Goal: Task Accomplishment & Management: Complete application form

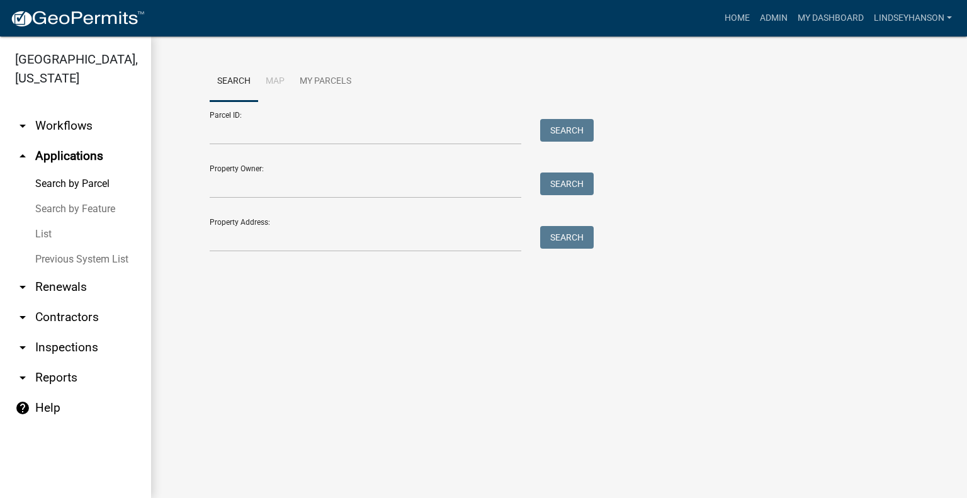
click at [300, 116] on div "Parcel ID: Search" at bounding box center [399, 122] width 378 height 43
click at [309, 123] on input "Parcel ID:" at bounding box center [366, 132] width 312 height 26
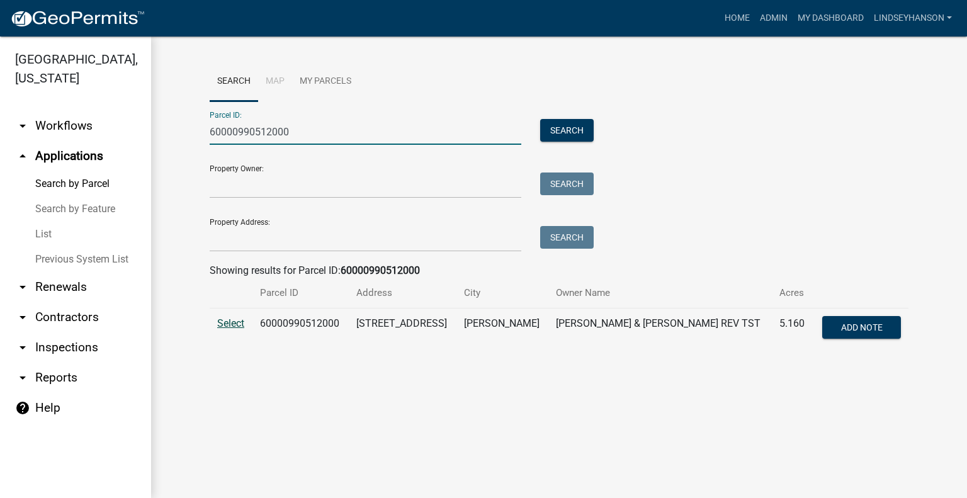
type input "60000990512000"
click at [237, 326] on span "Select" at bounding box center [230, 323] width 27 height 12
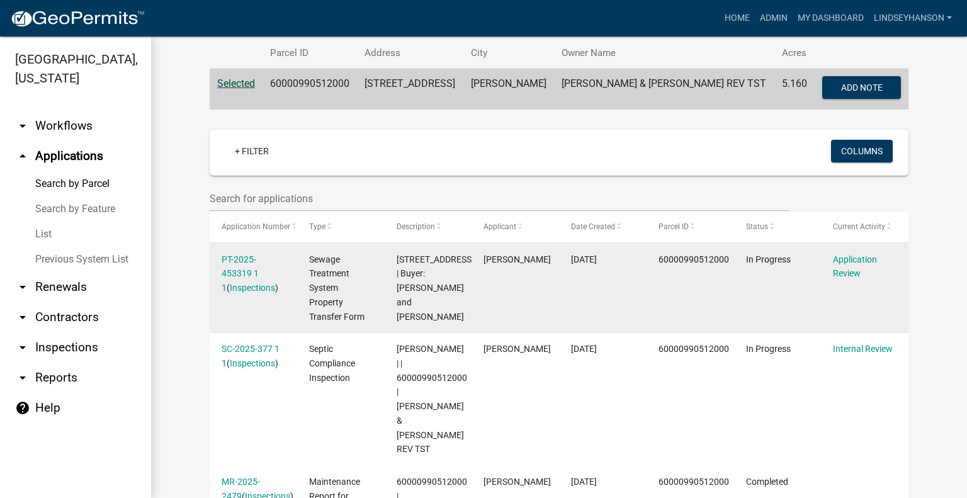
scroll to position [241, 0]
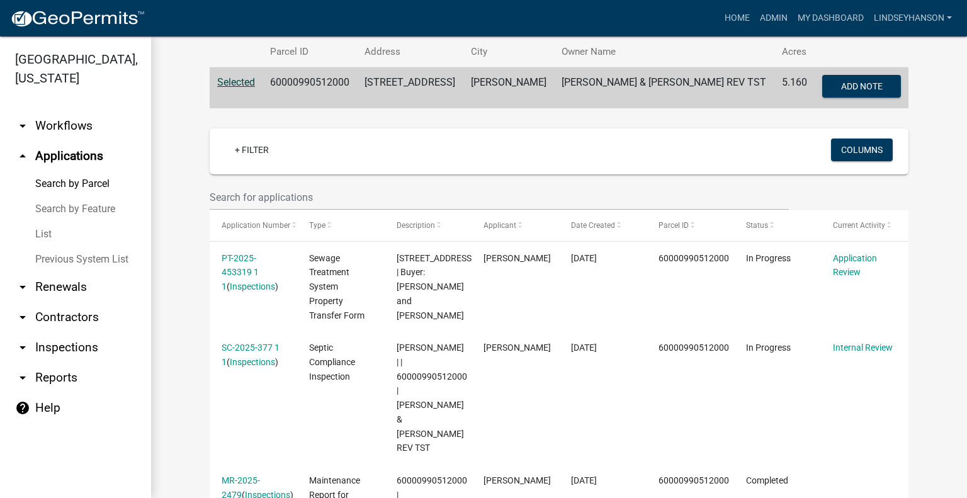
click at [74, 135] on link "arrow_drop_down Workflows" at bounding box center [75, 126] width 151 height 30
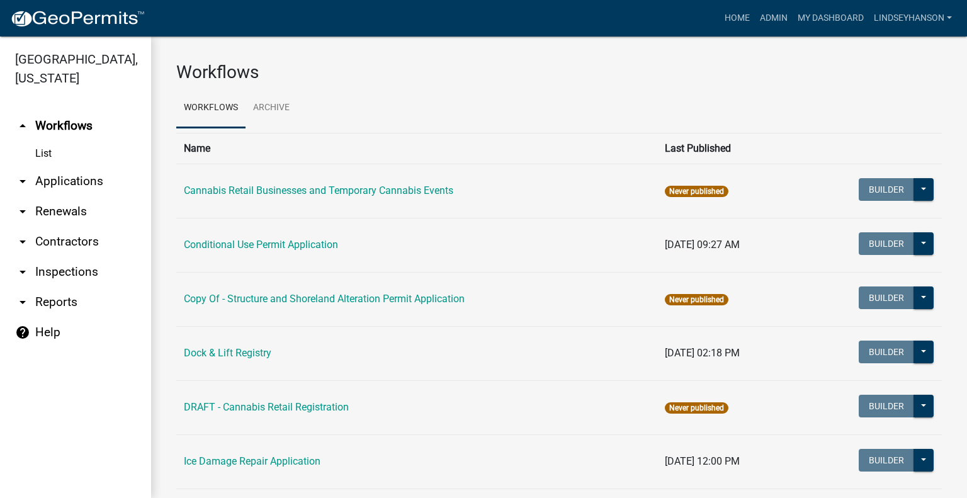
click at [108, 184] on link "arrow_drop_down Applications" at bounding box center [75, 181] width 151 height 30
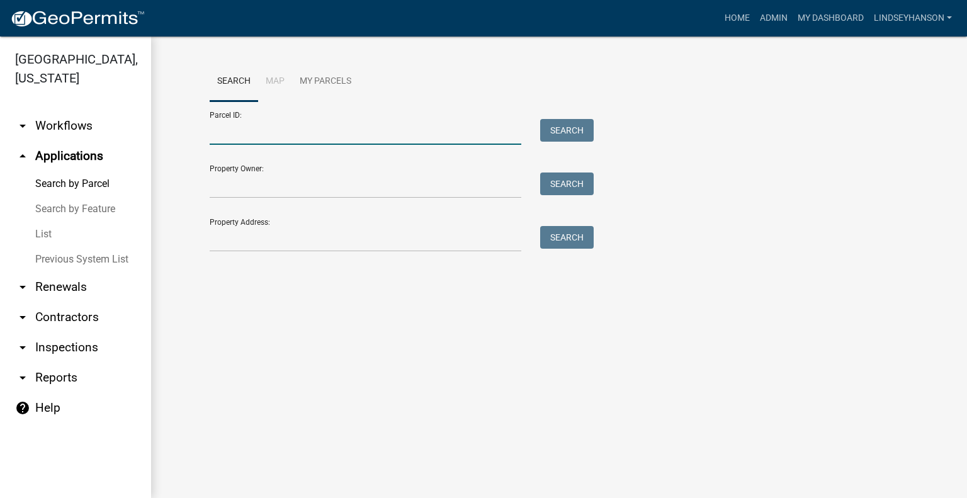
click at [283, 135] on input "Parcel ID:" at bounding box center [366, 132] width 312 height 26
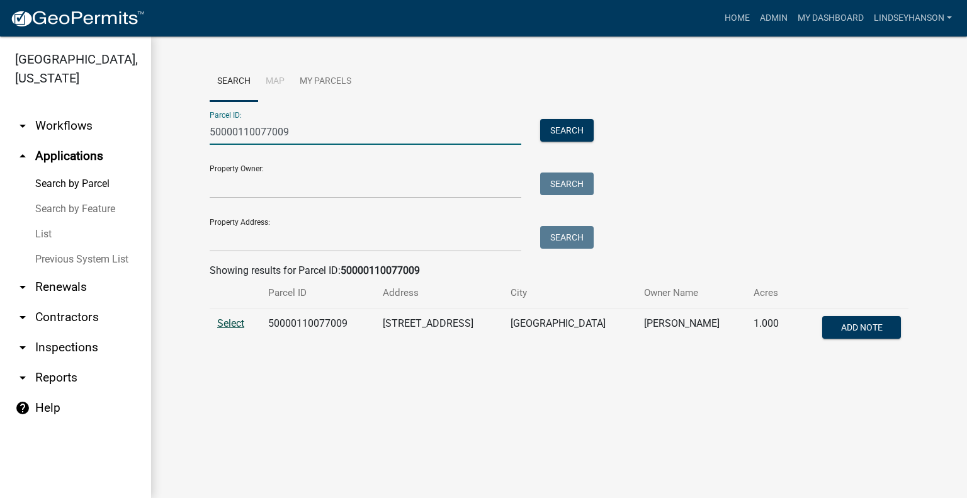
type input "50000110077009"
click at [235, 321] on span "Select" at bounding box center [230, 323] width 27 height 12
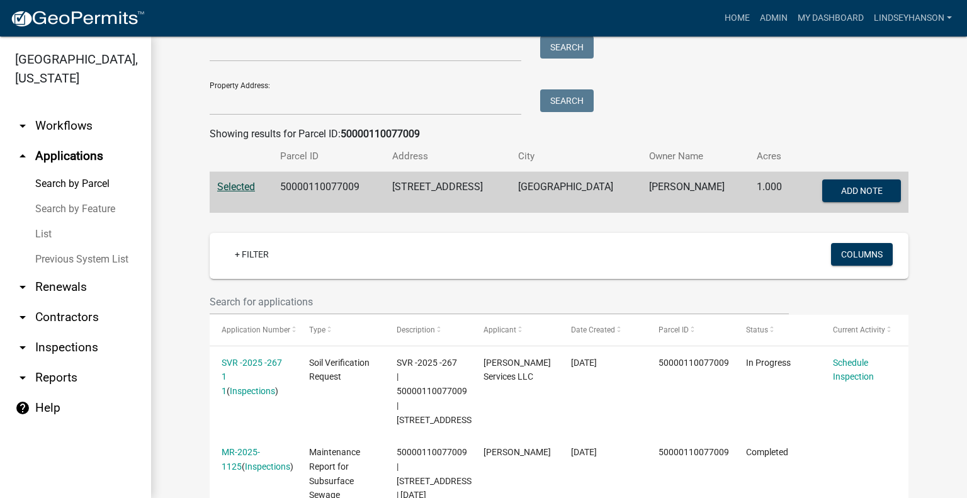
scroll to position [183, 0]
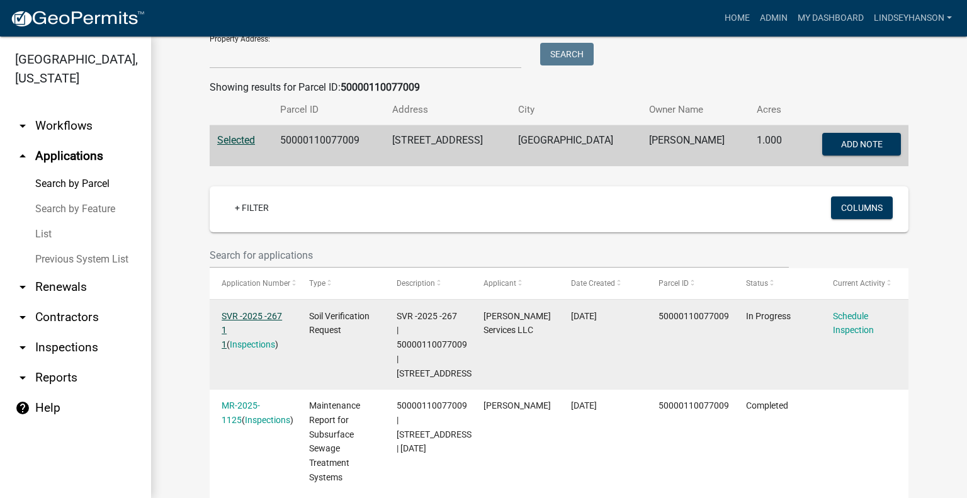
click at [254, 318] on link "SVR -2025 -267 1 1" at bounding box center [252, 330] width 60 height 39
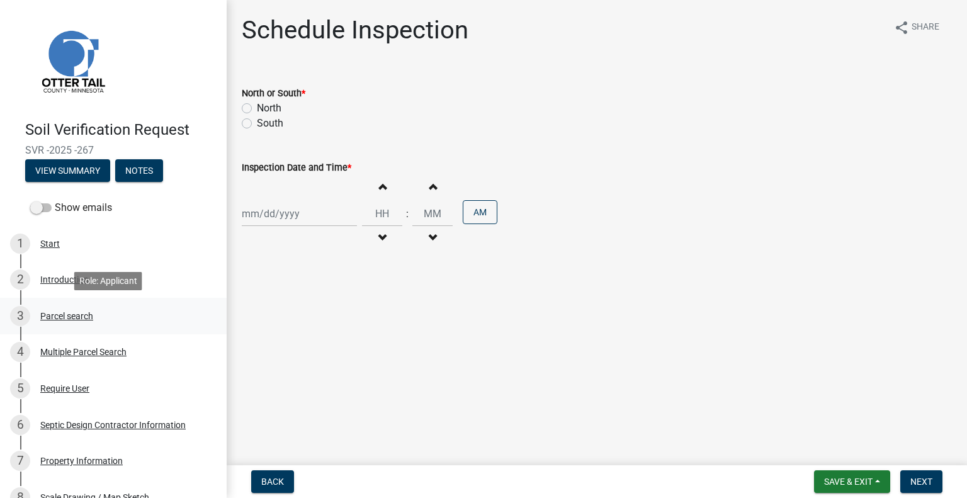
click at [65, 324] on div "3 Parcel search" at bounding box center [108, 316] width 196 height 20
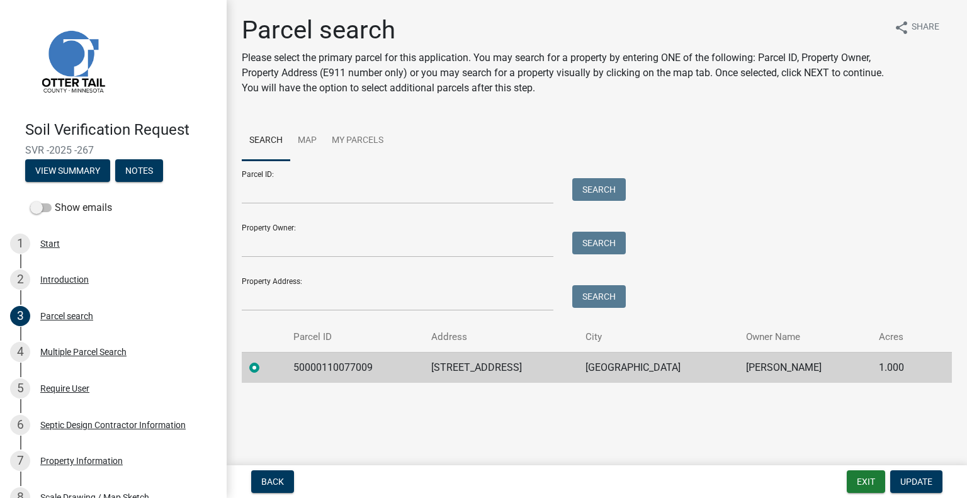
click at [322, 360] on td "50000110077009" at bounding box center [355, 367] width 138 height 31
click at [325, 367] on td "50000110077009" at bounding box center [355, 367] width 138 height 31
copy td "50000110077009"
click at [486, 368] on td "20845 CO HWY 4" at bounding box center [501, 367] width 154 height 31
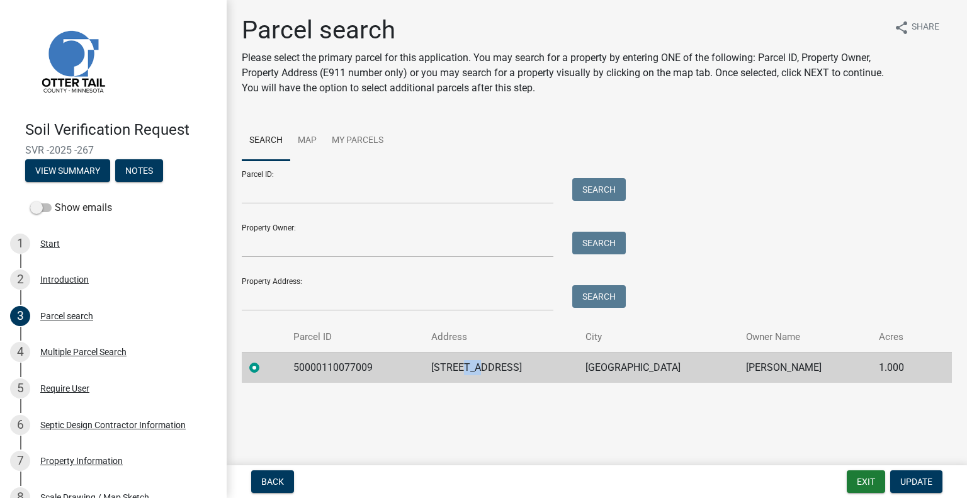
click at [486, 368] on td "20845 CO HWY 4" at bounding box center [501, 367] width 154 height 31
copy td "20845 CO HWY 4"
click at [643, 363] on td "PELICAN RAPIDS" at bounding box center [658, 367] width 160 height 31
click at [642, 362] on td "PELICAN RAPIDS" at bounding box center [658, 367] width 160 height 31
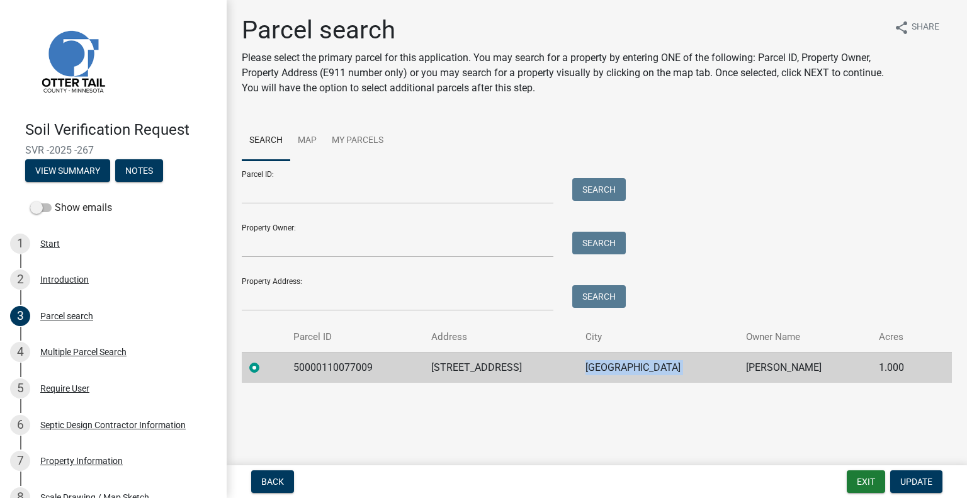
click at [642, 362] on td "PELICAN RAPIDS" at bounding box center [658, 367] width 160 height 31
copy td "PELICAN RAPIDS"
click at [760, 367] on td "HEIDI STEMPF" at bounding box center [804, 367] width 132 height 31
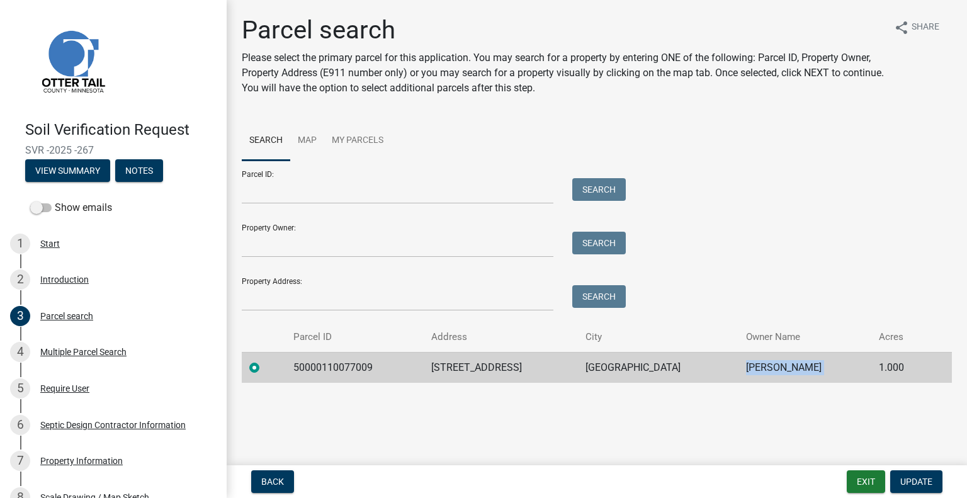
click at [760, 367] on td "HEIDI STEMPF" at bounding box center [804, 367] width 132 height 31
copy td "HEIDI STEMPF"
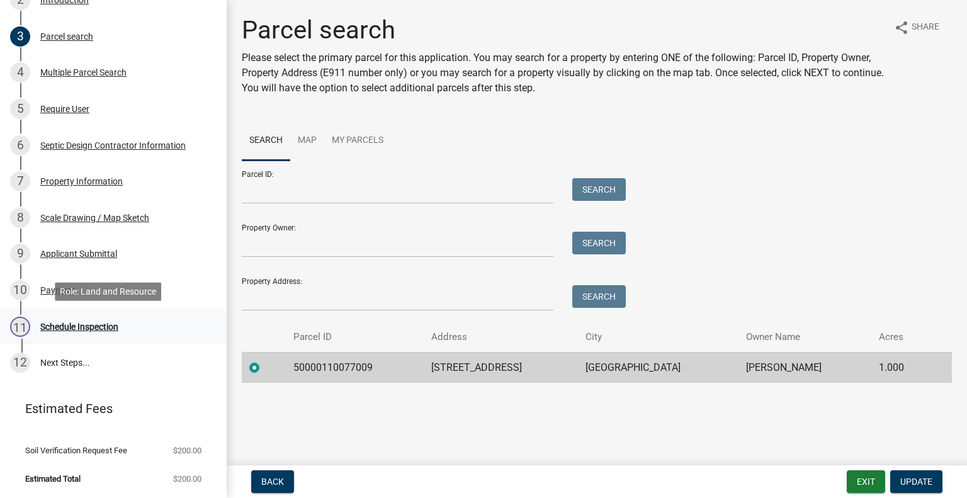
click at [141, 329] on div "11 Schedule Inspection" at bounding box center [108, 327] width 196 height 20
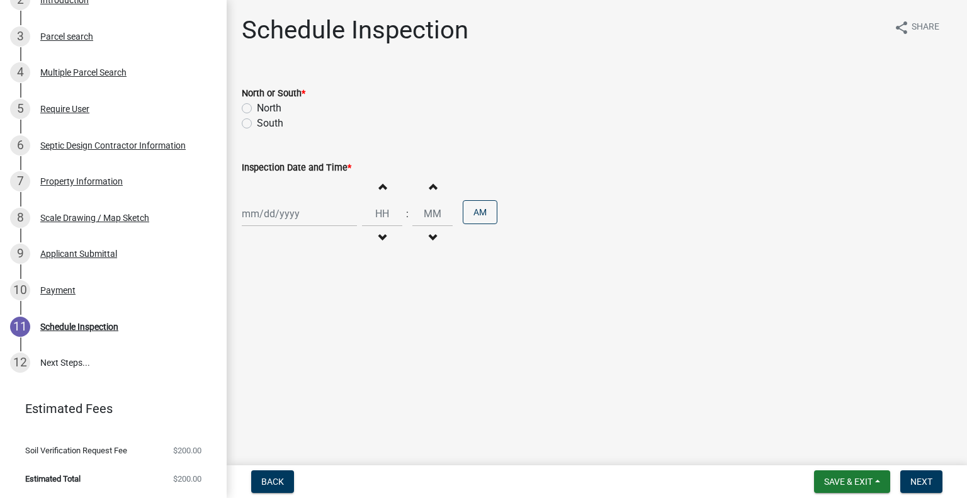
click at [274, 107] on label "North" at bounding box center [269, 108] width 25 height 15
click at [265, 107] on input "North" at bounding box center [261, 105] width 8 height 8
radio input "true"
click at [267, 220] on div at bounding box center [299, 214] width 115 height 26
select select "8"
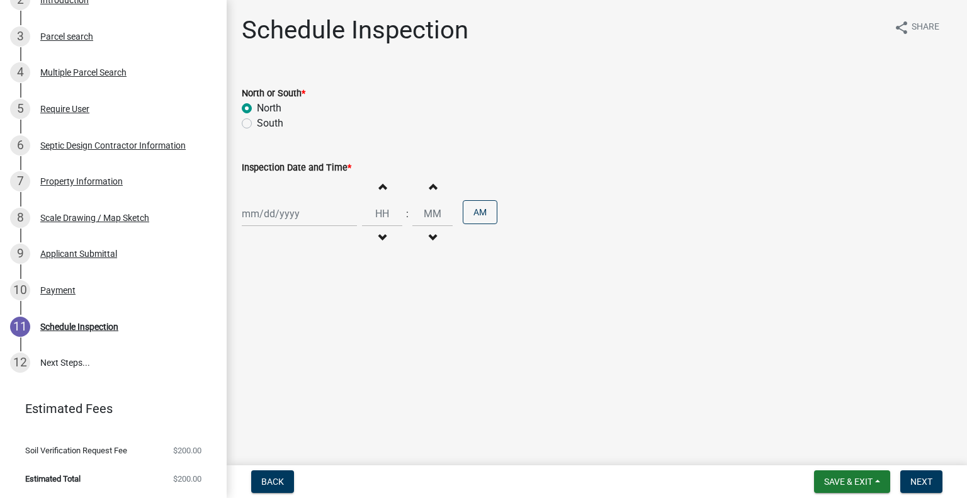
select select "2025"
click at [312, 317] on div "14" at bounding box center [315, 321] width 20 height 20
type input "08/14/2025"
click at [379, 239] on span "button" at bounding box center [382, 238] width 6 height 10
type input "11"
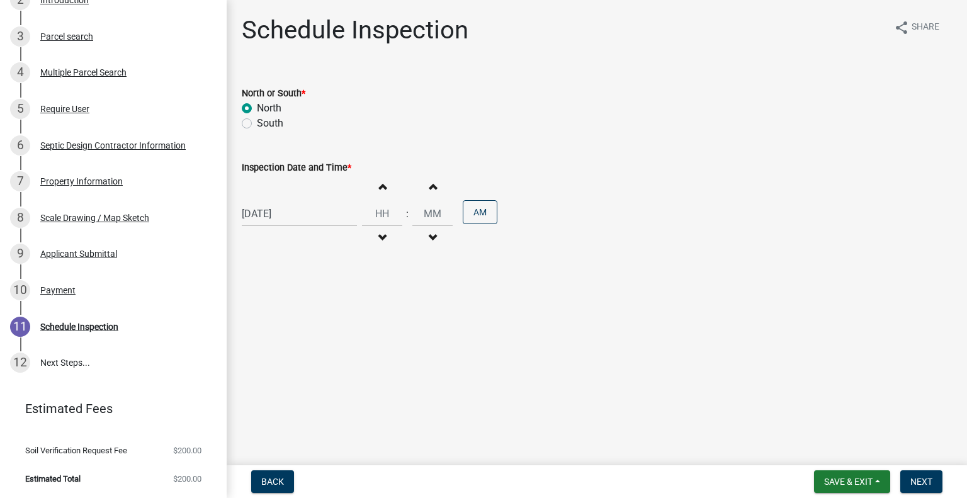
type input "00"
click at [379, 239] on span "button" at bounding box center [382, 238] width 6 height 10
type input "10"
click at [466, 211] on button "PM" at bounding box center [480, 212] width 35 height 24
click at [911, 483] on span "Next" at bounding box center [921, 481] width 22 height 10
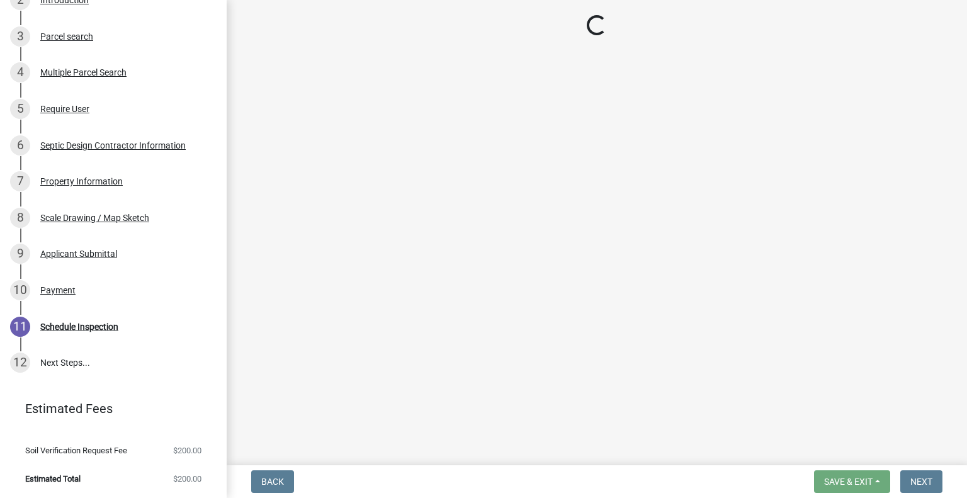
scroll to position [315, 0]
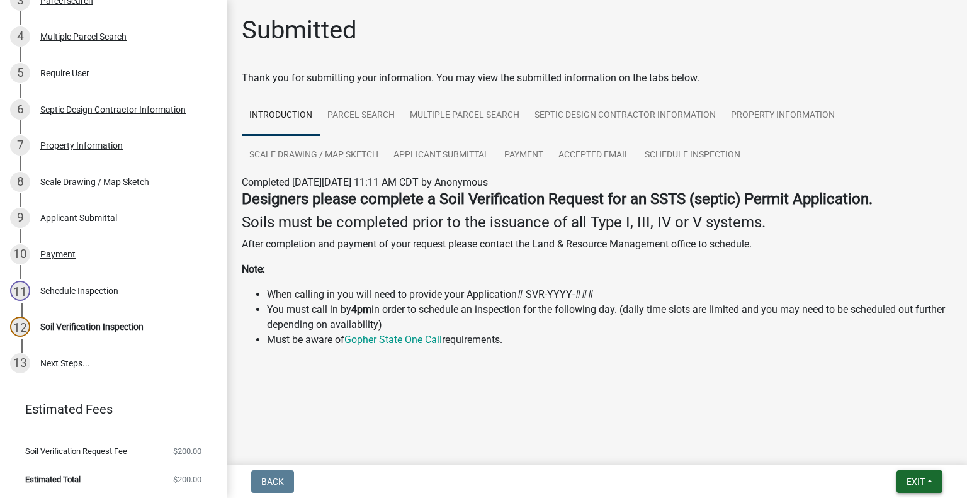
click at [930, 487] on button "Exit" at bounding box center [919, 481] width 46 height 23
click at [886, 445] on button "Save & Exit" at bounding box center [892, 449] width 101 height 30
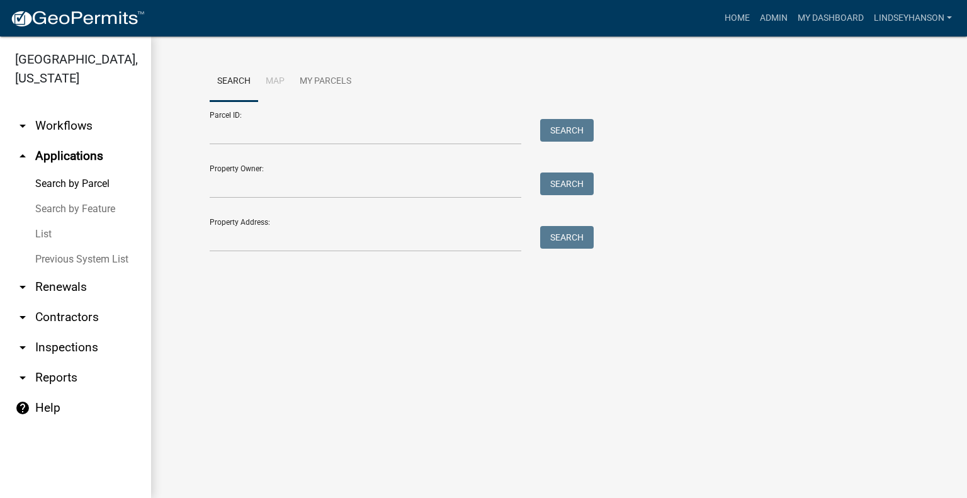
click at [98, 133] on link "arrow_drop_down Workflows" at bounding box center [75, 126] width 151 height 30
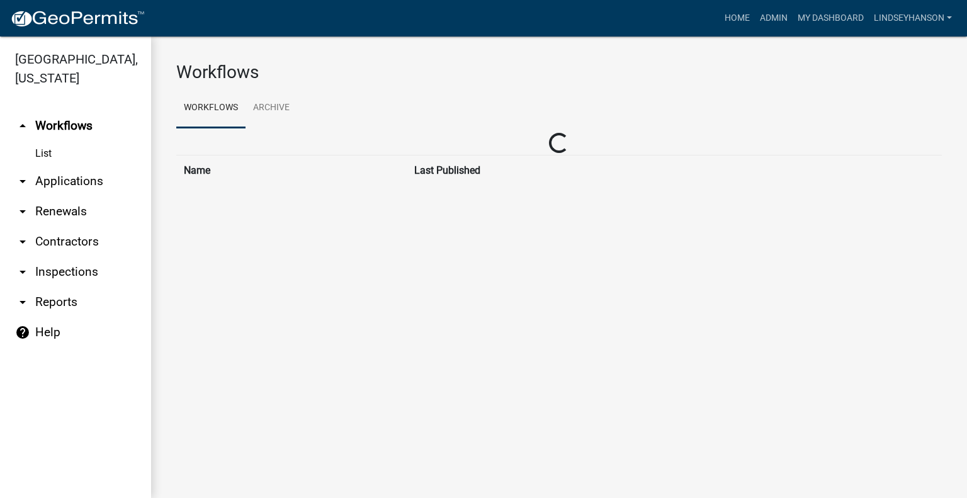
click at [89, 166] on link "List" at bounding box center [75, 153] width 151 height 25
click at [87, 181] on link "arrow_drop_down Applications" at bounding box center [75, 181] width 151 height 30
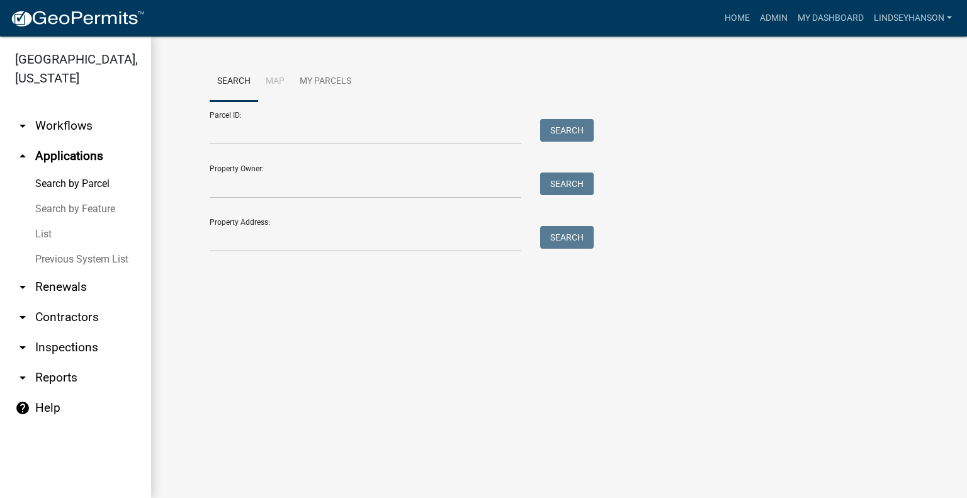
drag, startPoint x: 57, startPoint y: 124, endPoint x: 164, endPoint y: 137, distance: 107.1
click at [58, 123] on link "arrow_drop_down Workflows" at bounding box center [75, 126] width 151 height 30
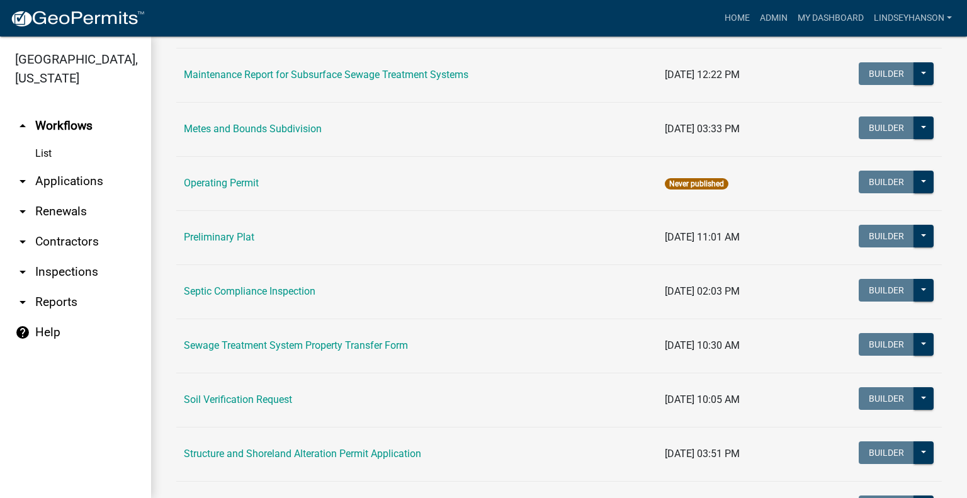
scroll to position [557, 0]
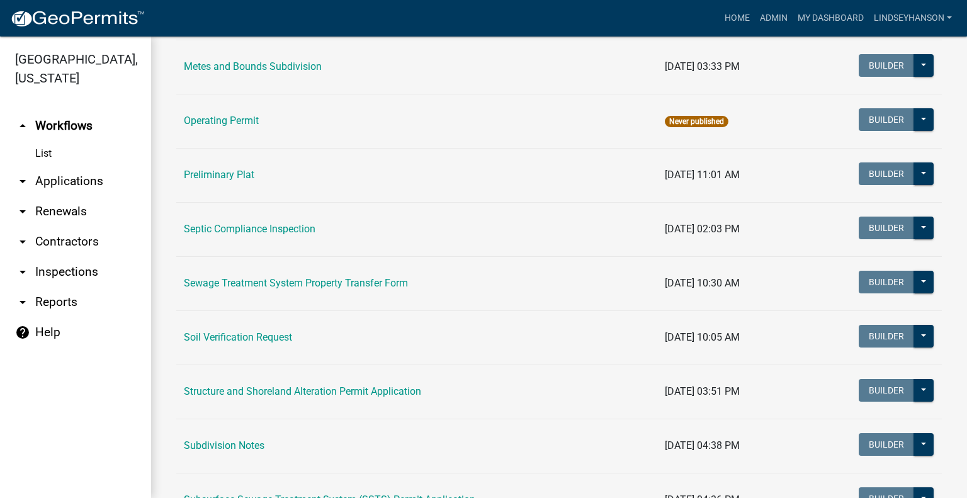
click at [351, 381] on td "Structure and Shoreland Alteration Permit Application" at bounding box center [416, 391] width 481 height 54
click at [383, 389] on link "Structure and Shoreland Alteration Permit Application" at bounding box center [302, 391] width 237 height 12
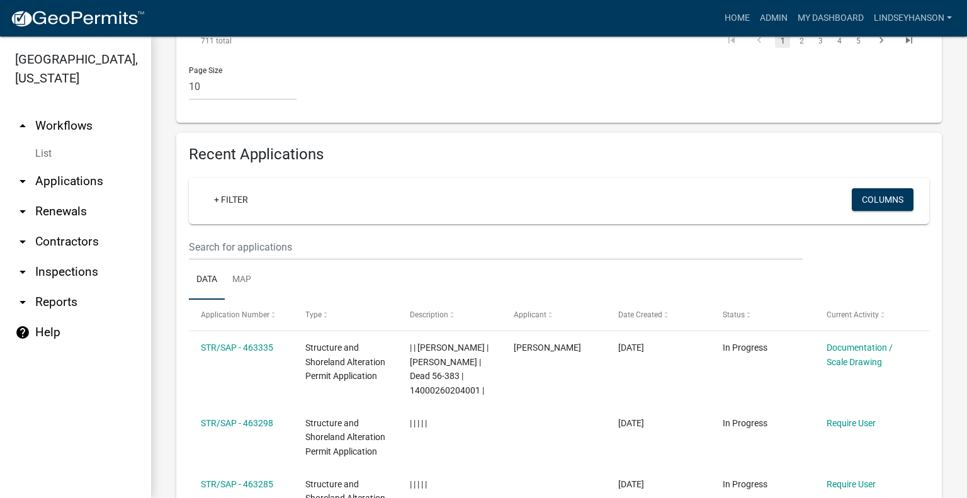
scroll to position [1405, 0]
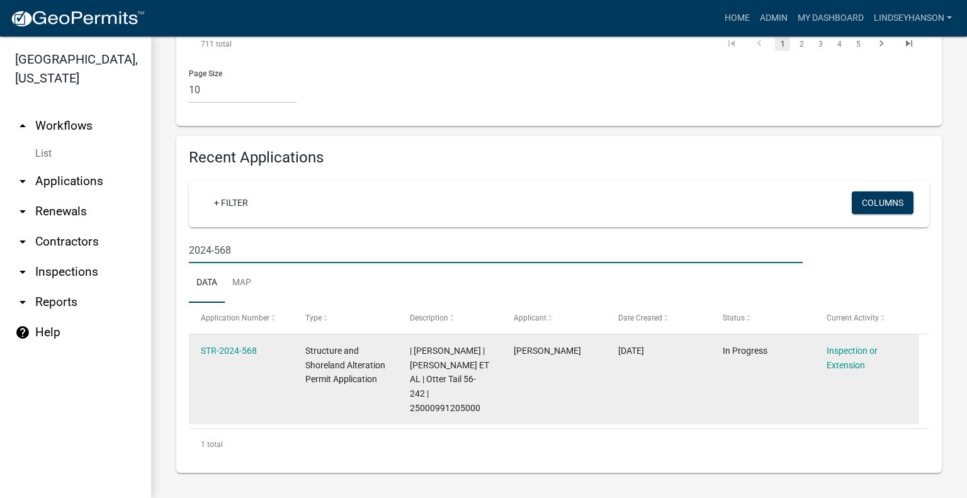
scroll to position [1330, 0]
type input "2024-568"
click at [239, 346] on link "STR-2024-568" at bounding box center [229, 351] width 56 height 10
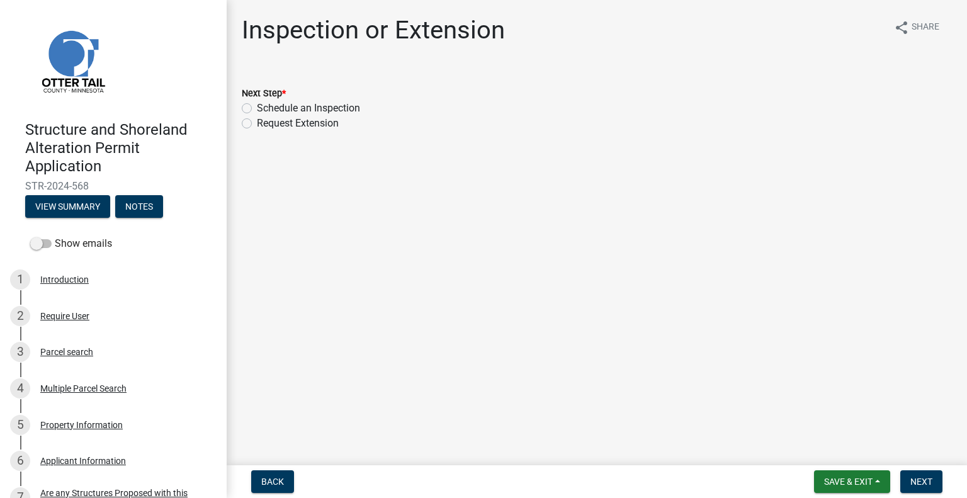
click at [330, 108] on label "Schedule an Inspection" at bounding box center [308, 108] width 103 height 15
click at [257, 111] on label "Schedule an Inspection" at bounding box center [308, 108] width 103 height 15
click at [257, 109] on input "Schedule an Inspection" at bounding box center [261, 105] width 8 height 8
radio input "true"
click at [920, 480] on span "Next" at bounding box center [921, 481] width 22 height 10
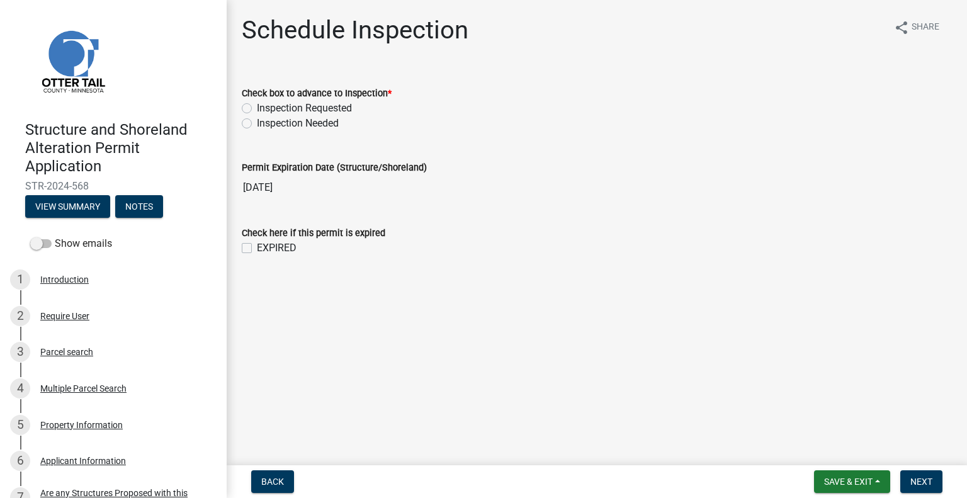
click at [332, 110] on label "Inspection Requested" at bounding box center [304, 108] width 95 height 15
click at [265, 109] on input "Inspection Requested" at bounding box center [261, 105] width 8 height 8
radio input "true"
click at [930, 478] on span "Next" at bounding box center [921, 481] width 22 height 10
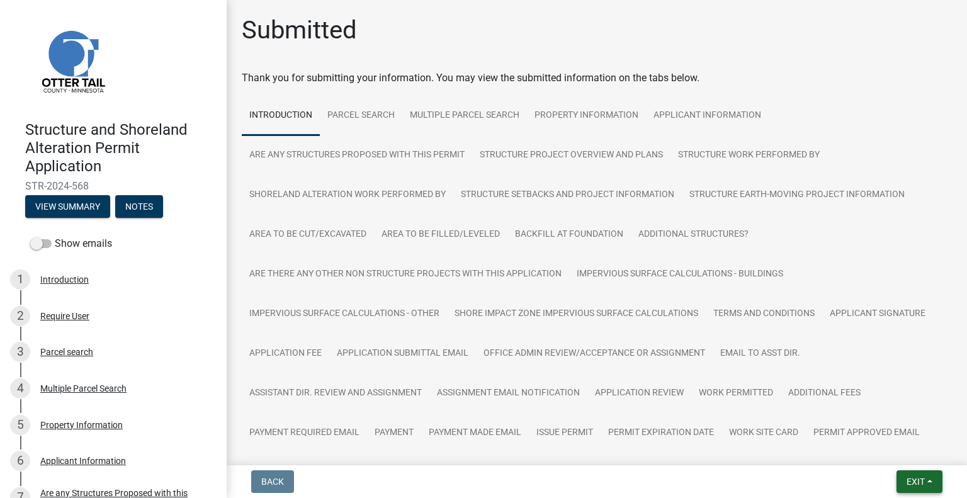
click at [927, 483] on button "Exit" at bounding box center [919, 481] width 46 height 23
click at [905, 451] on button "Save & Exit" at bounding box center [892, 449] width 101 height 30
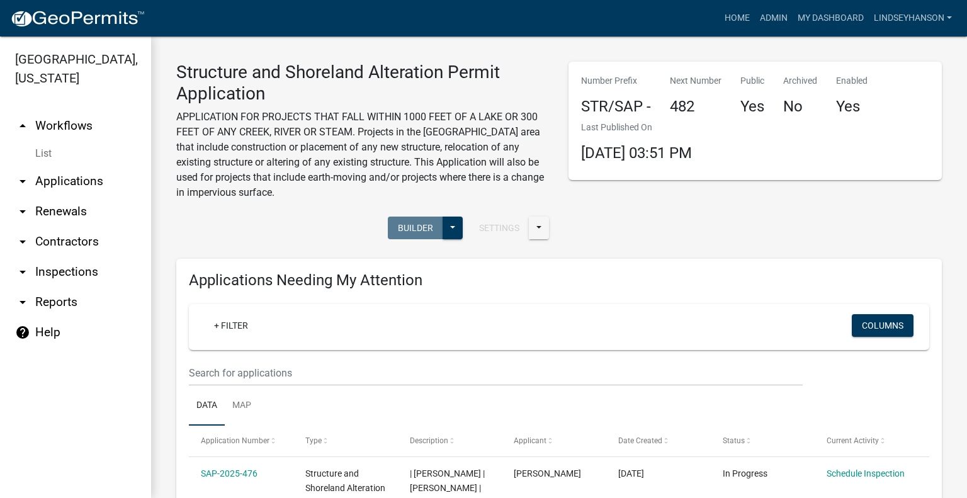
click at [102, 179] on link "arrow_drop_down Applications" at bounding box center [75, 181] width 151 height 30
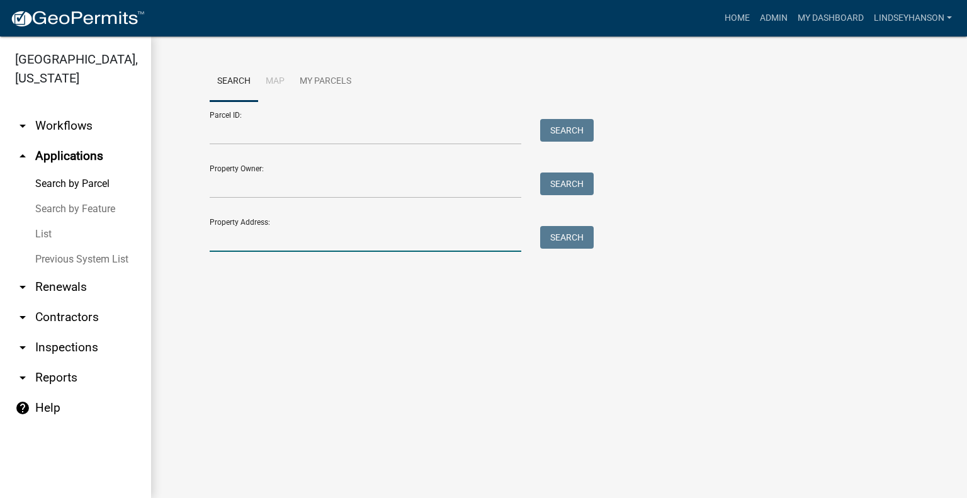
click at [252, 235] on input "Property Address:" at bounding box center [366, 239] width 312 height 26
type input "20845"
click at [573, 234] on button "Search" at bounding box center [566, 237] width 53 height 23
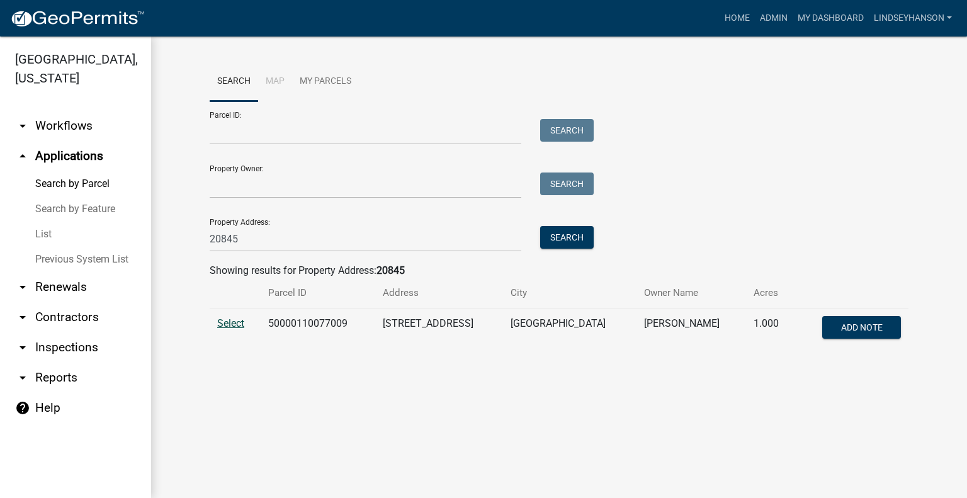
click at [239, 327] on span "Select" at bounding box center [230, 323] width 27 height 12
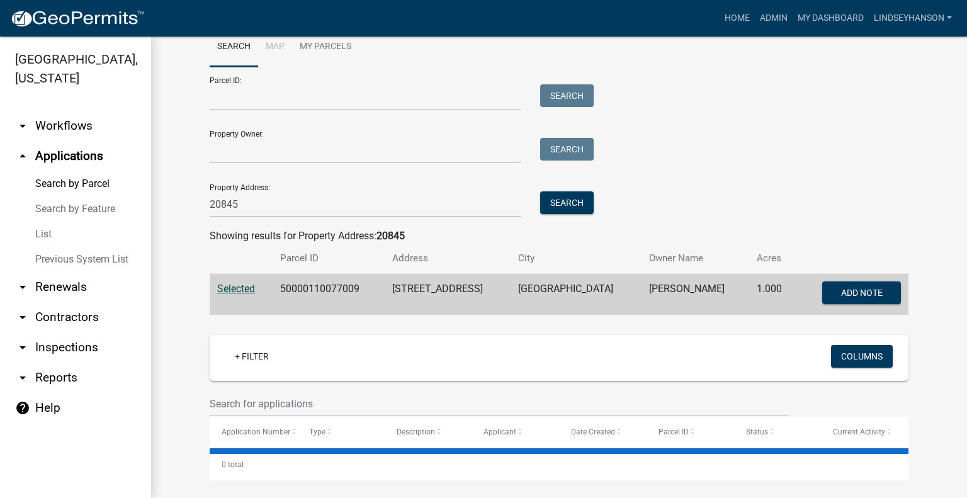
scroll to position [126, 0]
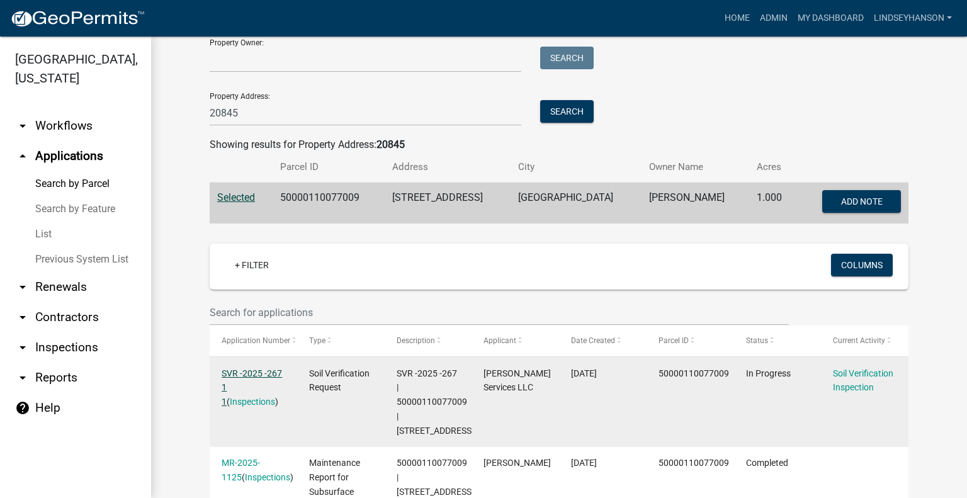
click at [265, 369] on link "SVR -2025 -267 1 1" at bounding box center [252, 387] width 60 height 39
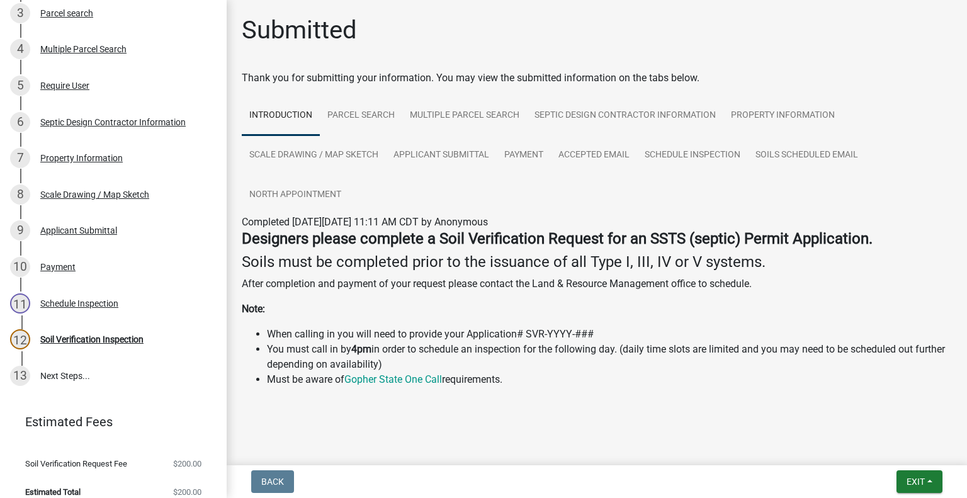
scroll to position [310, 0]
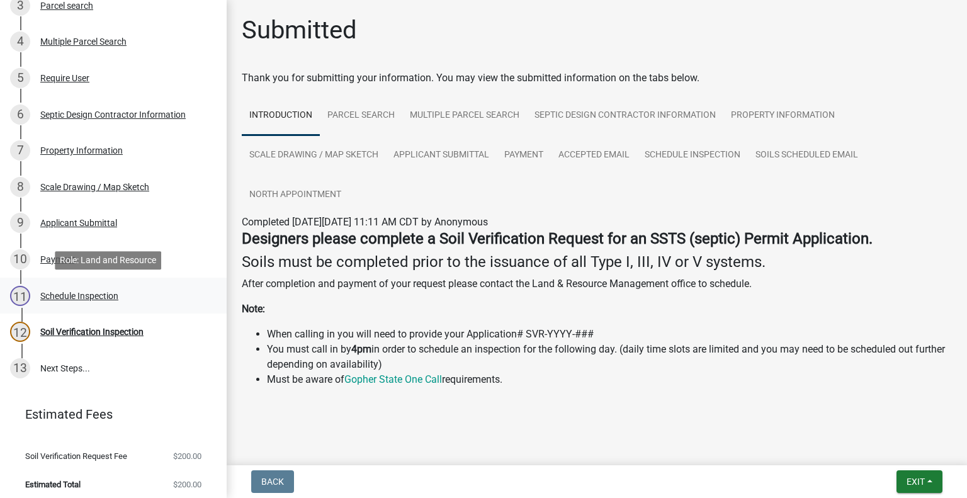
click at [111, 296] on div "Schedule Inspection" at bounding box center [79, 295] width 78 height 9
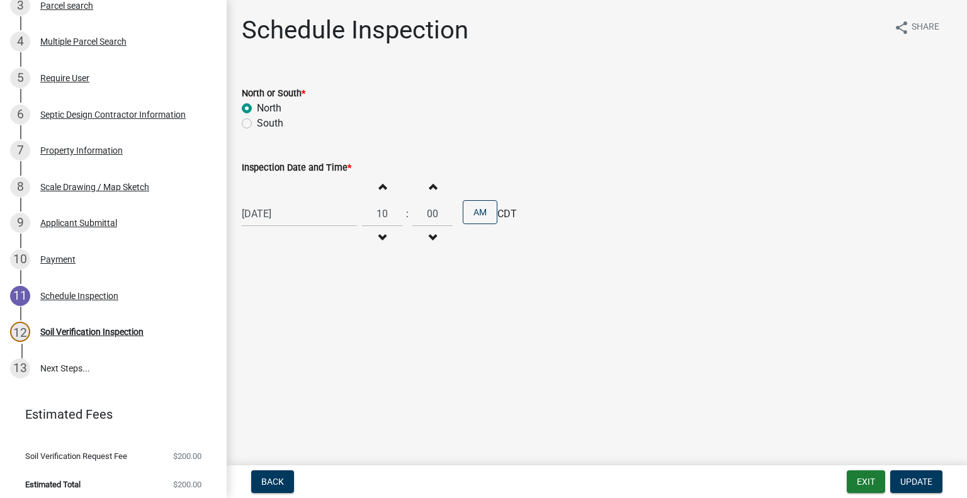
click at [294, 221] on div "08/14/2025" at bounding box center [299, 214] width 115 height 26
select select "8"
select select "2025"
click at [337, 319] on div "15" at bounding box center [335, 321] width 20 height 20
type input "08/15/2025"
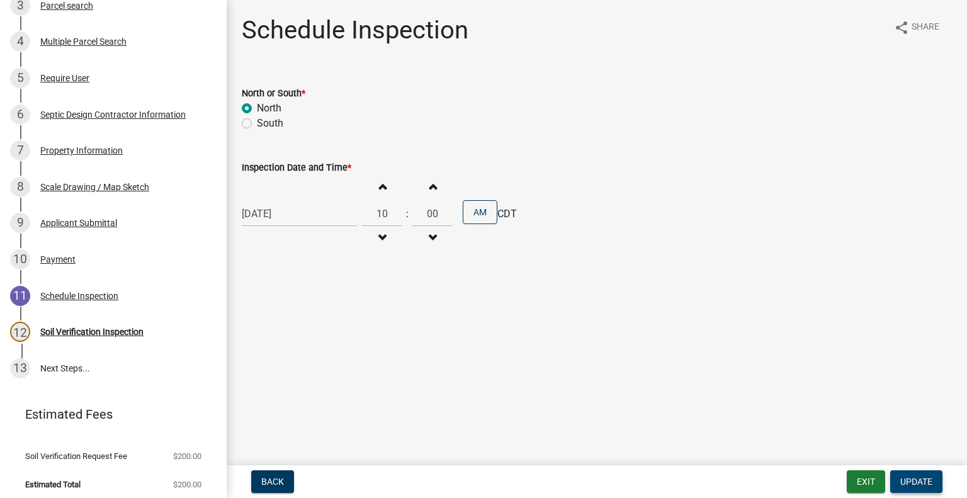
click at [916, 478] on span "Update" at bounding box center [916, 481] width 32 height 10
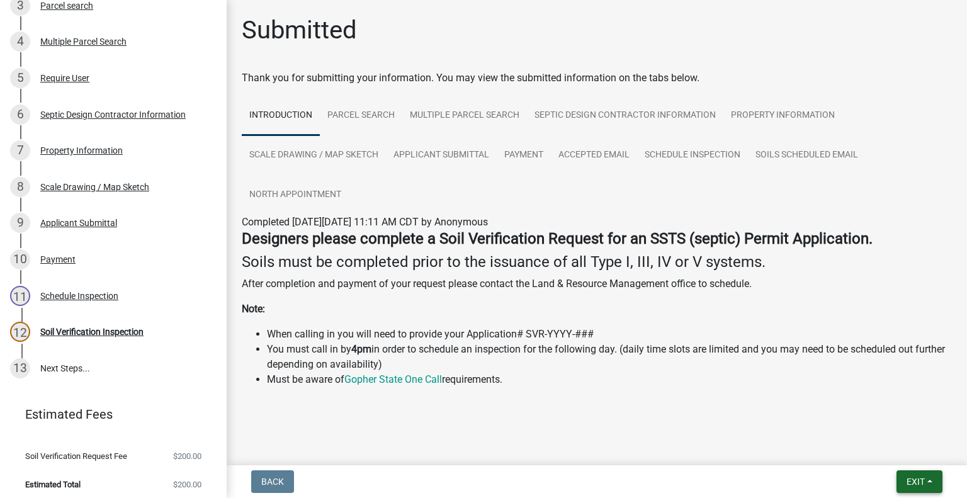
click at [911, 476] on button "Exit" at bounding box center [919, 481] width 46 height 23
click at [903, 455] on button "Save & Exit" at bounding box center [892, 449] width 101 height 30
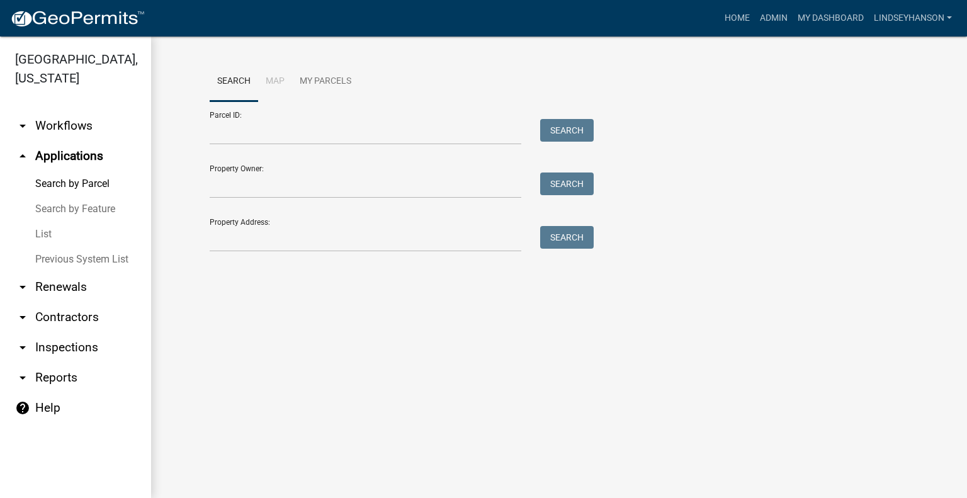
click at [88, 138] on link "arrow_drop_down Workflows" at bounding box center [75, 126] width 151 height 30
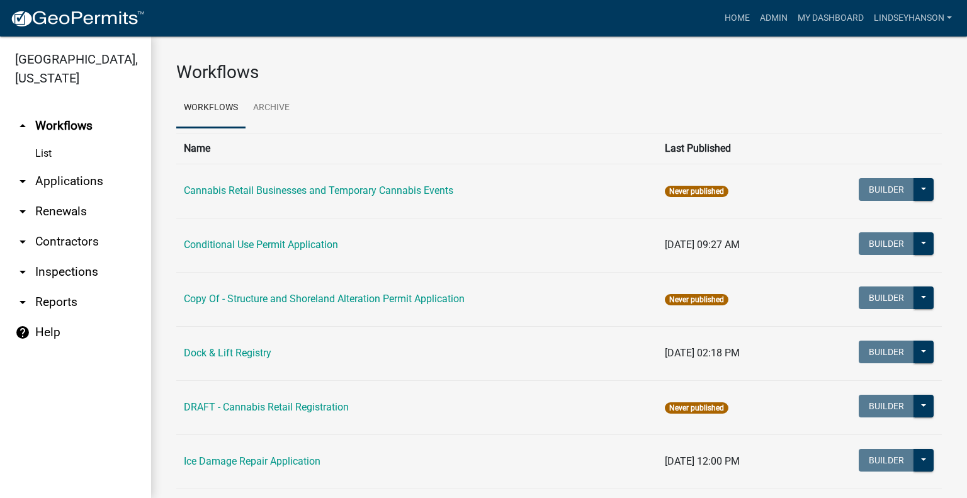
click at [86, 184] on link "arrow_drop_down Applications" at bounding box center [75, 181] width 151 height 30
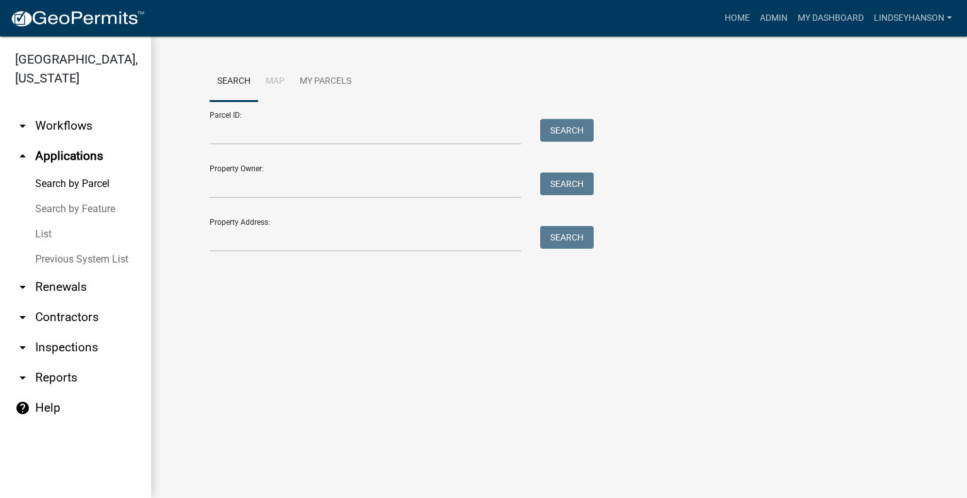
click at [88, 125] on link "arrow_drop_down Workflows" at bounding box center [75, 126] width 151 height 30
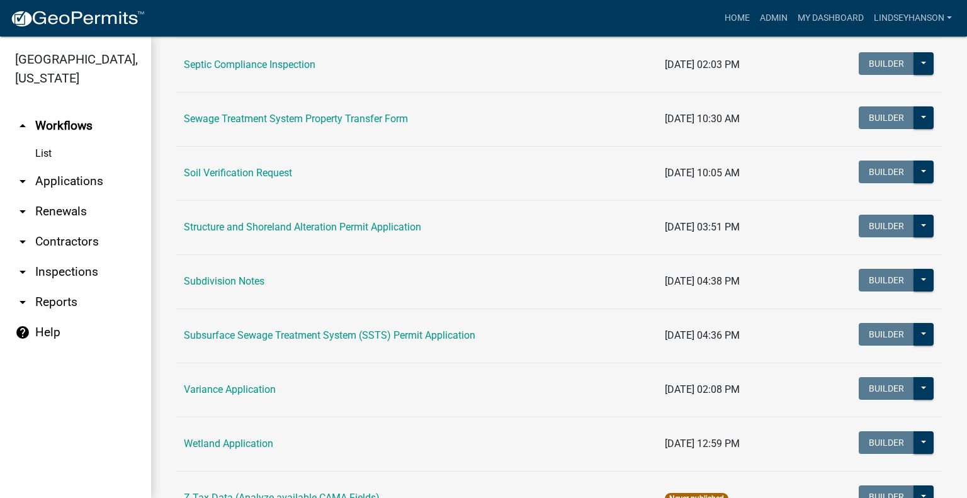
scroll to position [738, 0]
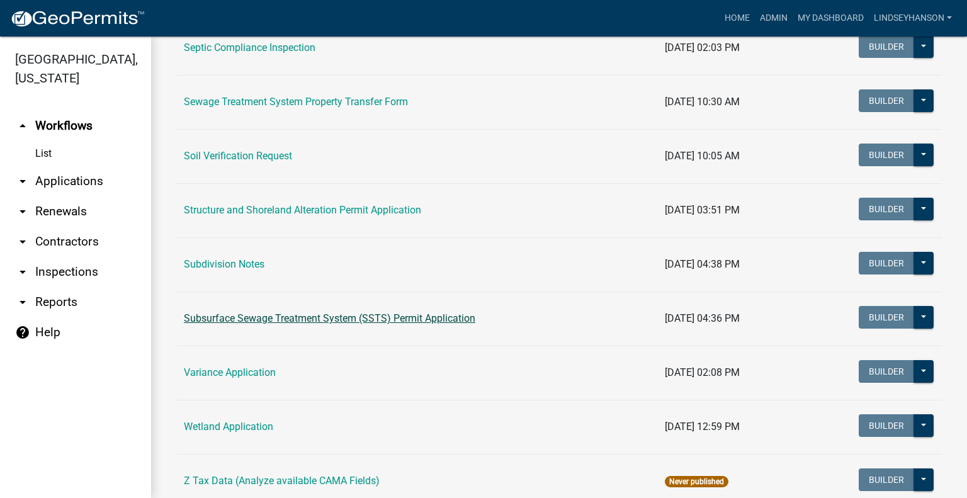
click at [325, 314] on link "Subsurface Sewage Treatment System (SSTS) Permit Application" at bounding box center [329, 318] width 291 height 12
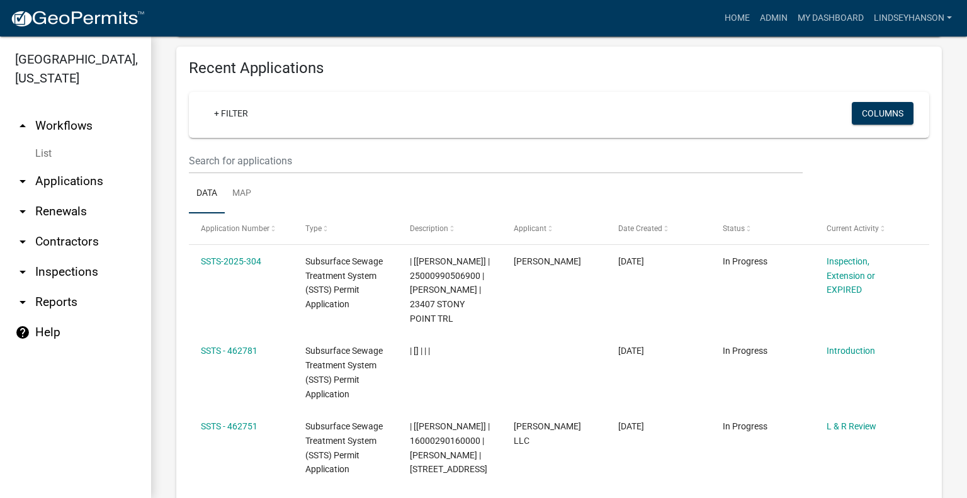
scroll to position [1370, 0]
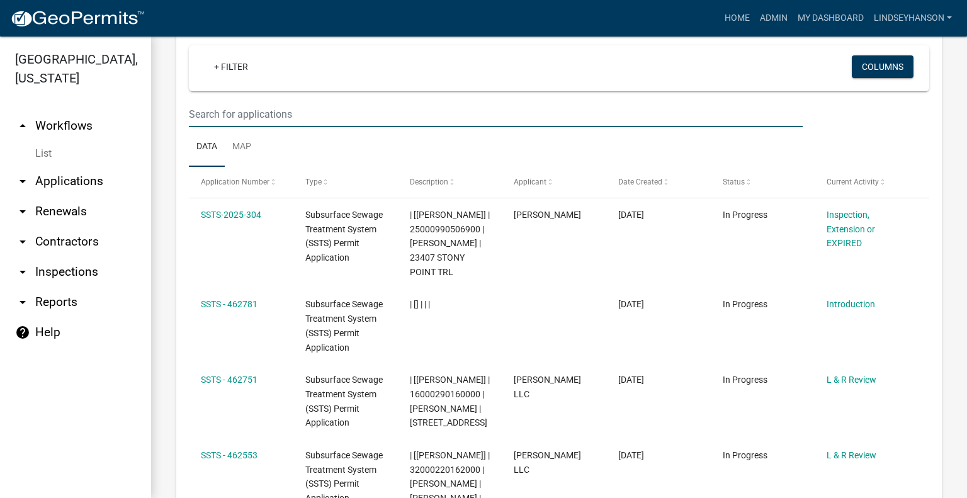
click at [558, 127] on input "text" at bounding box center [496, 114] width 614 height 26
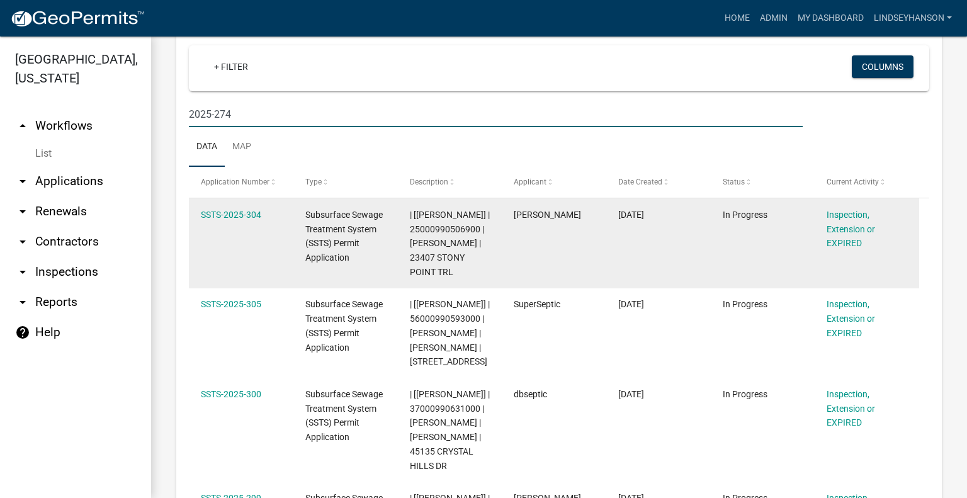
scroll to position [1348, 0]
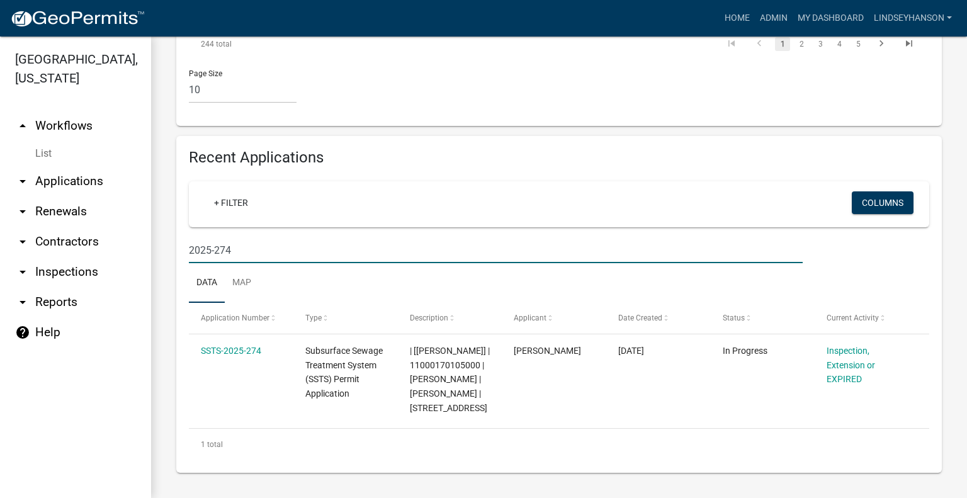
type input "2025-274"
click at [64, 179] on link "arrow_drop_down Applications" at bounding box center [75, 181] width 151 height 30
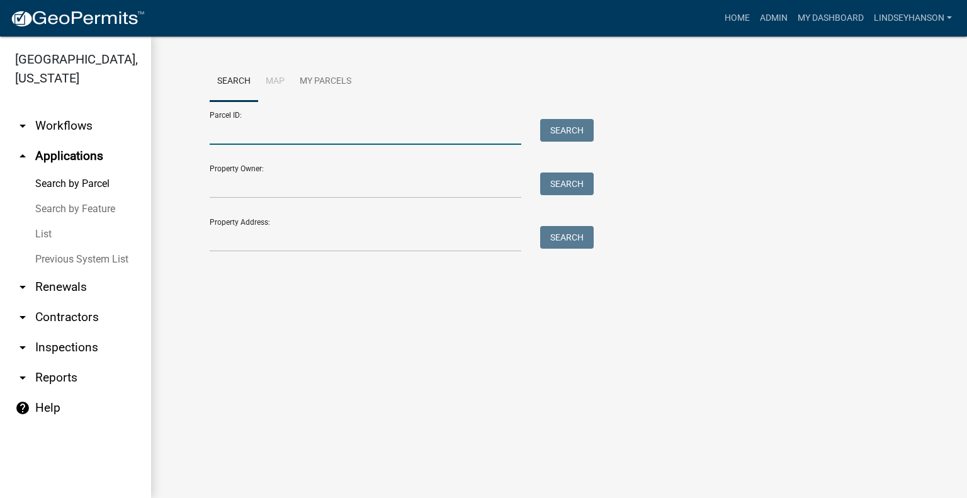
click at [292, 130] on input "Parcel ID:" at bounding box center [366, 132] width 312 height 26
paste input "04000110076003"
type input "04000110076003"
click at [569, 132] on button "Search" at bounding box center [566, 130] width 53 height 23
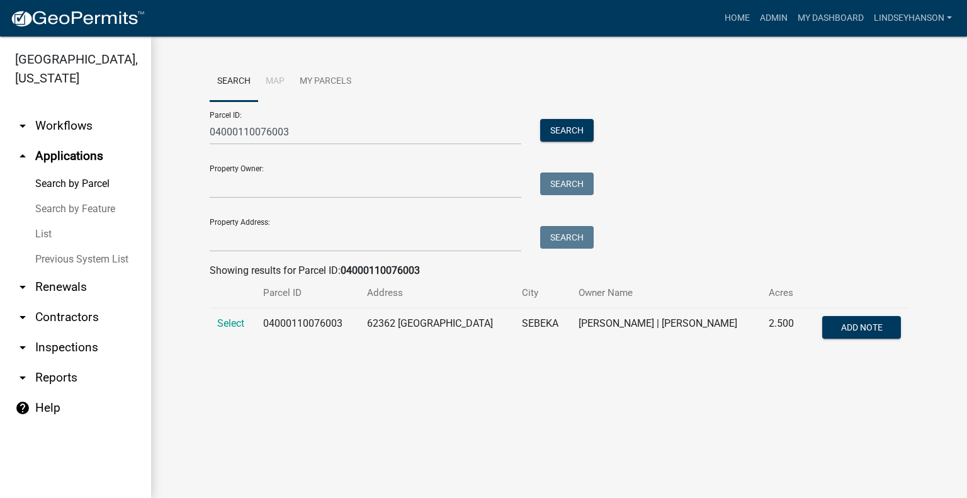
click at [235, 330] on td "Select" at bounding box center [233, 329] width 46 height 42
click at [243, 317] on span "Select" at bounding box center [230, 323] width 27 height 12
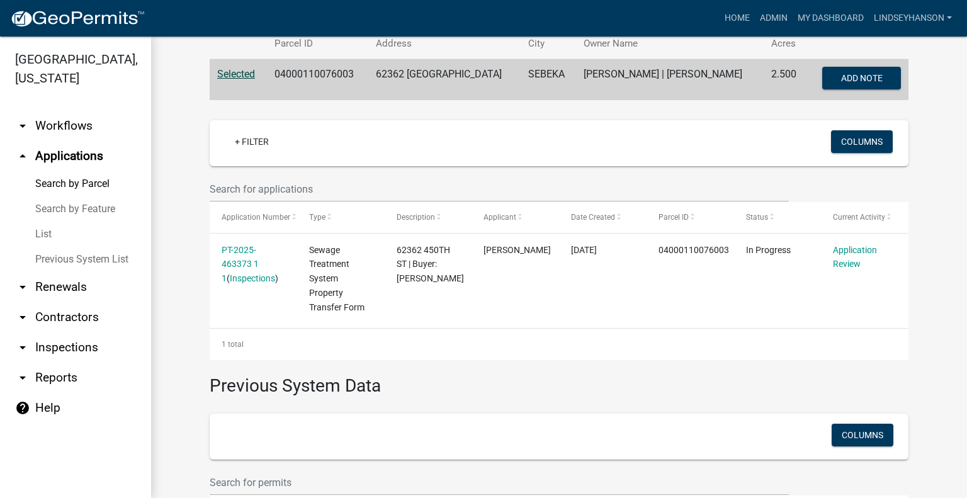
scroll to position [252, 0]
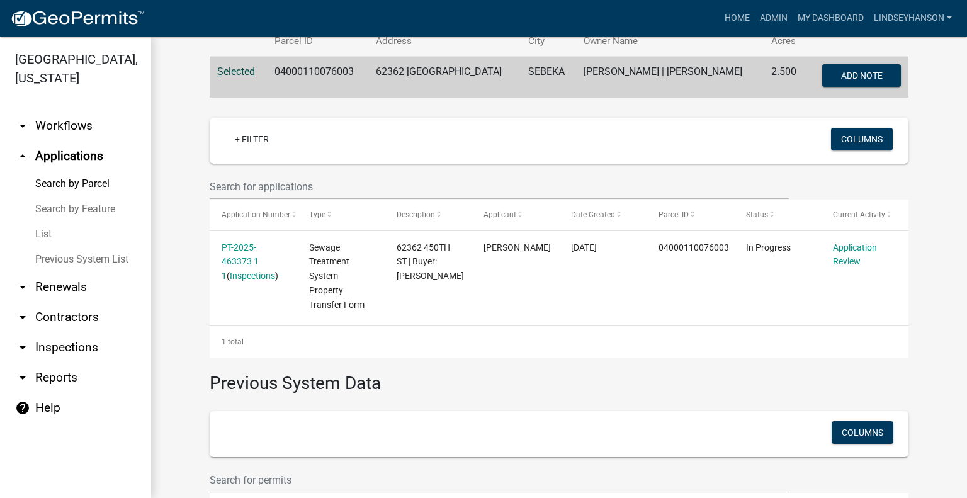
click at [75, 127] on link "arrow_drop_down Workflows" at bounding box center [75, 126] width 151 height 30
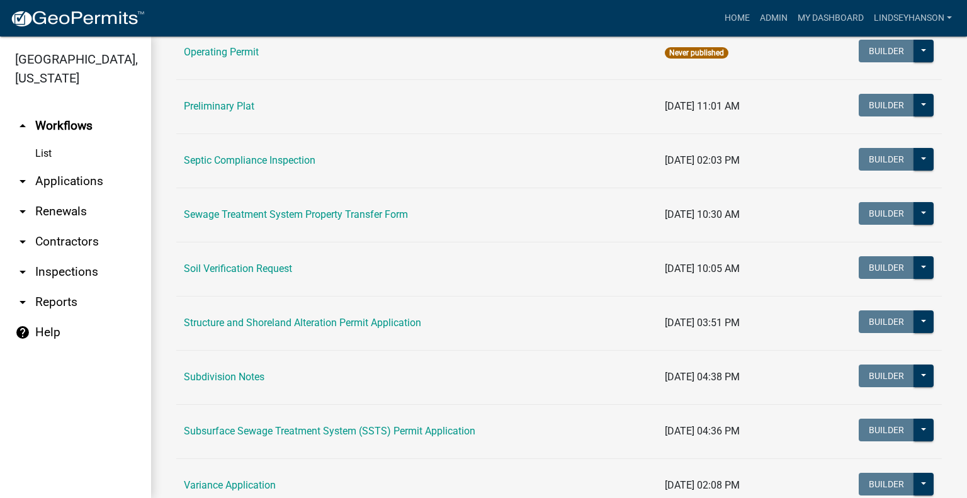
scroll to position [677, 0]
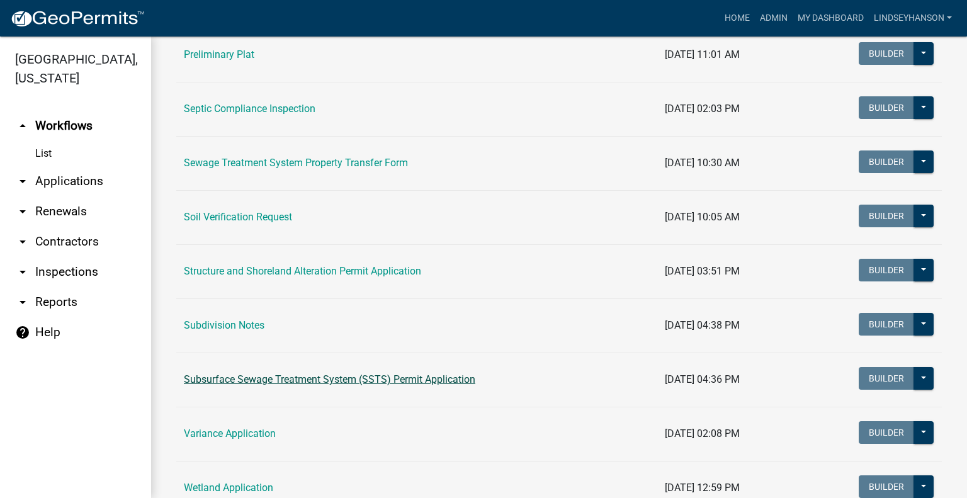
click at [400, 376] on link "Subsurface Sewage Treatment System (SSTS) Permit Application" at bounding box center [329, 379] width 291 height 12
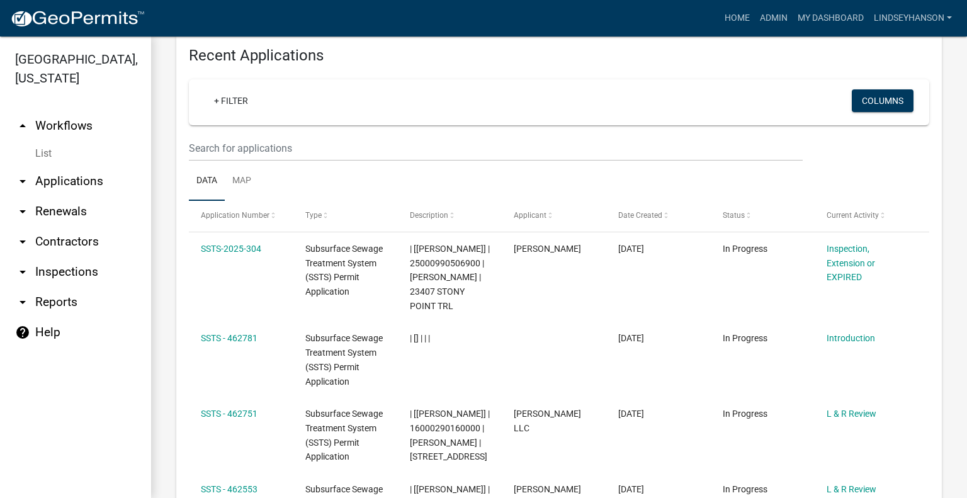
scroll to position [1431, 0]
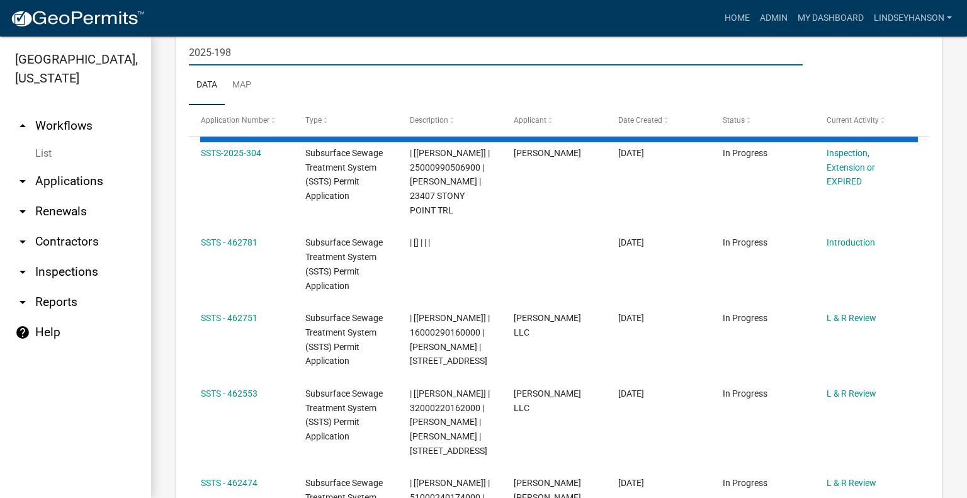
scroll to position [1319, 0]
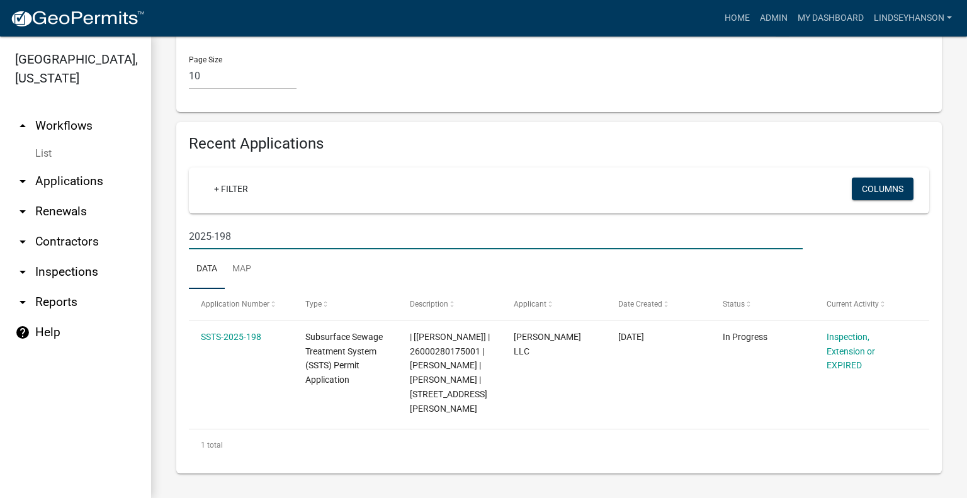
type input "2025-198"
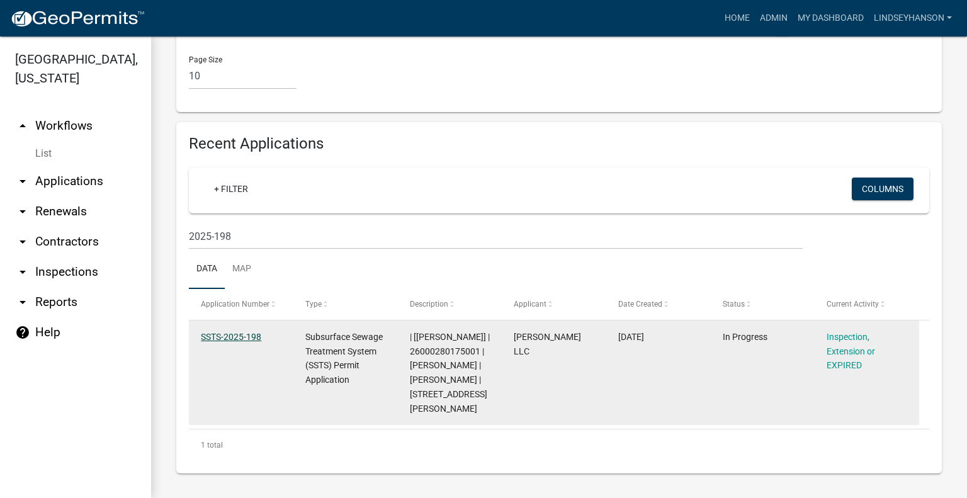
click at [249, 342] on link "SSTS-2025-198" at bounding box center [231, 337] width 60 height 10
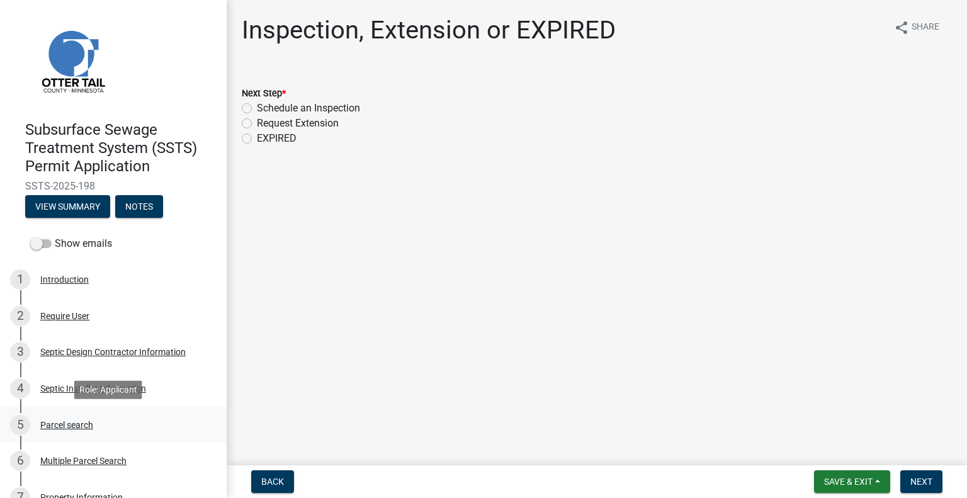
click at [96, 430] on div "5 Parcel search" at bounding box center [108, 425] width 196 height 20
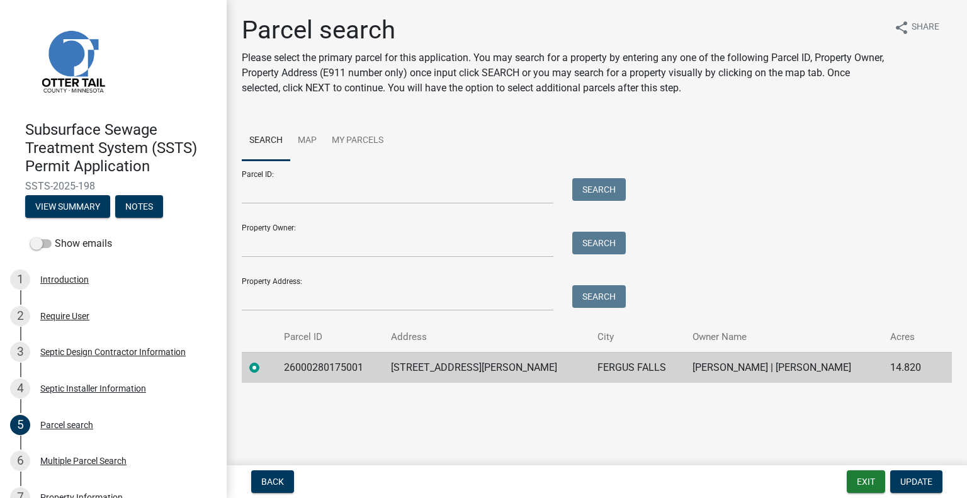
click at [334, 369] on td "26000280175001" at bounding box center [330, 367] width 108 height 31
copy td "26000280175001"
click at [417, 371] on td "2210 WEYRENS RD" at bounding box center [486, 367] width 206 height 31
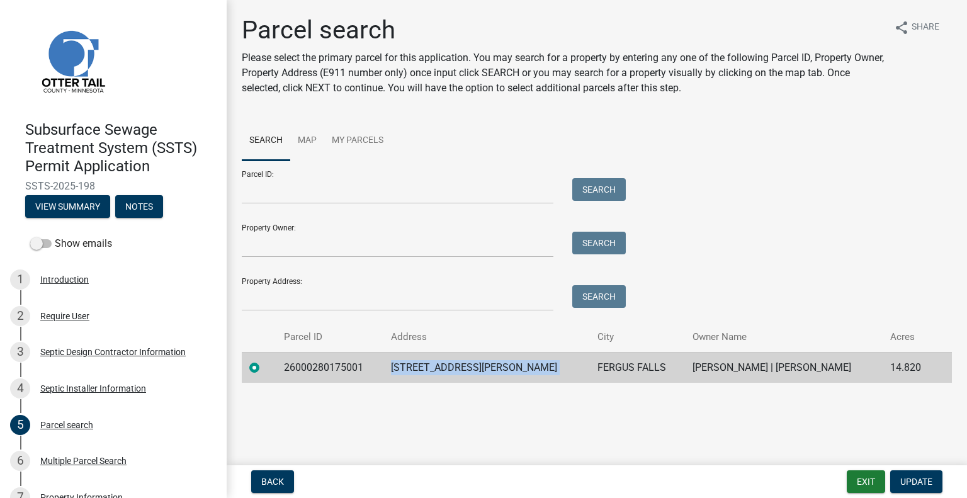
click at [417, 371] on td "2210 WEYRENS RD" at bounding box center [486, 367] width 206 height 31
copy td "2210 WEYRENS RD"
click at [590, 366] on td "FERGUS FALLS" at bounding box center [637, 367] width 95 height 31
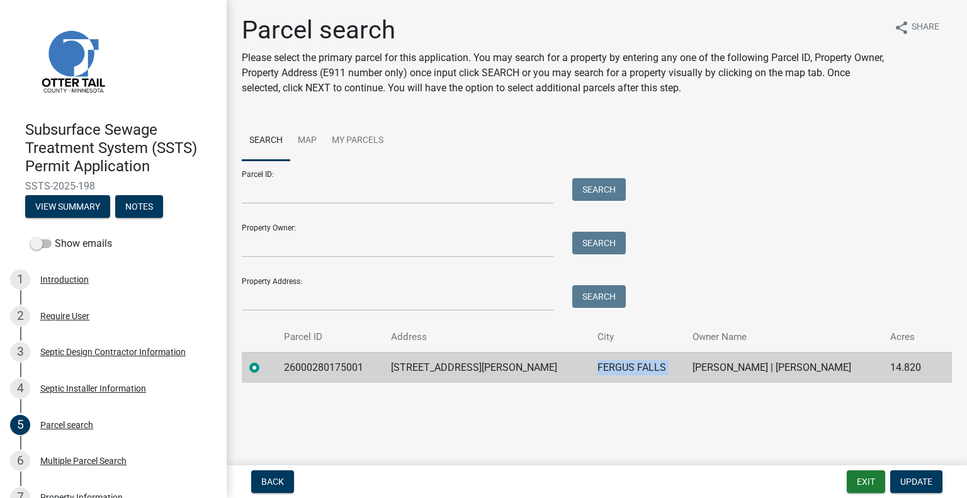
copy td "FERGUS FALLS"
click at [685, 366] on td "SAMUEL NORMAN | ABIGAIL NORMAN" at bounding box center [784, 367] width 198 height 31
copy td "SAMUEL NORMAN | ABIGAIL NORMAN"
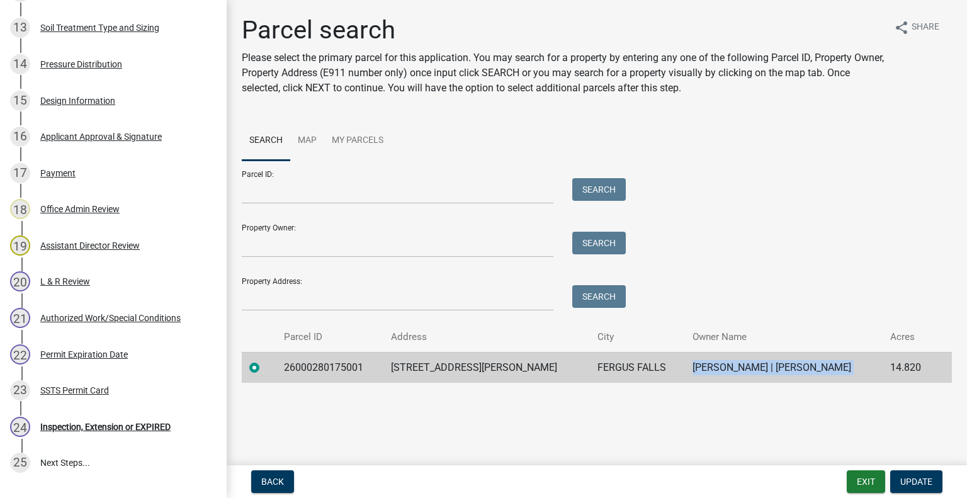
scroll to position [787, 0]
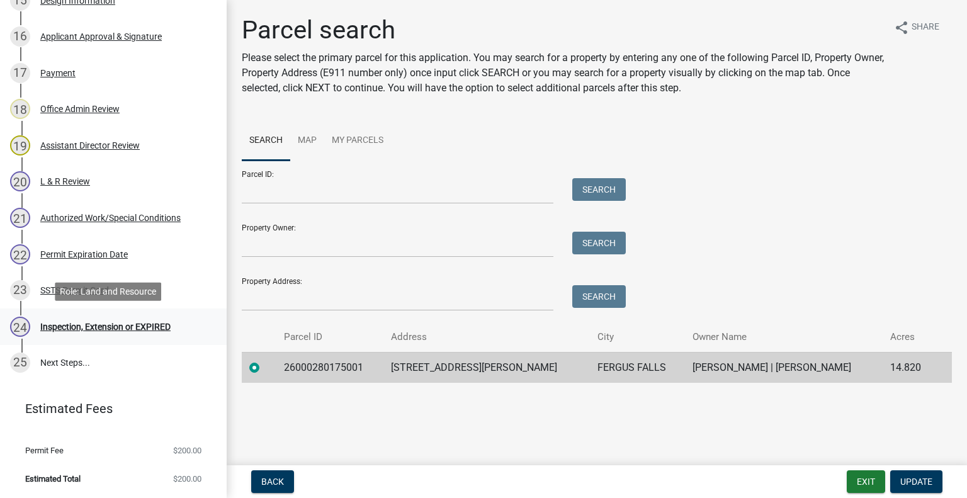
click at [136, 320] on div "24 Inspection, Extension or EXPIRED" at bounding box center [108, 327] width 196 height 20
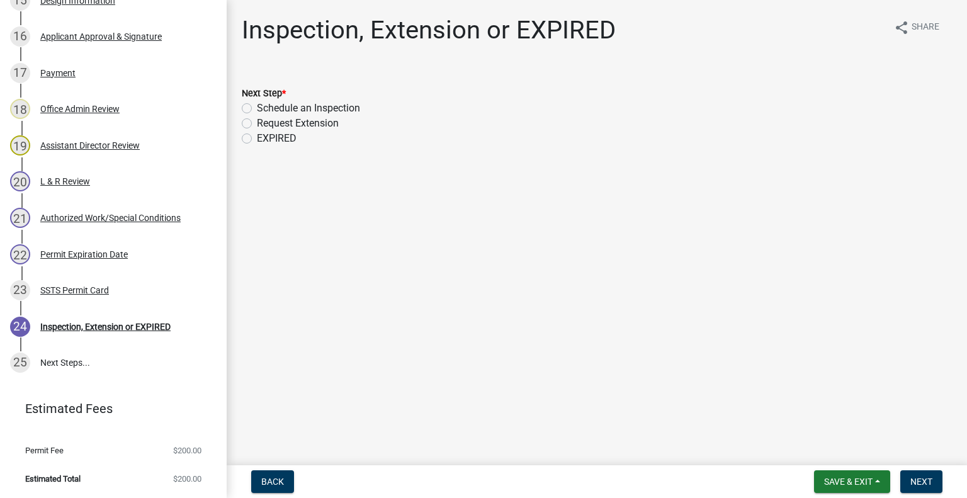
click at [337, 111] on label "Schedule an Inspection" at bounding box center [308, 108] width 103 height 15
click at [265, 109] on input "Schedule an Inspection" at bounding box center [261, 105] width 8 height 8
radio input "true"
click at [928, 486] on span "Next" at bounding box center [921, 481] width 22 height 10
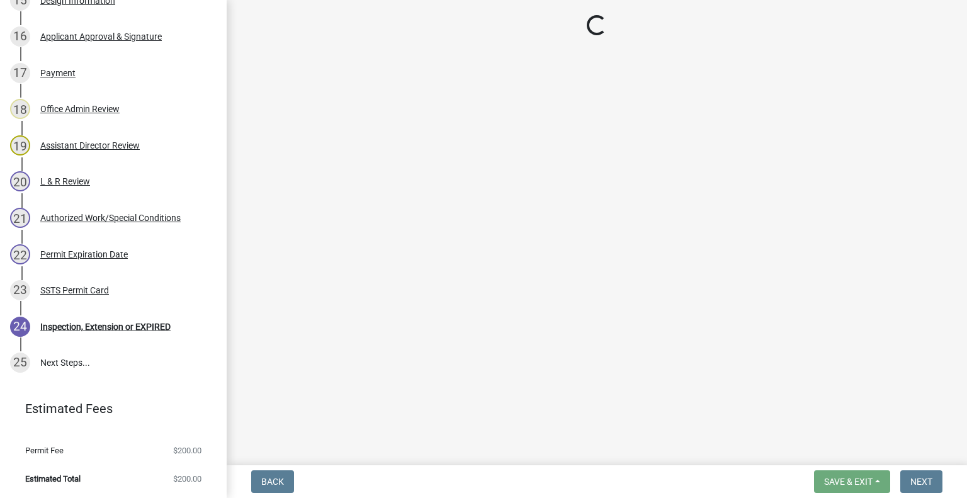
scroll to position [823, 0]
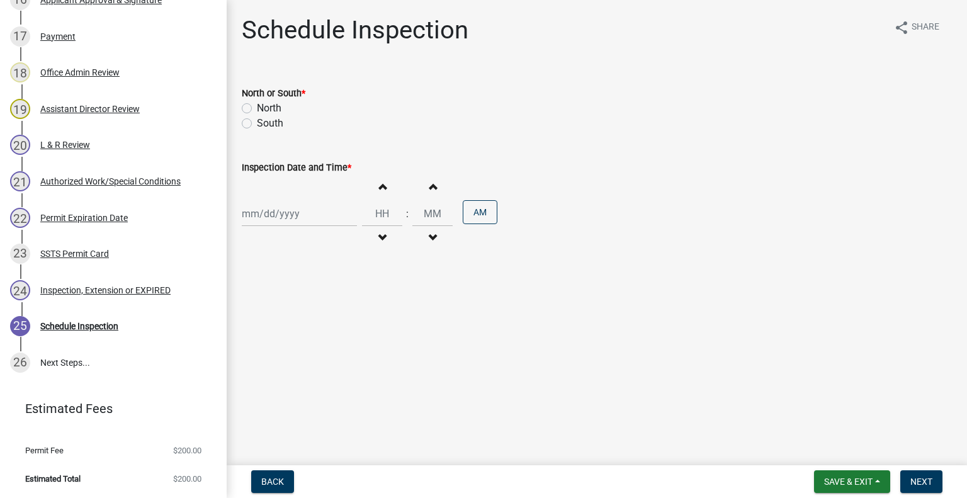
click at [268, 125] on label "South" at bounding box center [270, 123] width 26 height 15
click at [265, 124] on input "South" at bounding box center [261, 120] width 8 height 8
radio input "true"
click at [284, 219] on div at bounding box center [299, 214] width 115 height 26
select select "8"
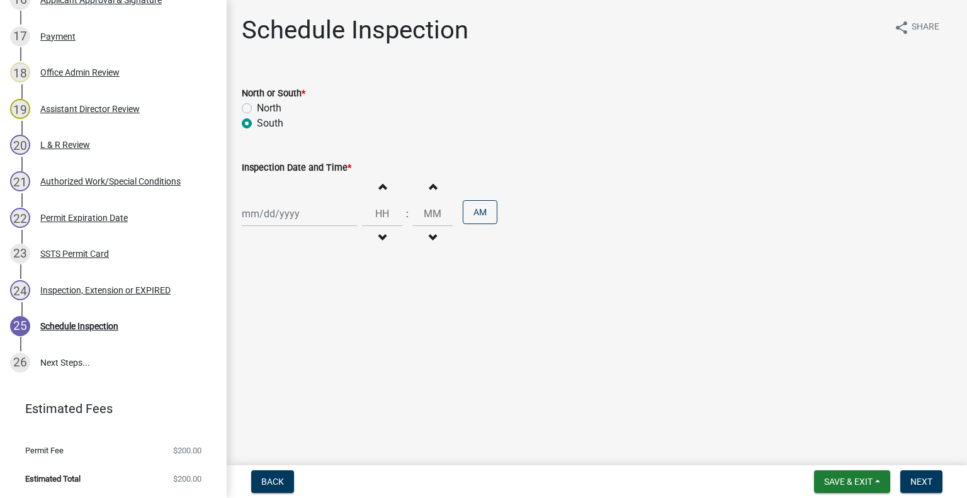
select select "2025"
click at [317, 319] on div "14" at bounding box center [315, 321] width 20 height 20
type input "08/14/2025"
click at [381, 191] on button "Increment hours" at bounding box center [382, 186] width 26 height 23
type input "01"
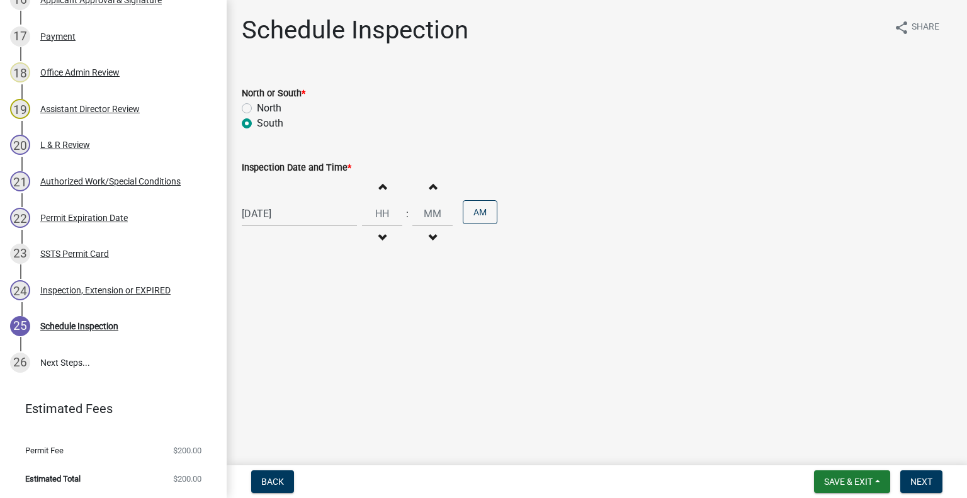
type input "00"
click at [381, 191] on button "Increment hours" at bounding box center [382, 186] width 26 height 23
type input "02"
click at [467, 211] on button "AM" at bounding box center [480, 212] width 35 height 24
click at [909, 478] on button "Next" at bounding box center [921, 481] width 42 height 23
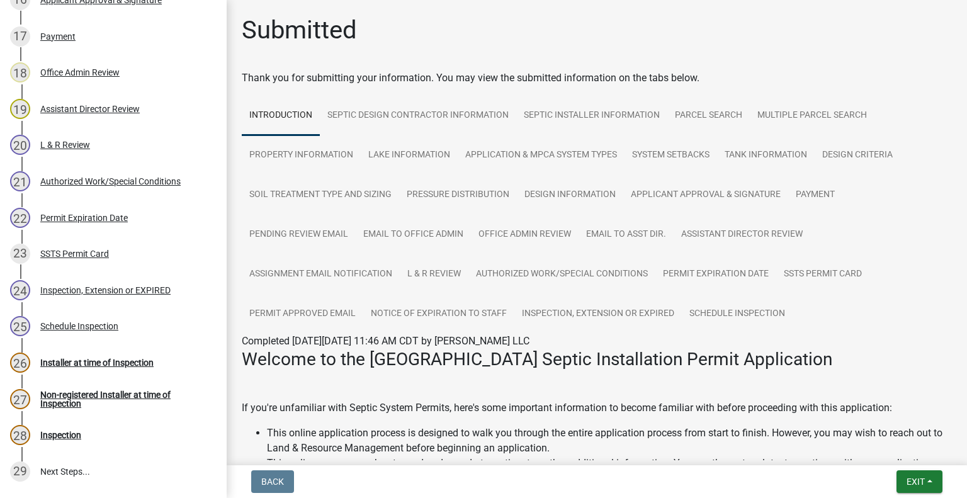
scroll to position [931, 0]
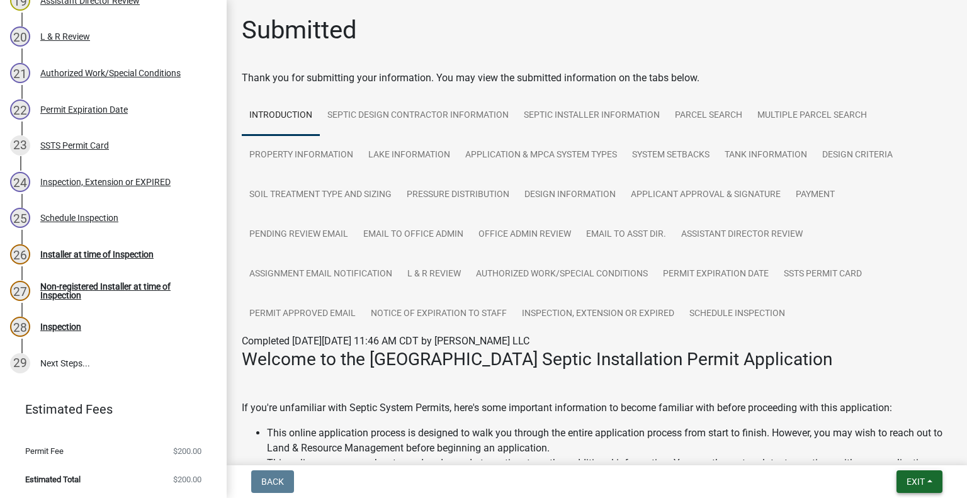
click at [921, 480] on span "Exit" at bounding box center [915, 481] width 18 height 10
click at [884, 449] on button "Save & Exit" at bounding box center [892, 449] width 101 height 30
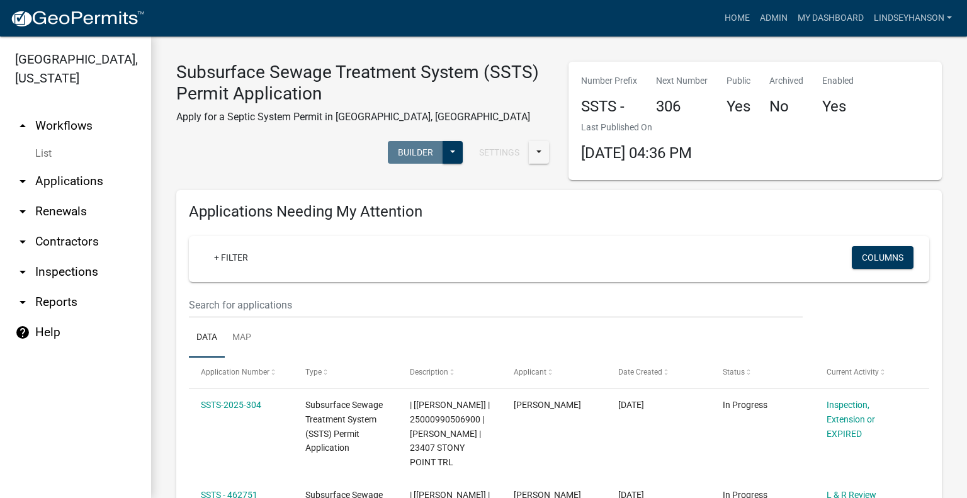
click at [81, 181] on link "arrow_drop_down Applications" at bounding box center [75, 181] width 151 height 30
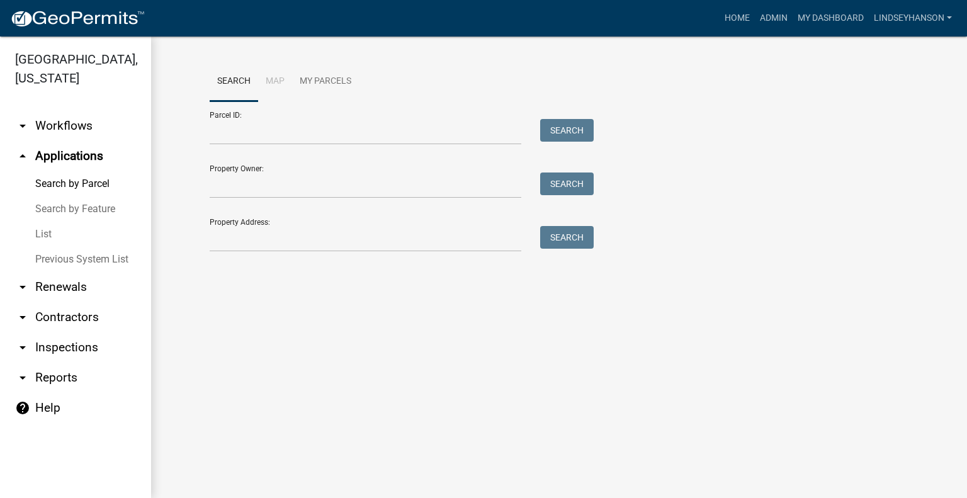
click at [84, 118] on link "arrow_drop_down Workflows" at bounding box center [75, 126] width 151 height 30
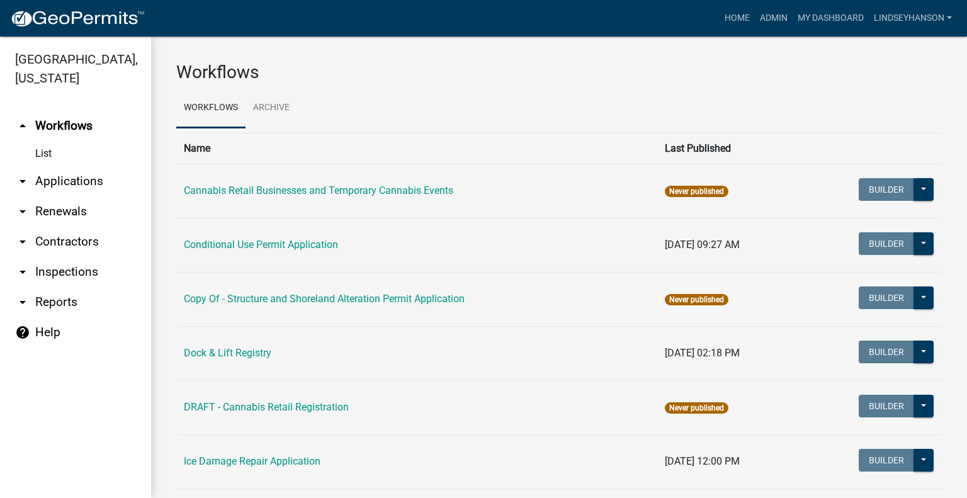
click at [89, 177] on link "arrow_drop_down Applications" at bounding box center [75, 181] width 151 height 30
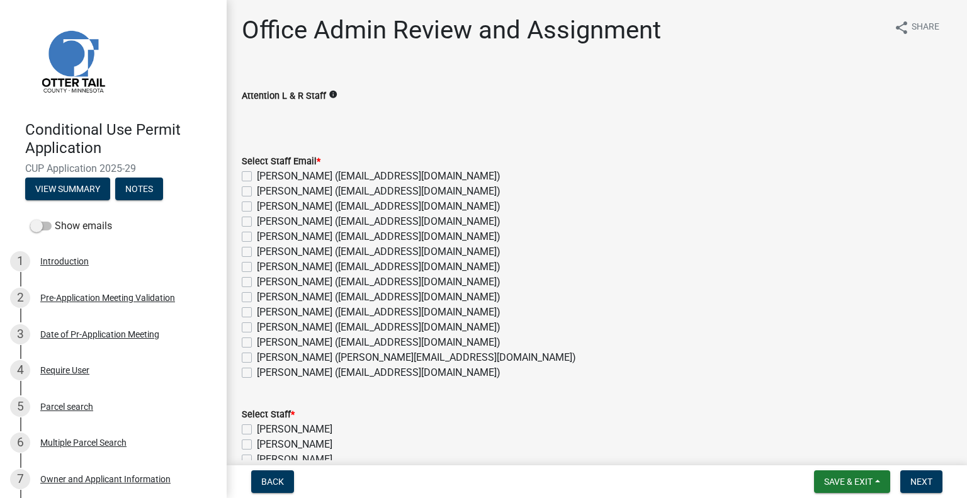
click at [273, 188] on label "Amy Busko (abusko@ottertailcounty.gov)" at bounding box center [379, 191] width 244 height 15
click at [265, 188] on input "Amy Busko (abusko@ottertailcounty.gov)" at bounding box center [261, 188] width 8 height 8
checkbox input "true"
checkbox input "false"
checkbox input "true"
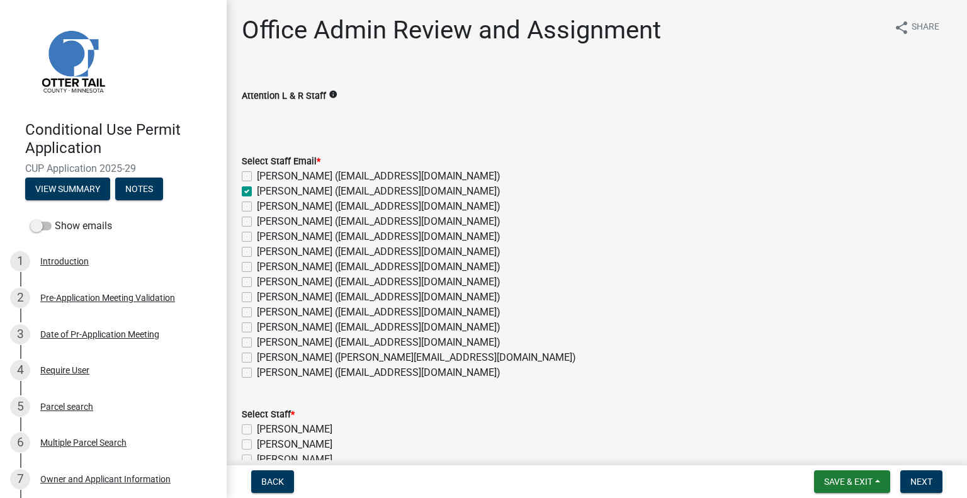
checkbox input "false"
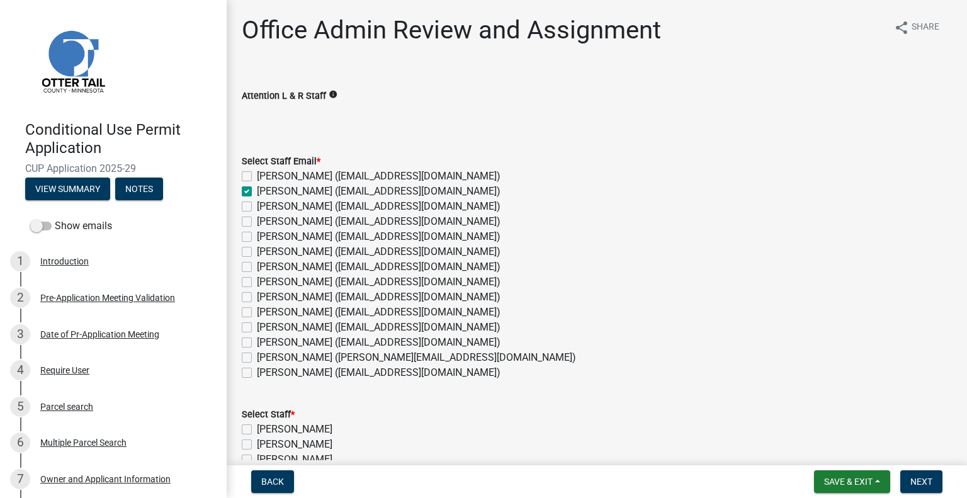
checkbox input "false"
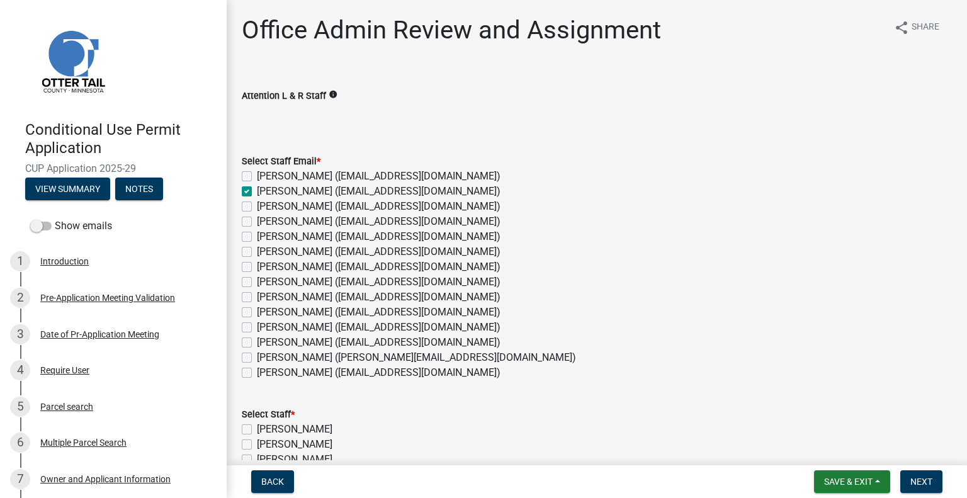
checkbox input "false"
click at [293, 236] on label "Chris LeClair (cleclair@ottertailcounty.gov)" at bounding box center [379, 236] width 244 height 15
click at [265, 236] on input "Chris LeClair (cleclair@ottertailcounty.gov)" at bounding box center [261, 233] width 8 height 8
checkbox input "true"
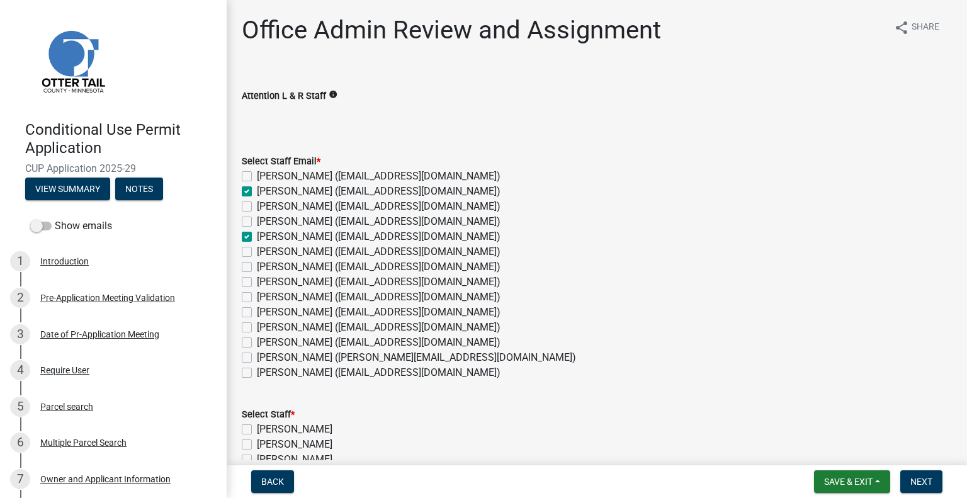
checkbox input "false"
checkbox input "true"
checkbox input "false"
checkbox input "true"
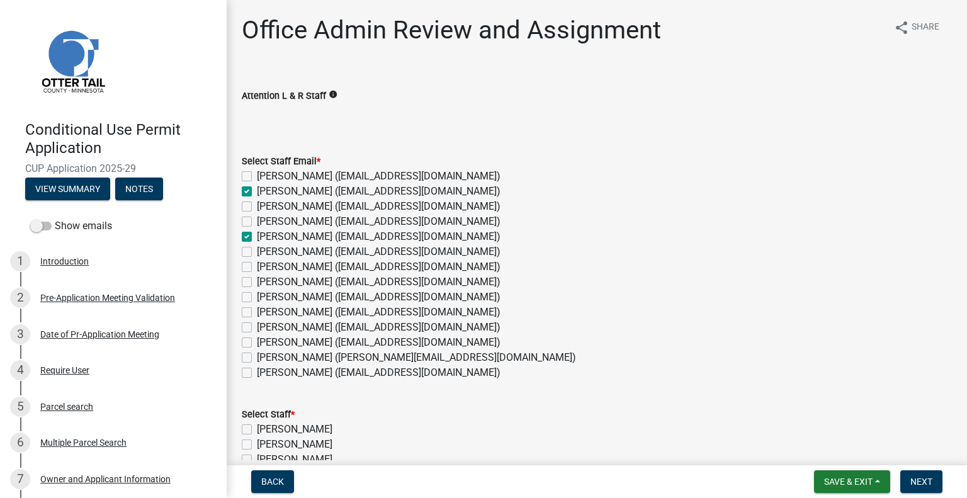
checkbox input "false"
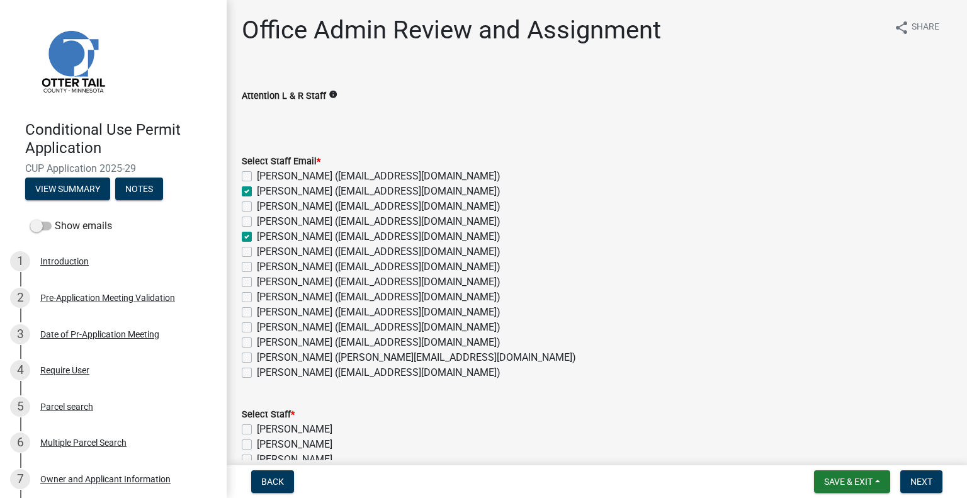
checkbox input "false"
click at [332, 312] on label "Kyle Westergard (kwestergard@ottertailcounty.gov)" at bounding box center [379, 312] width 244 height 15
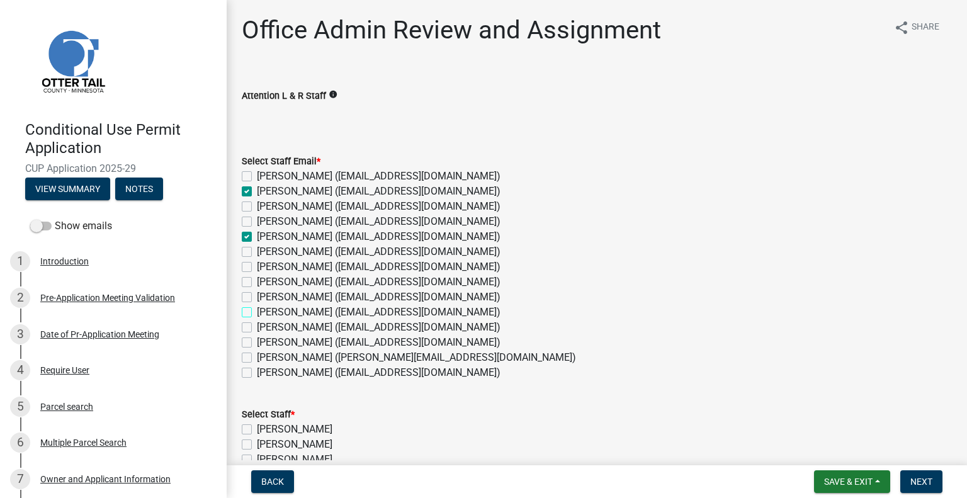
click at [265, 312] on input "Kyle Westergard (kwestergard@ottertailcounty.gov)" at bounding box center [261, 309] width 8 height 8
checkbox input "true"
checkbox input "false"
checkbox input "true"
checkbox input "false"
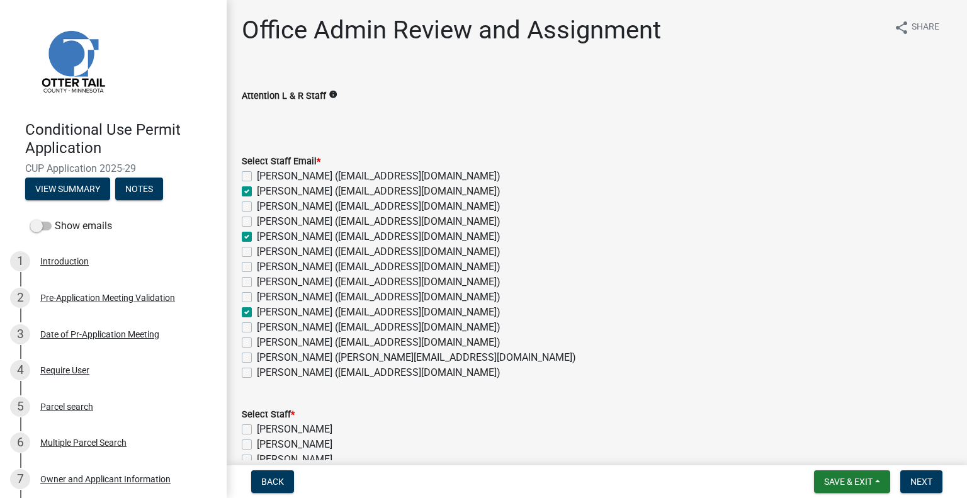
checkbox input "false"
checkbox input "true"
checkbox input "false"
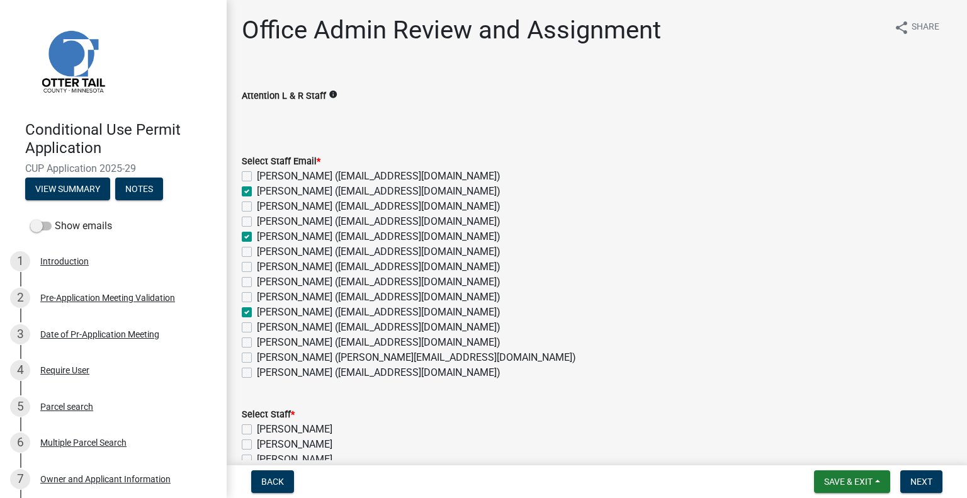
checkbox input "false"
checkbox input "true"
checkbox input "false"
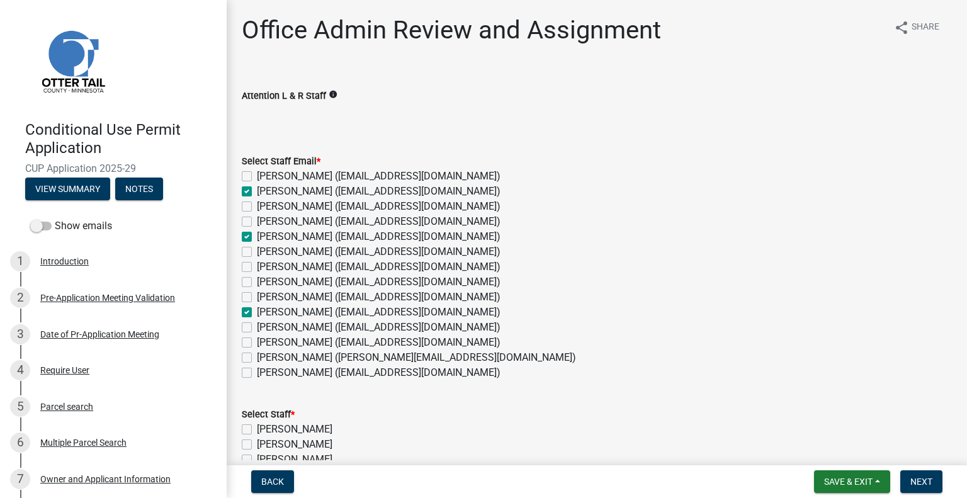
checkbox input "false"
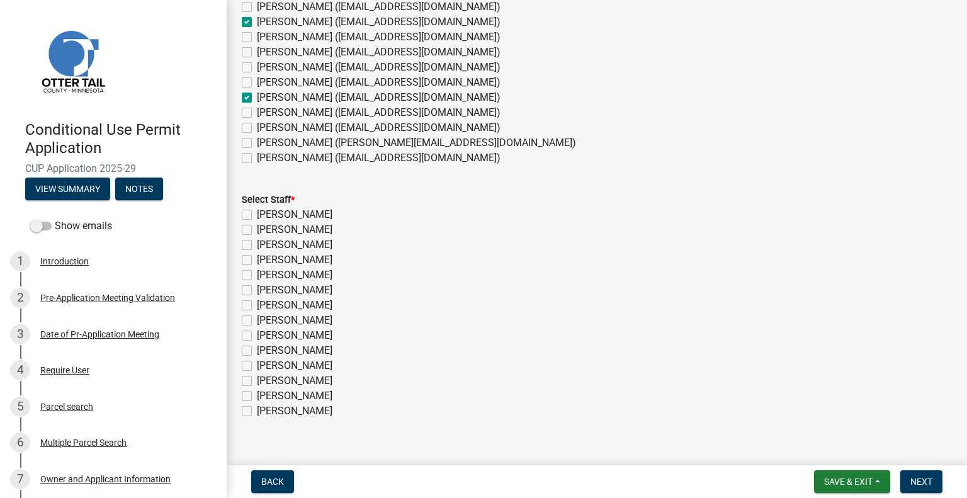
scroll to position [230, 0]
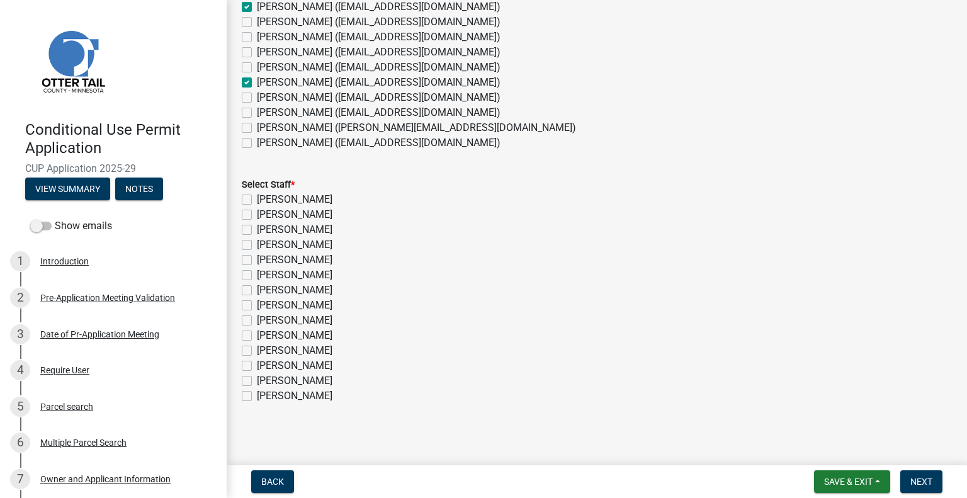
click at [291, 208] on label "[PERSON_NAME]" at bounding box center [295, 214] width 76 height 15
click at [265, 208] on input "[PERSON_NAME]" at bounding box center [261, 211] width 8 height 8
checkbox input "true"
checkbox input "false"
checkbox input "true"
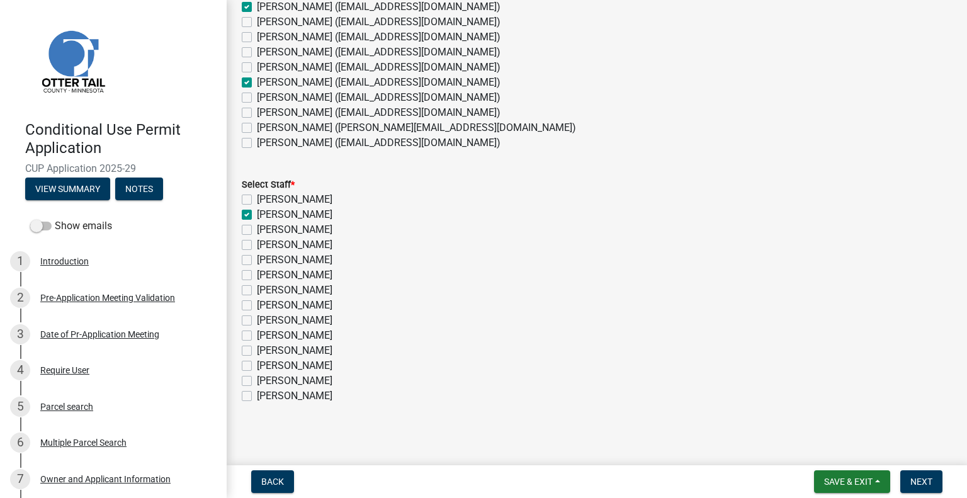
checkbox input "false"
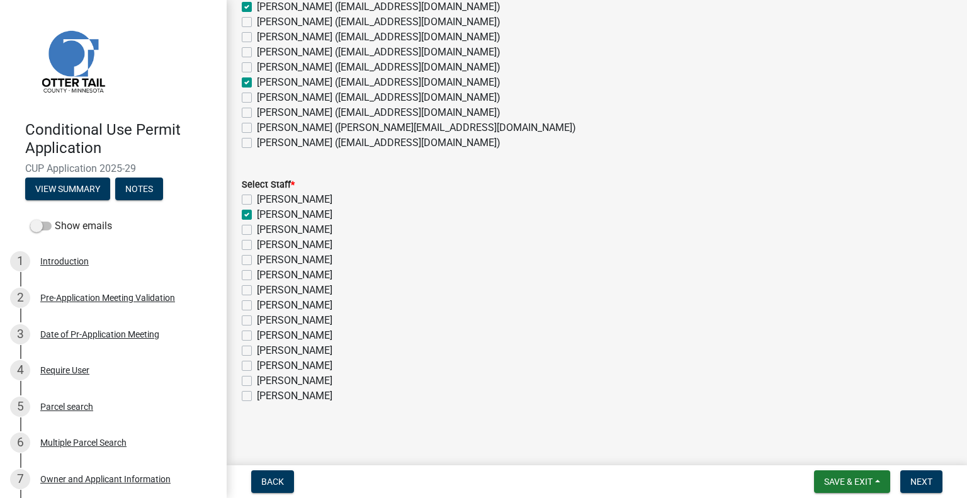
checkbox input "false"
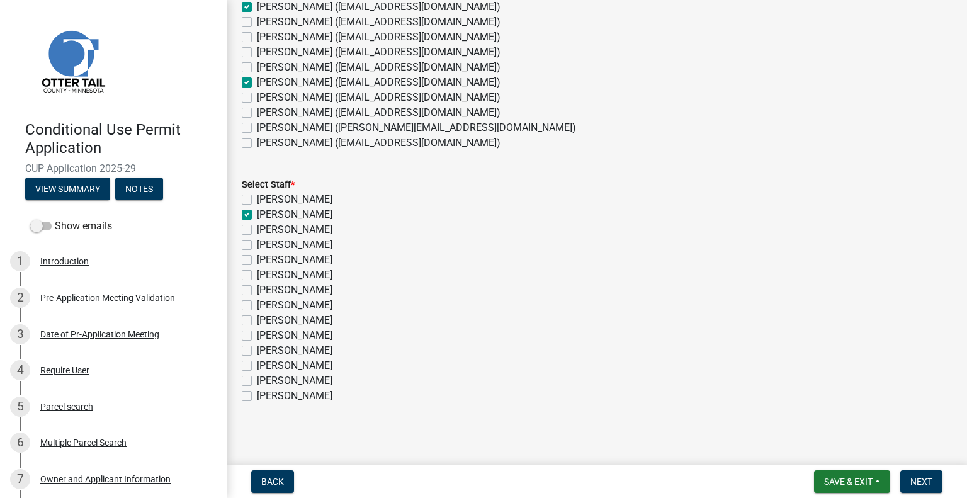
checkbox input "false"
click at [322, 256] on label "[PERSON_NAME]" at bounding box center [295, 259] width 76 height 15
click at [265, 256] on input "[PERSON_NAME]" at bounding box center [261, 256] width 8 height 8
checkbox input "true"
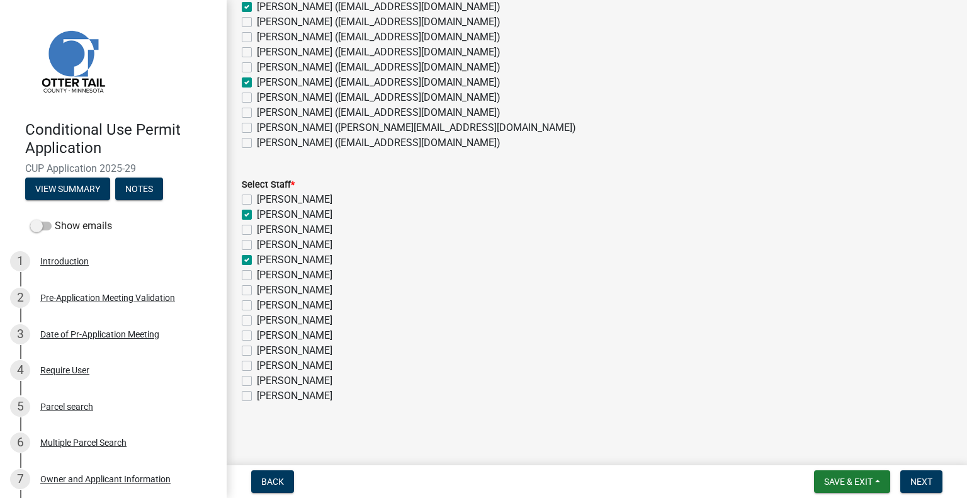
checkbox input "false"
checkbox input "true"
checkbox input "false"
checkbox input "true"
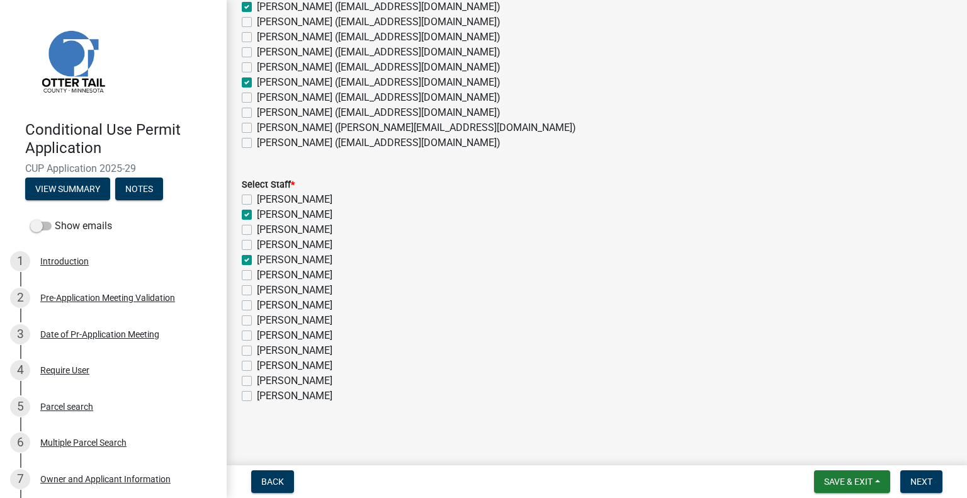
checkbox input "false"
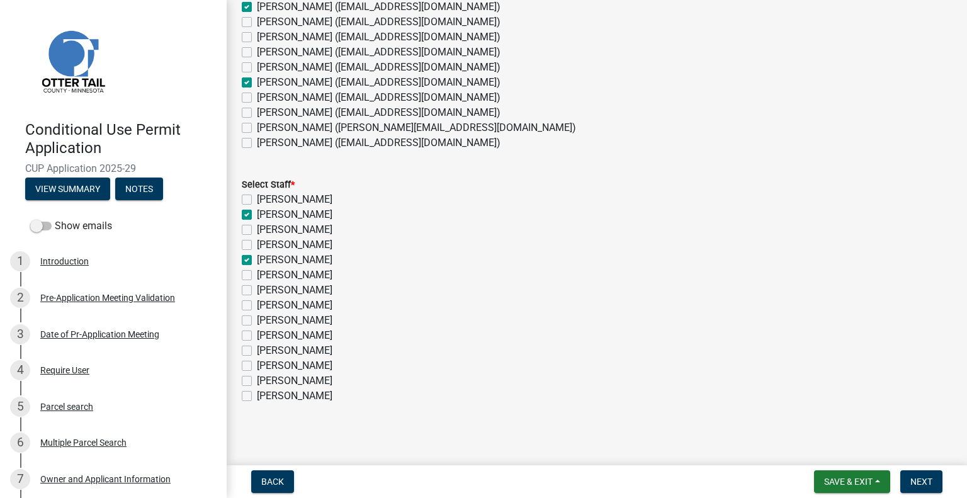
checkbox input "false"
click at [324, 332] on label "[PERSON_NAME]" at bounding box center [295, 335] width 76 height 15
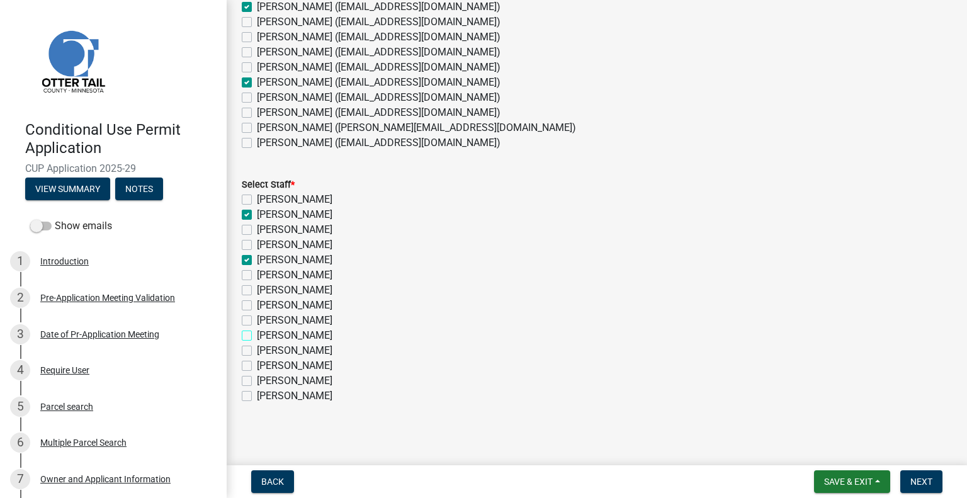
click at [265, 332] on input "[PERSON_NAME]" at bounding box center [261, 332] width 8 height 8
checkbox input "true"
checkbox input "false"
checkbox input "true"
checkbox input "false"
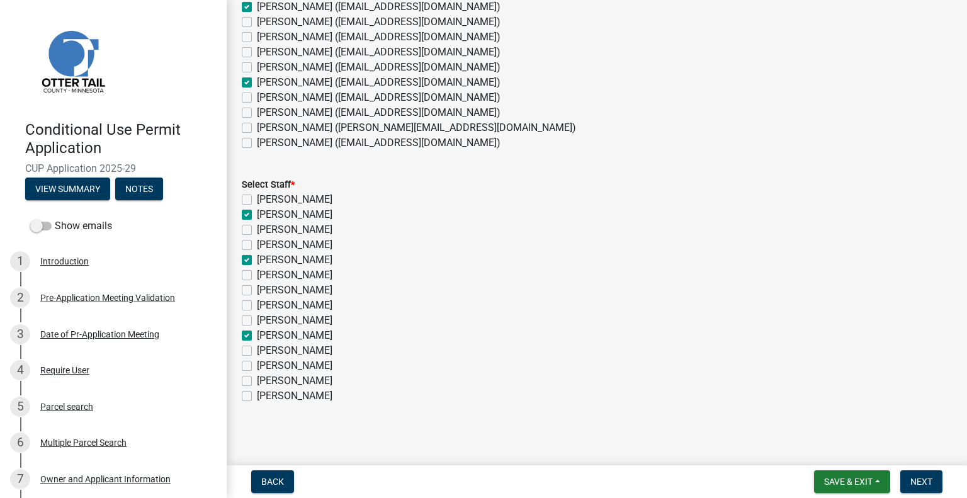
checkbox input "false"
checkbox input "true"
checkbox input "false"
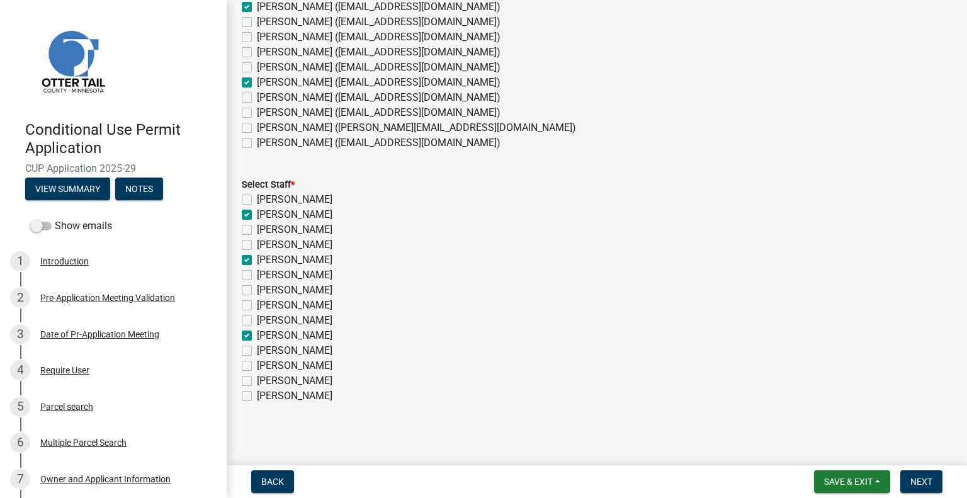
checkbox input "false"
checkbox input "true"
checkbox input "false"
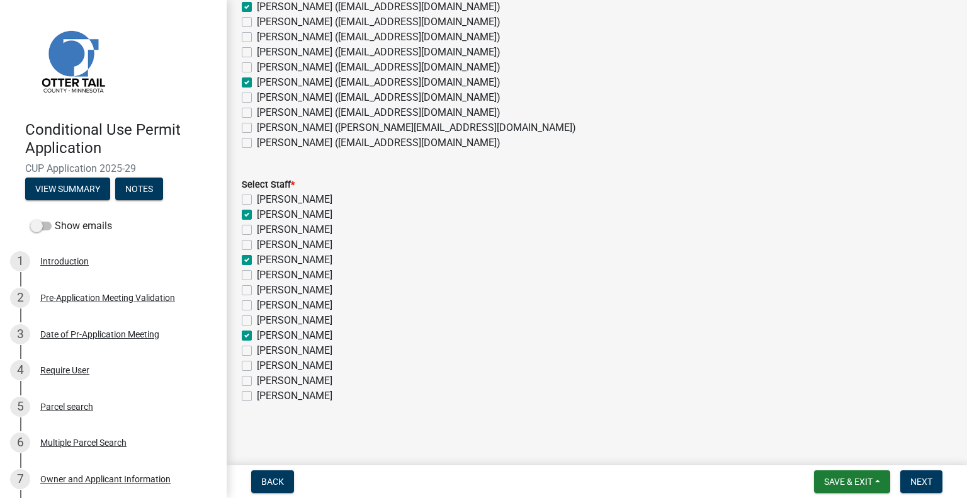
checkbox input "false"
click at [923, 476] on span "Next" at bounding box center [921, 481] width 22 height 10
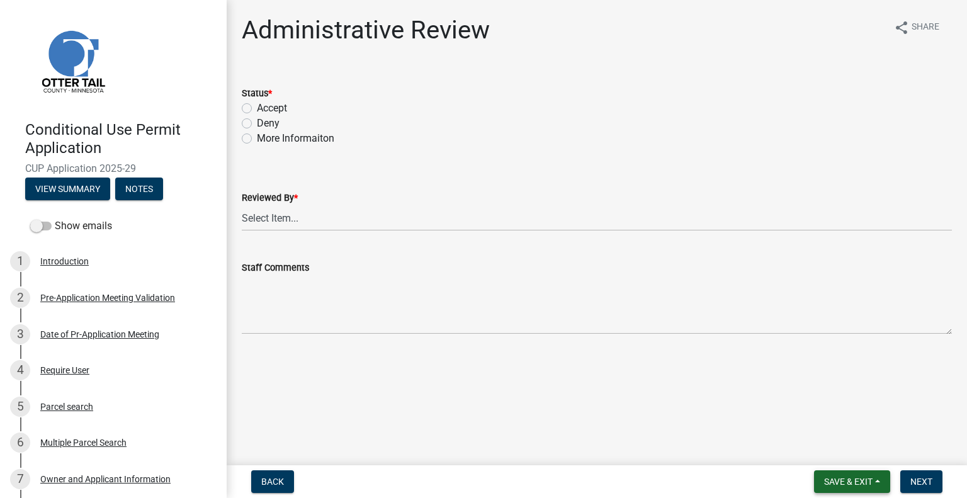
click at [848, 479] on span "Save & Exit" at bounding box center [848, 481] width 48 height 10
click at [847, 454] on button "Save & Exit" at bounding box center [839, 449] width 101 height 30
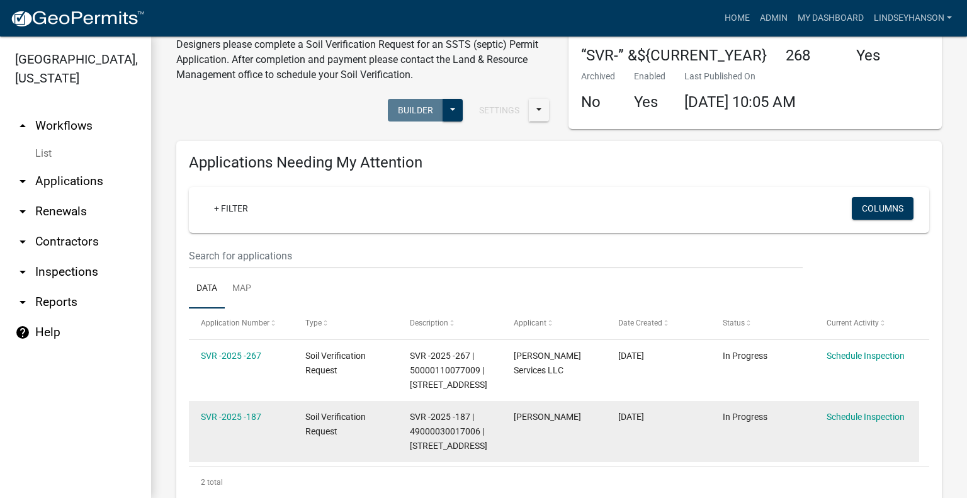
scroll to position [63, 0]
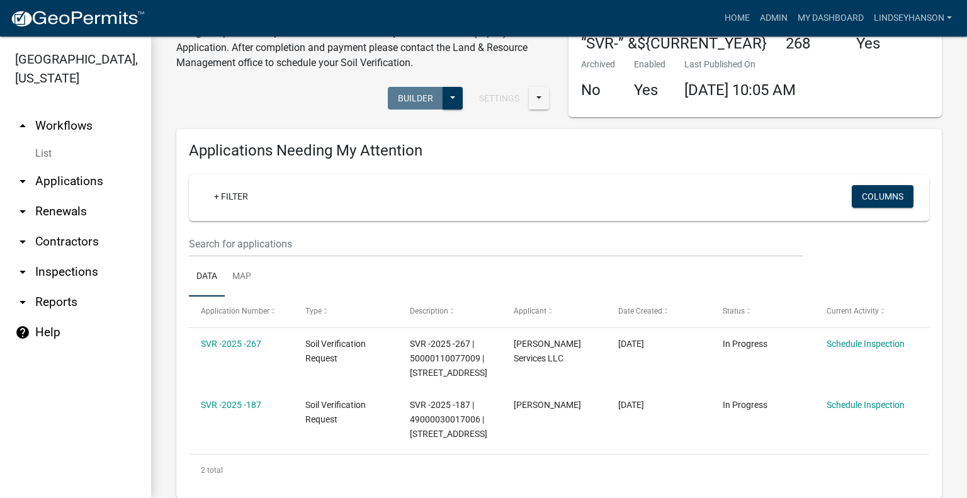
click at [93, 192] on link "arrow_drop_down Applications" at bounding box center [75, 181] width 151 height 30
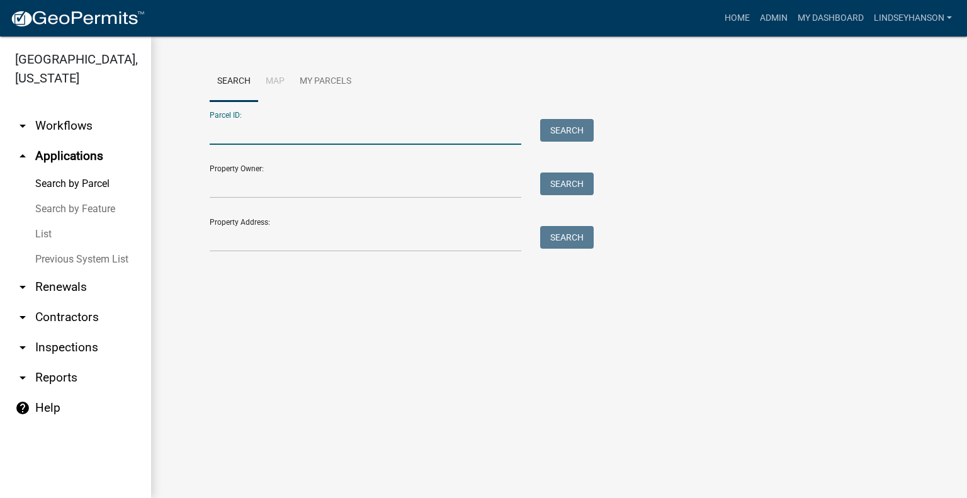
click at [240, 129] on input "Parcel ID:" at bounding box center [366, 132] width 312 height 26
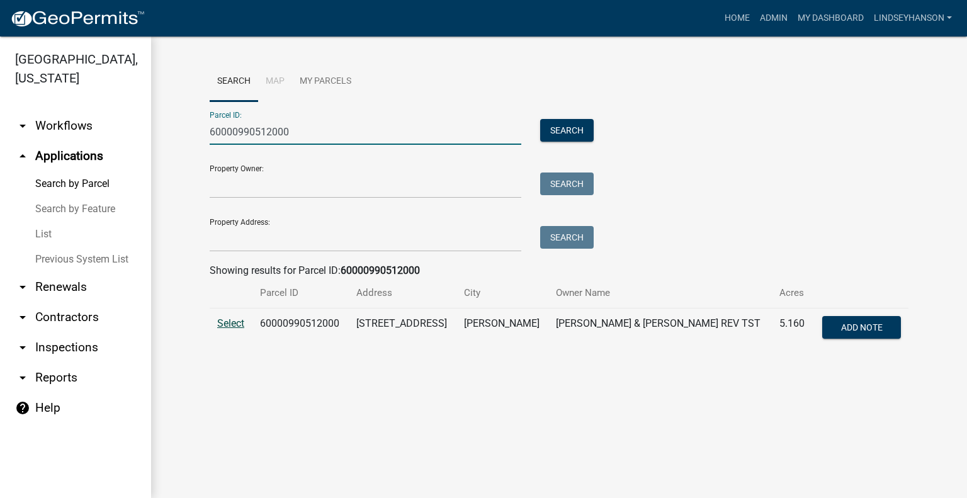
type input "60000990512000"
click at [233, 320] on span "Select" at bounding box center [230, 323] width 27 height 12
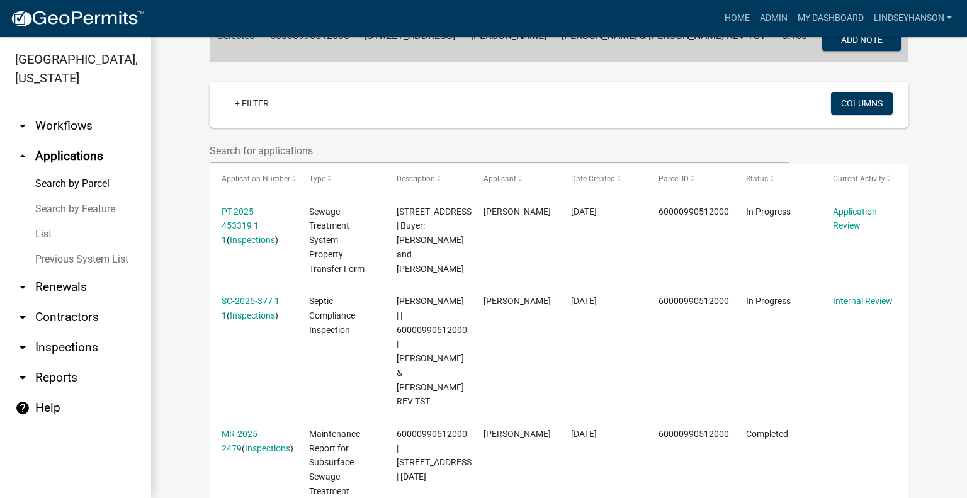
scroll to position [308, 0]
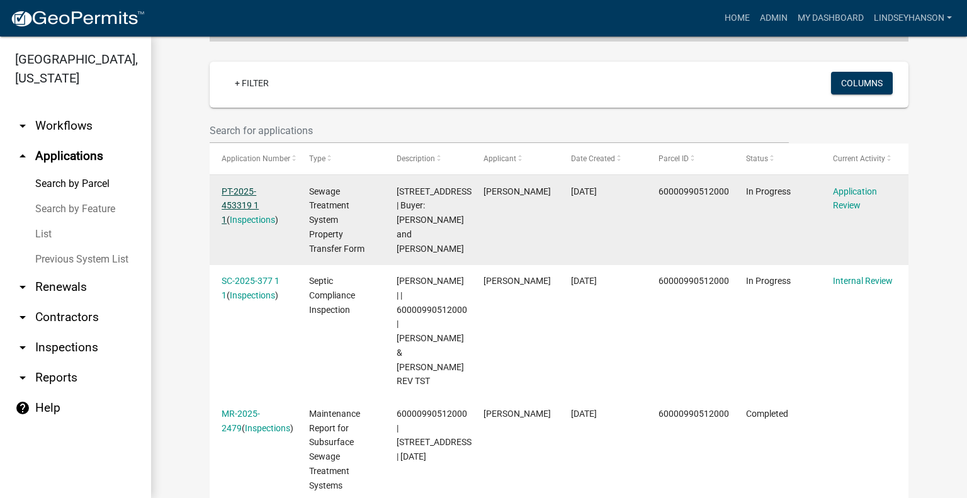
click at [239, 193] on link "PT-2025-453319 1 1" at bounding box center [240, 205] width 37 height 39
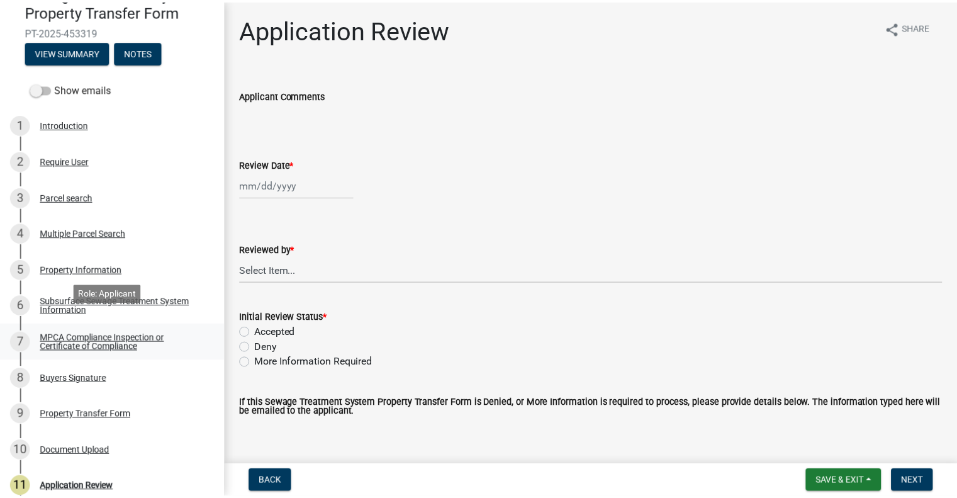
scroll to position [150, 0]
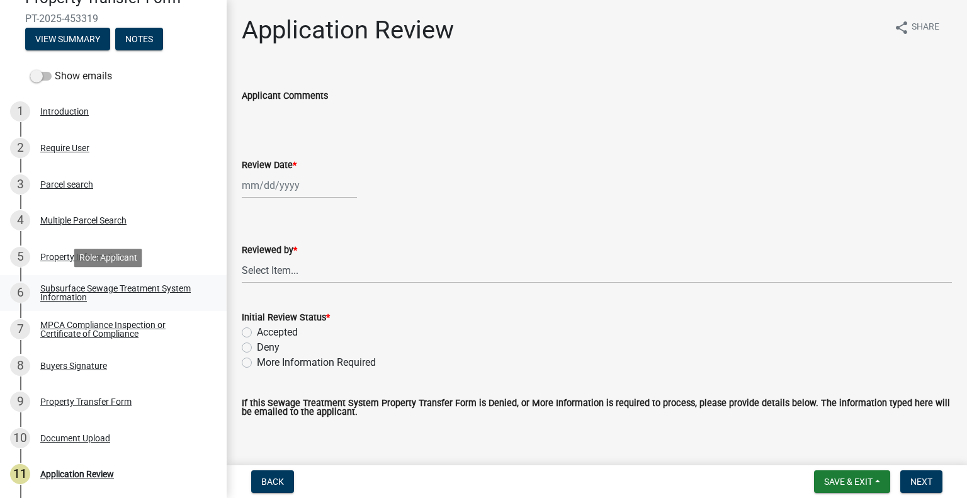
click at [154, 284] on div "Subsurface Sewage Treatment System Information" at bounding box center [123, 293] width 166 height 18
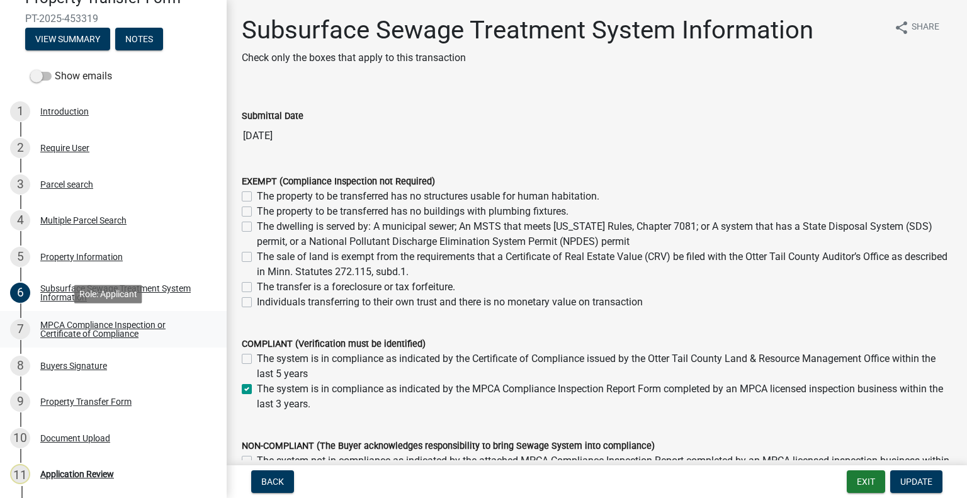
click at [152, 320] on div "MPCA Compliance Inspection or Certificate of Compliance" at bounding box center [123, 329] width 166 height 18
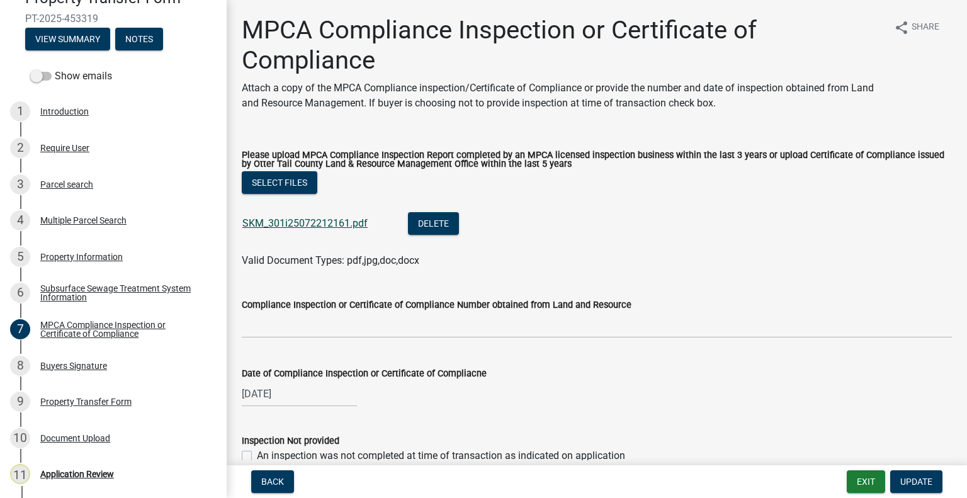
click at [334, 228] on link "SKM_301i25072212161.pdf" at bounding box center [304, 223] width 125 height 12
click at [99, 415] on link "9 Property Transfer Form" at bounding box center [113, 401] width 227 height 37
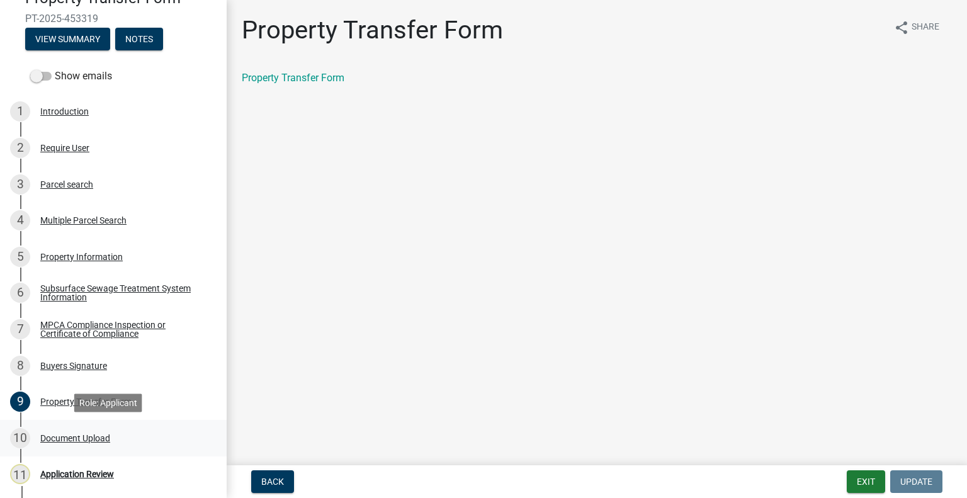
click at [98, 434] on div "Document Upload" at bounding box center [75, 438] width 70 height 9
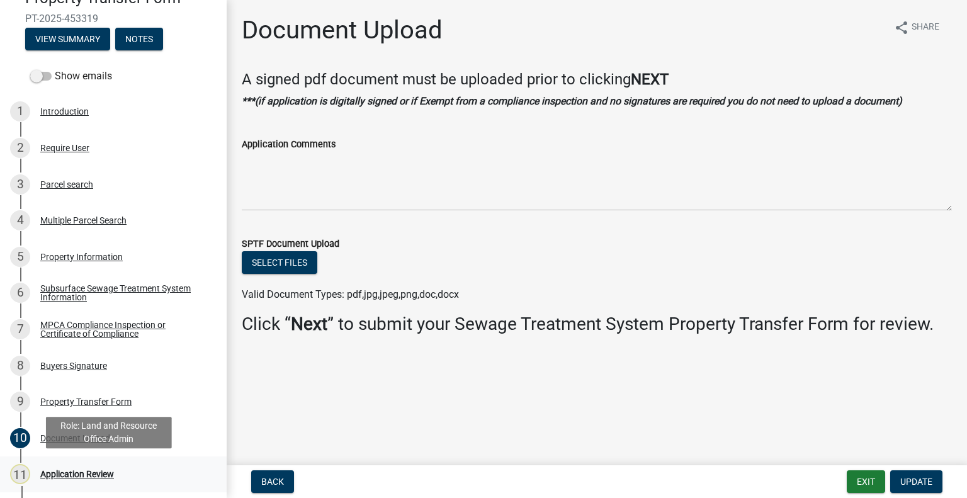
click at [110, 473] on div "Application Review" at bounding box center [77, 474] width 74 height 9
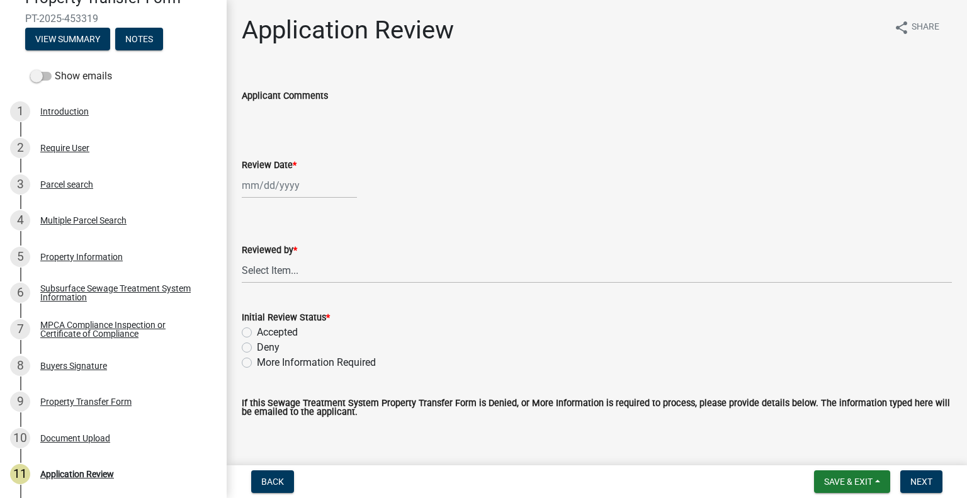
click at [315, 181] on div at bounding box center [299, 185] width 115 height 26
select select "8"
select select "2025"
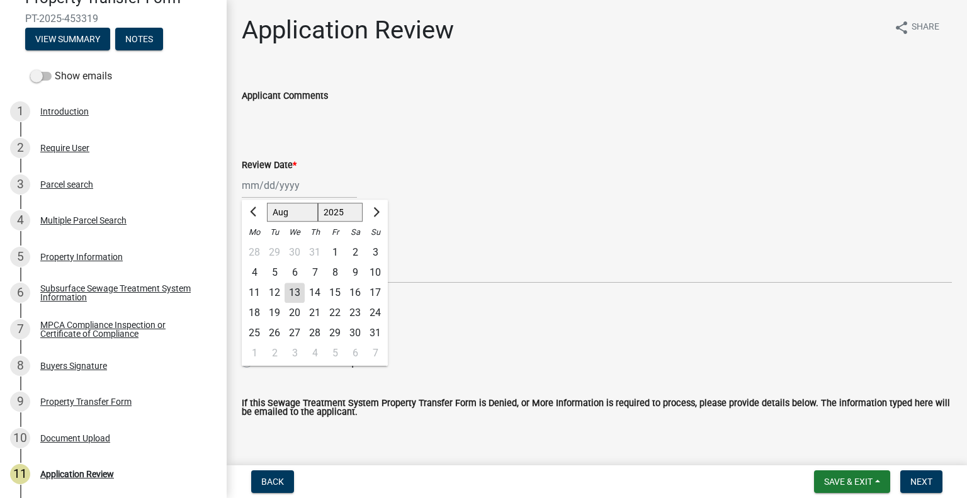
click at [295, 291] on div "13" at bounding box center [294, 293] width 20 height 20
type input "08/13/2025"
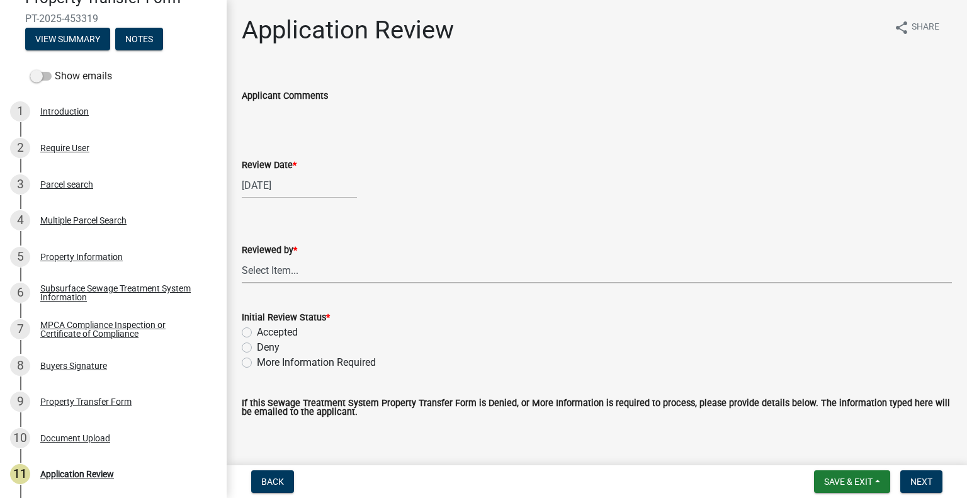
click at [295, 274] on select "Select Item... Alexis Newark Amy Busko Andrea Perales Brittany Tollefson Christ…" at bounding box center [597, 270] width 710 height 26
click at [242, 257] on select "Select Item... Alexis Newark Amy Busko Andrea Perales Brittany Tollefson Christ…" at bounding box center [597, 270] width 710 height 26
select select "2217fab6-25d2-4df2-8e35-18ddd05e0fe8"
click at [277, 332] on label "Accepted" at bounding box center [277, 332] width 41 height 15
click at [265, 332] on input "Accepted" at bounding box center [261, 329] width 8 height 8
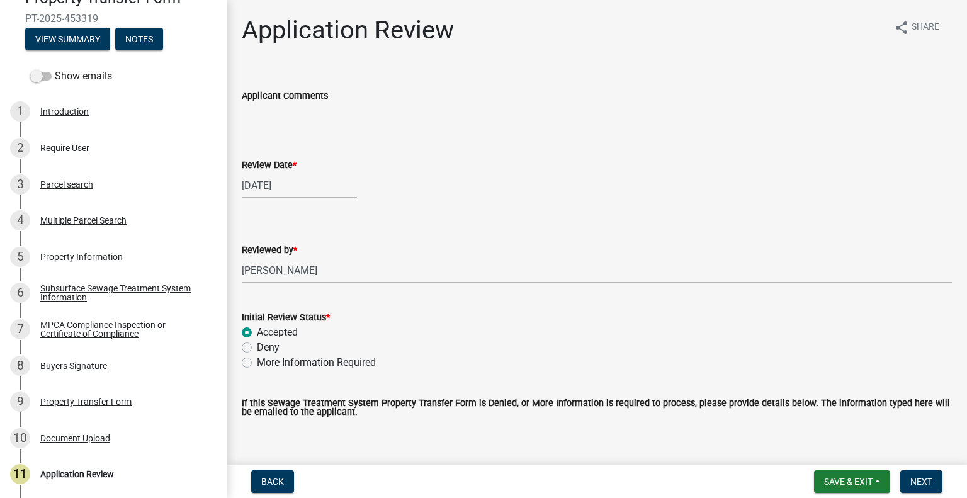
radio input "true"
click at [912, 482] on span "Next" at bounding box center [921, 481] width 22 height 10
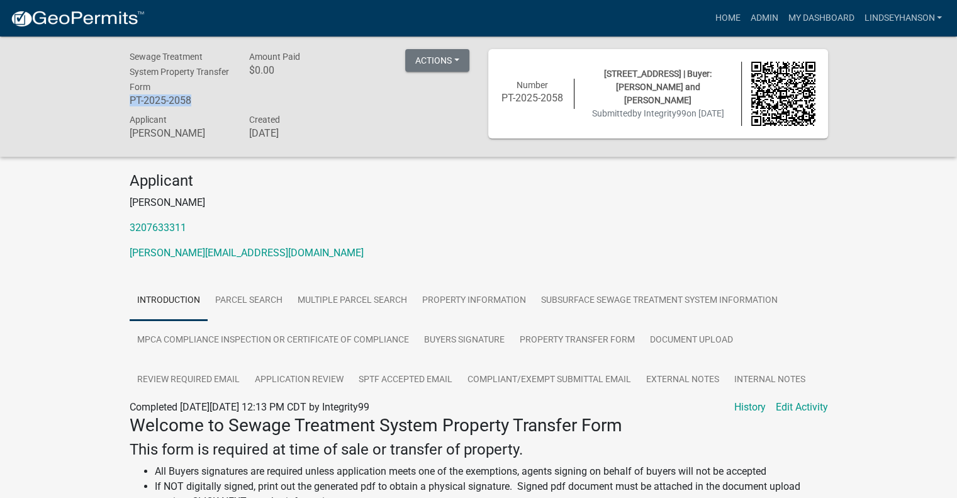
drag, startPoint x: 124, startPoint y: 103, endPoint x: 196, endPoint y: 101, distance: 72.4
click at [196, 101] on div "Sewage Treatment System Property Transfer Form PT-2025-2058" at bounding box center [180, 80] width 120 height 62
copy h6 "PT-2025-2058"
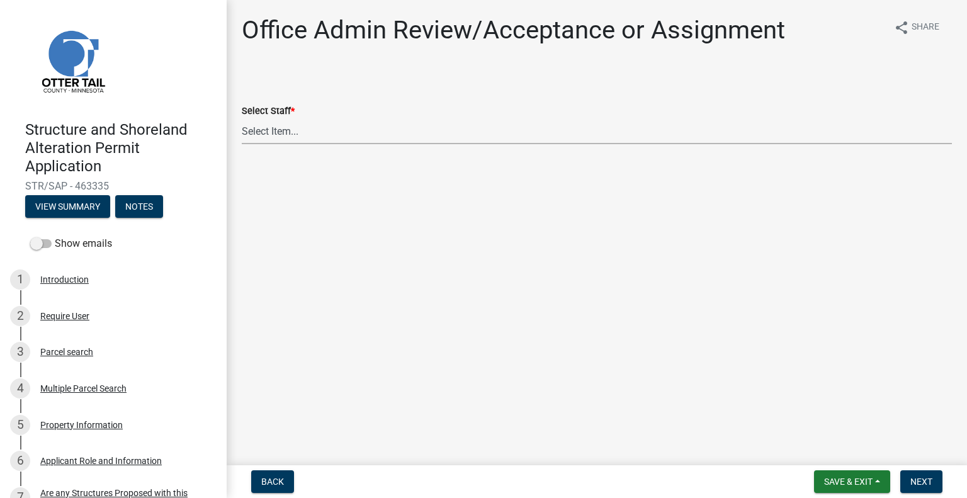
click at [310, 130] on select "Select Item... Alexis Newark (anewark@ottertailcounty.gov) Amy Busko (abusko@ot…" at bounding box center [597, 131] width 710 height 26
click at [242, 118] on select "Select Item... Alexis Newark (anewark@ottertailcounty.gov) Amy Busko (abusko@ot…" at bounding box center [597, 131] width 710 height 26
select select "587f38f5-c90e-4c12-9e10-d3e23909bbca"
click at [923, 476] on span "Next" at bounding box center [921, 481] width 22 height 10
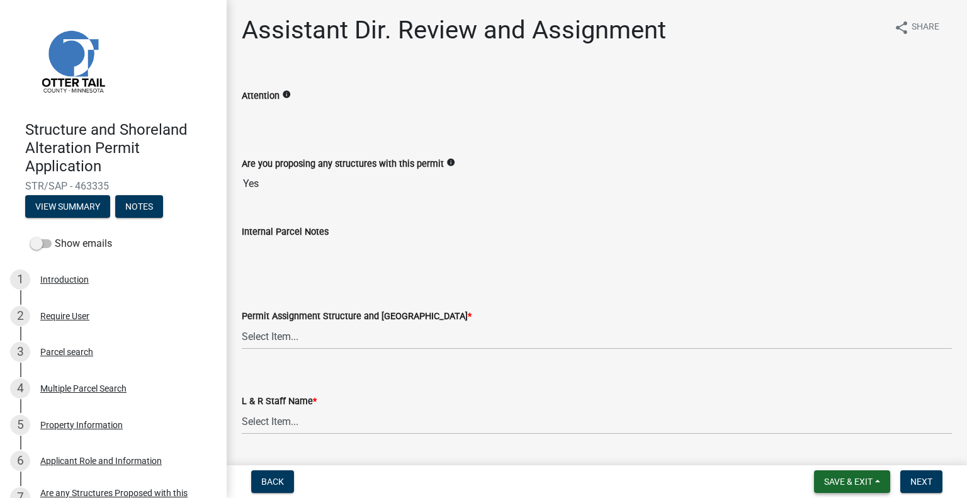
click at [827, 482] on span "Save & Exit" at bounding box center [848, 481] width 48 height 10
click at [828, 445] on button "Save & Exit" at bounding box center [839, 449] width 101 height 30
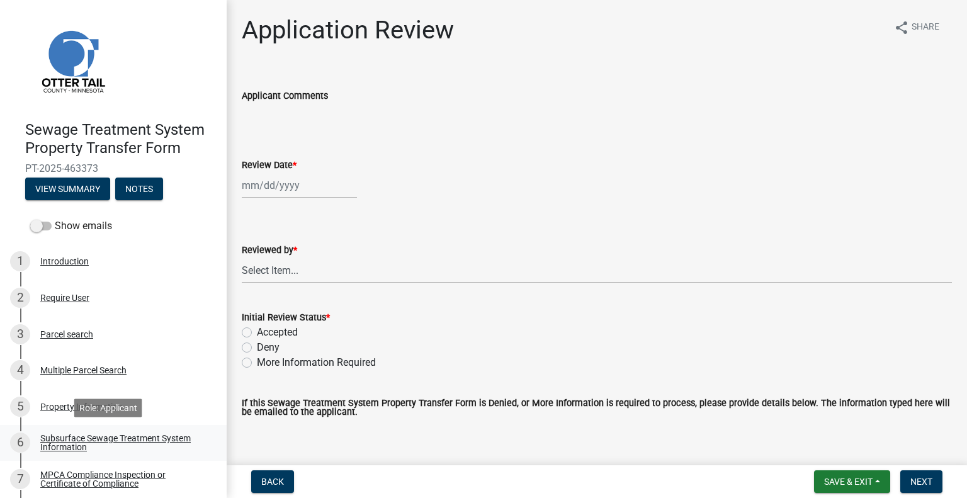
click at [171, 442] on div "Subsurface Sewage Treatment System Information" at bounding box center [123, 443] width 166 height 18
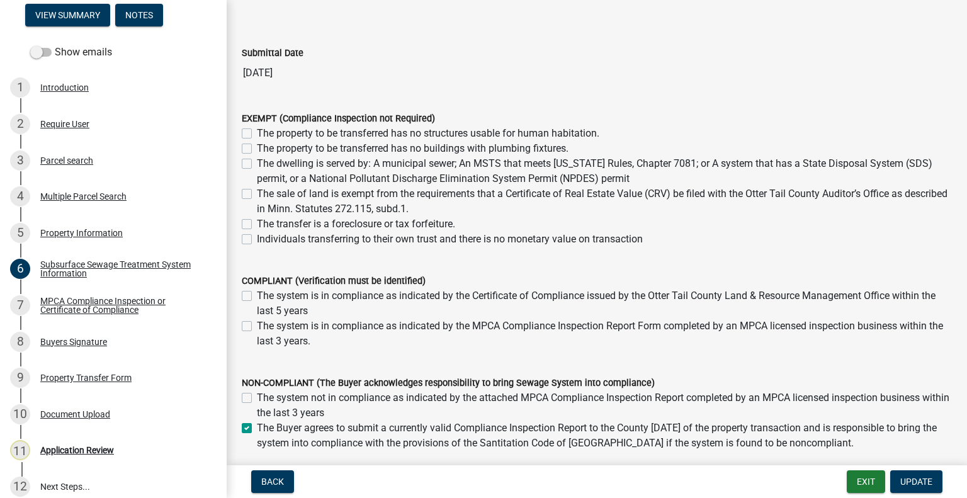
scroll to position [185, 0]
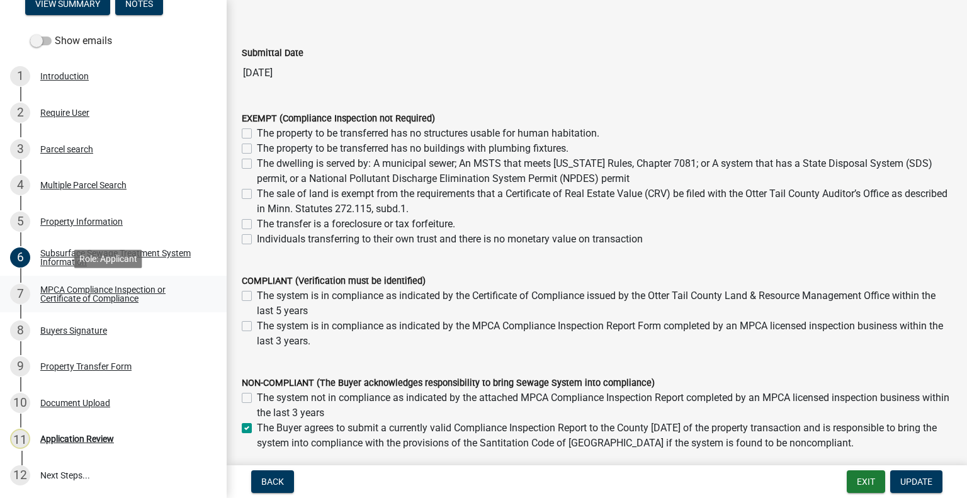
click at [148, 296] on div "MPCA Compliance Inspection or Certificate of Compliance" at bounding box center [123, 294] width 166 height 18
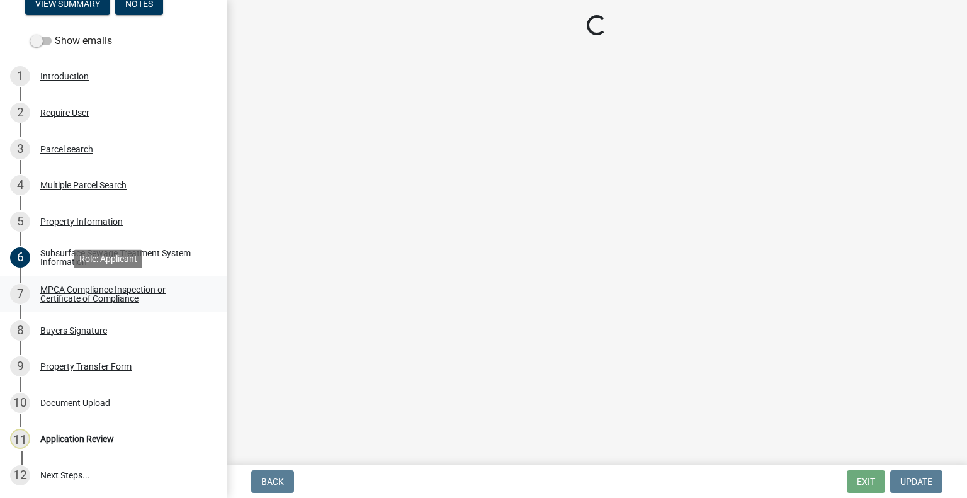
scroll to position [0, 0]
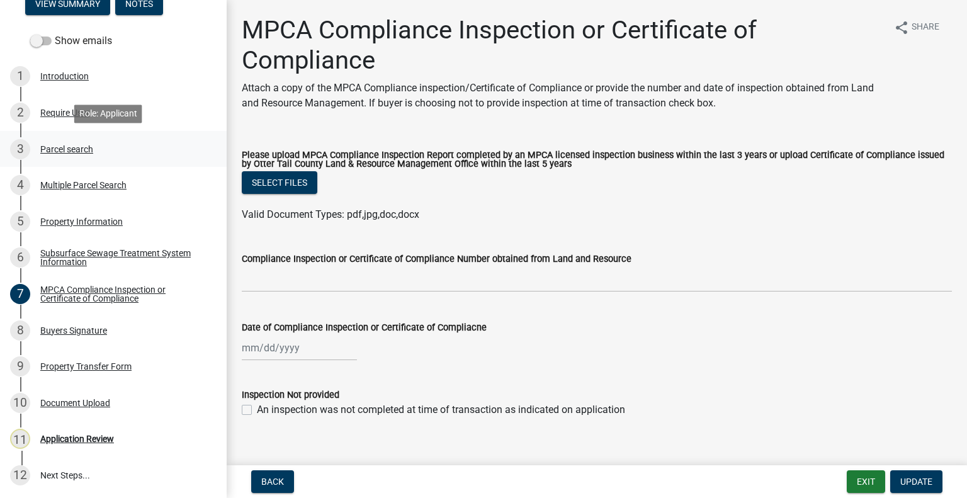
click at [77, 152] on div "Parcel search" at bounding box center [66, 149] width 53 height 9
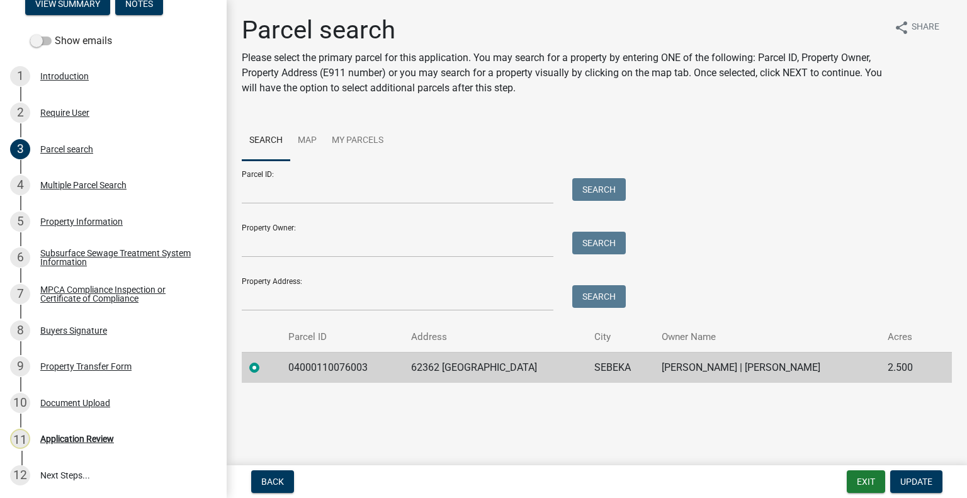
click at [320, 359] on td "04000110076003" at bounding box center [342, 367] width 123 height 31
copy td "04000110076003"
click at [96, 415] on link "10 Document Upload" at bounding box center [113, 403] width 227 height 37
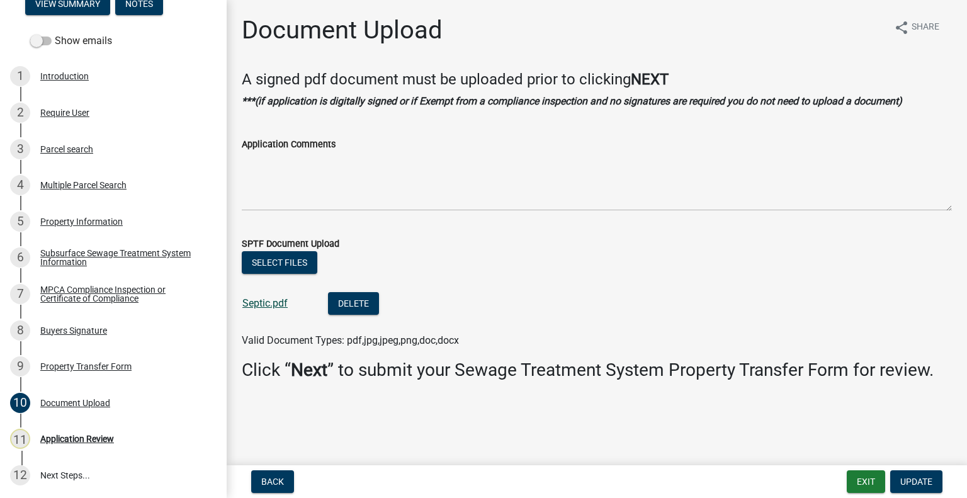
click at [254, 298] on link "Septic.pdf" at bounding box center [264, 303] width 45 height 12
click at [86, 145] on div "Parcel search" at bounding box center [66, 149] width 53 height 9
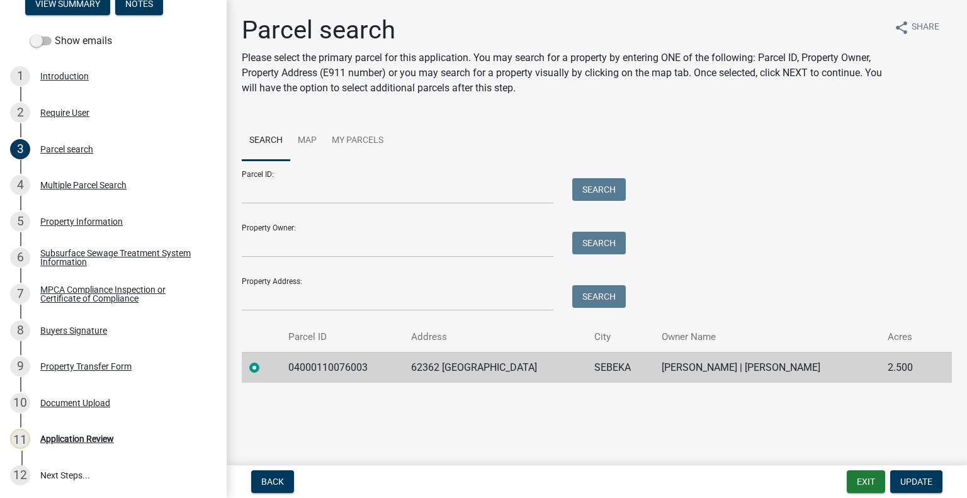
click at [320, 367] on td "04000110076003" at bounding box center [342, 367] width 123 height 31
copy td "04000110076003"
click at [70, 439] on div "Application Review" at bounding box center [77, 438] width 74 height 9
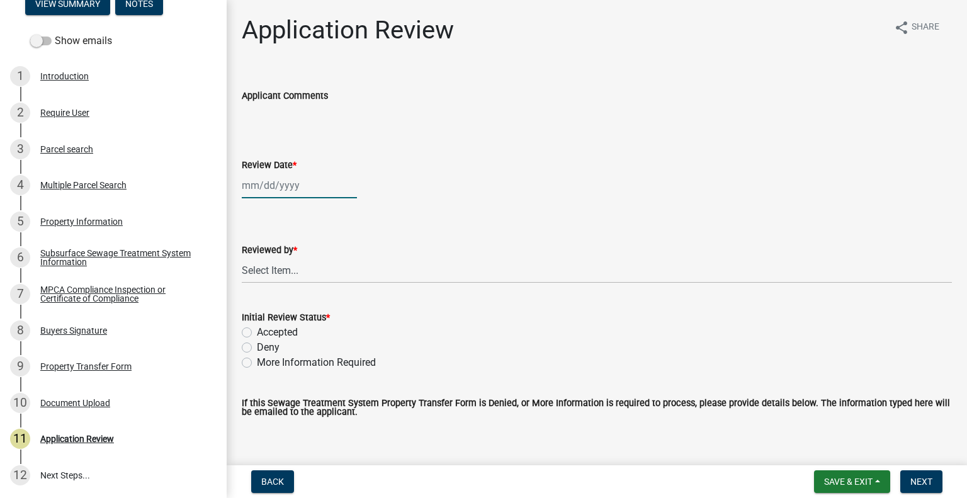
click at [282, 177] on div at bounding box center [299, 185] width 115 height 26
select select "8"
select select "2025"
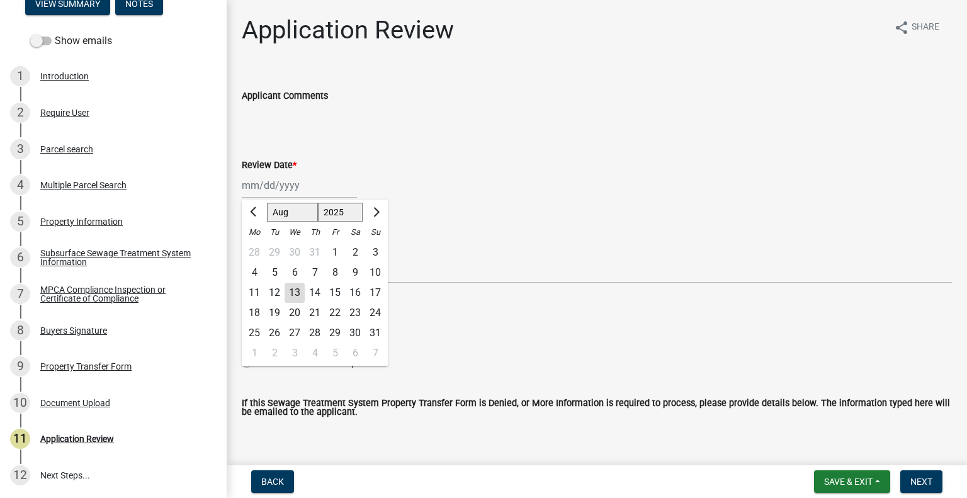
click at [300, 293] on div "13" at bounding box center [294, 293] width 20 height 20
type input "[DATE]"
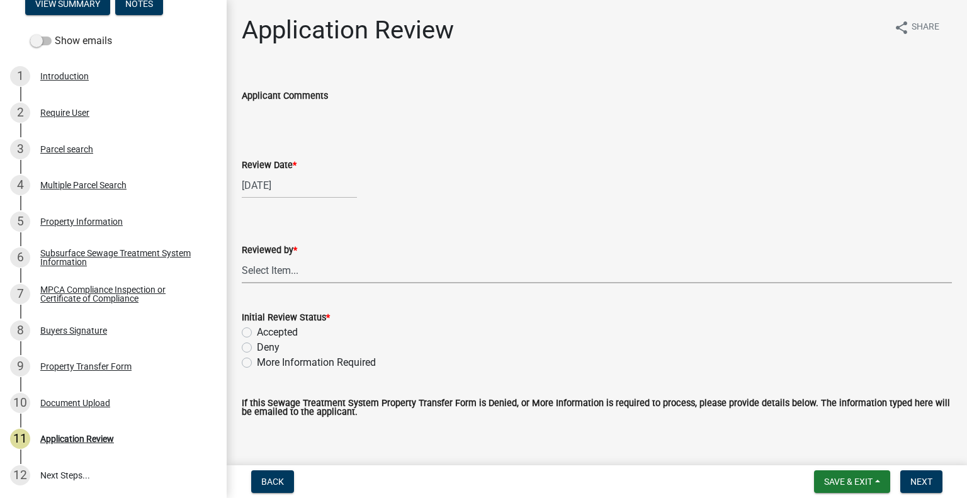
click at [310, 279] on select "Select Item... Alexis Newark Amy Busko Andrea Perales Brittany Tollefson Christ…" at bounding box center [597, 270] width 710 height 26
click at [242, 257] on select "Select Item... Alexis Newark Amy Busko Andrea Perales Brittany Tollefson Christ…" at bounding box center [597, 270] width 710 height 26
select select "2217fab6-25d2-4df2-8e35-18ddd05e0fe8"
click at [290, 334] on label "Accepted" at bounding box center [277, 332] width 41 height 15
click at [265, 333] on input "Accepted" at bounding box center [261, 329] width 8 height 8
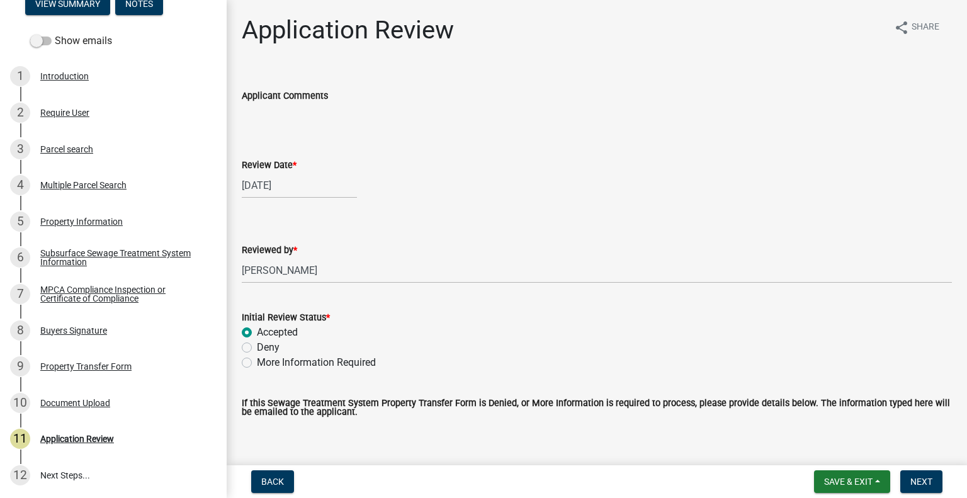
radio input "true"
click at [917, 478] on span "Next" at bounding box center [921, 481] width 22 height 10
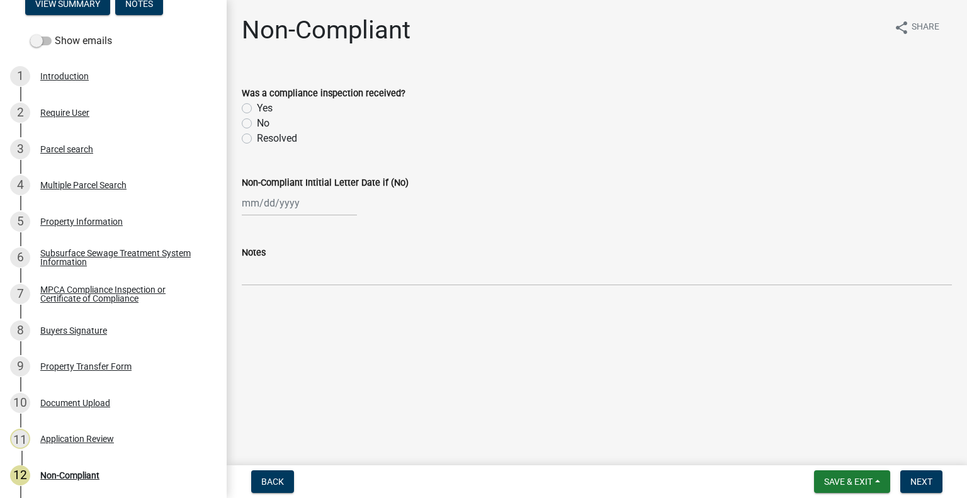
click at [257, 121] on label "No" at bounding box center [263, 123] width 13 height 15
click at [257, 121] on input "No" at bounding box center [261, 120] width 8 height 8
radio input "true"
click at [278, 211] on div at bounding box center [299, 203] width 115 height 26
select select "8"
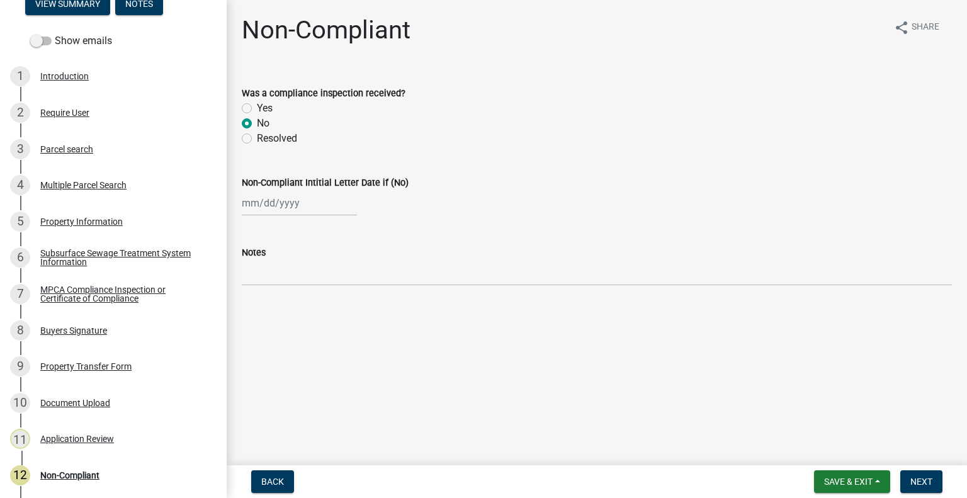
select select "2025"
click at [299, 309] on div "13" at bounding box center [294, 310] width 20 height 20
type input "[DATE]"
click at [919, 480] on span "Next" at bounding box center [921, 481] width 22 height 10
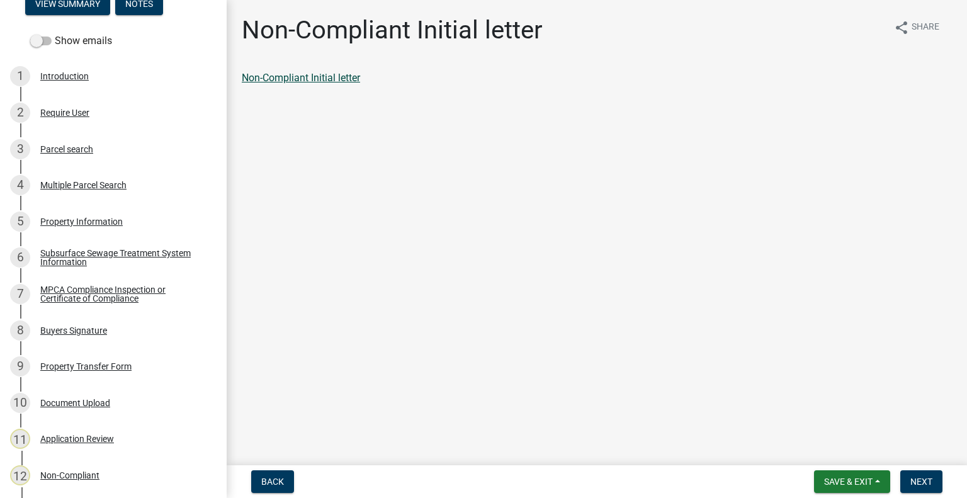
click at [327, 72] on link "Non-Compliant Initial letter" at bounding box center [301, 78] width 118 height 12
click at [919, 478] on span "Next" at bounding box center [921, 481] width 22 height 10
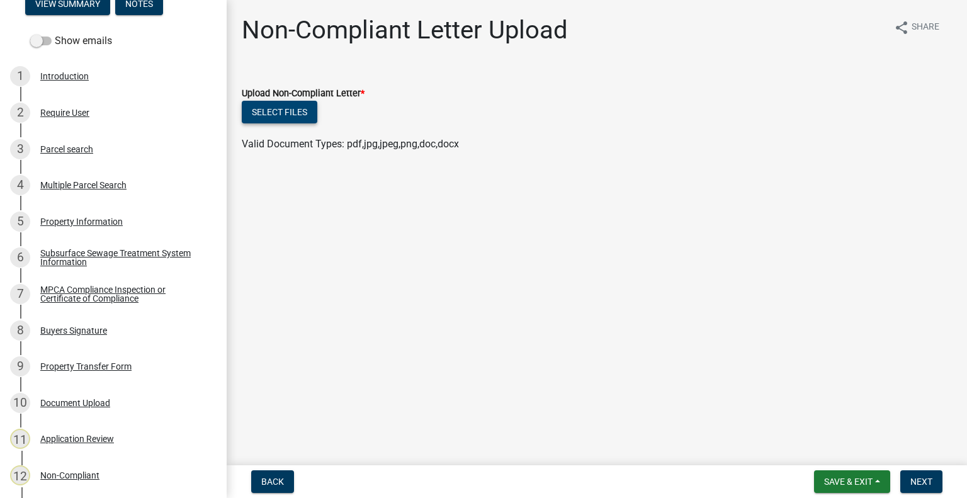
click at [293, 116] on button "Select files" at bounding box center [280, 112] width 76 height 23
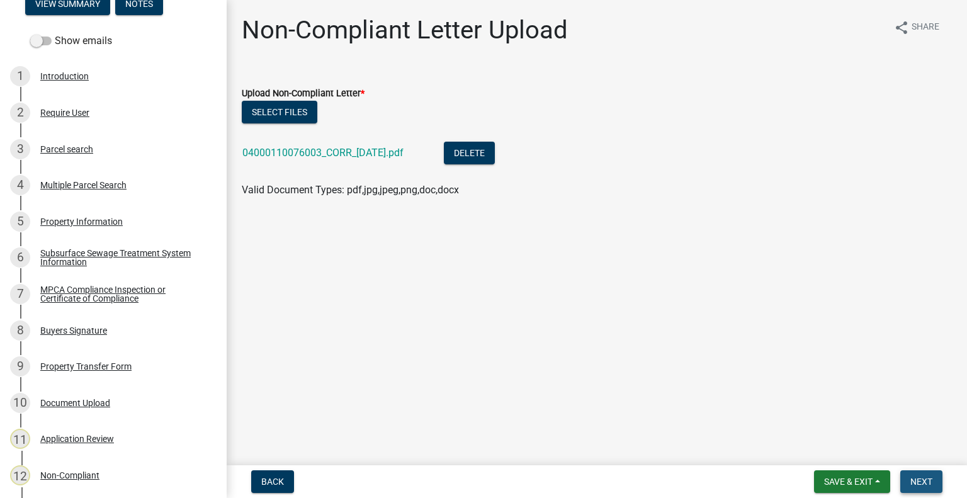
click at [920, 481] on span "Next" at bounding box center [921, 481] width 22 height 10
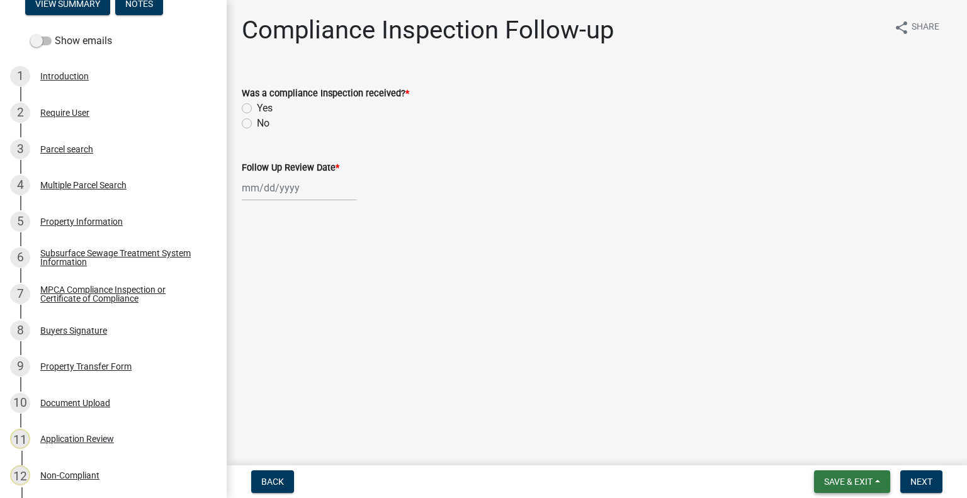
click at [869, 480] on span "Save & Exit" at bounding box center [848, 481] width 48 height 10
click at [864, 448] on button "Save & Exit" at bounding box center [839, 449] width 101 height 30
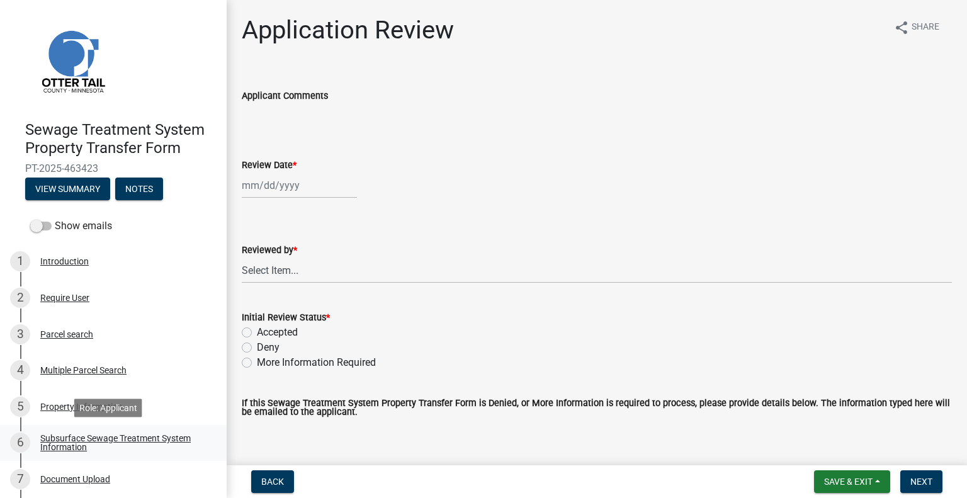
click at [78, 436] on div "Subsurface Sewage Treatment System Information" at bounding box center [123, 443] width 166 height 18
click at [135, 434] on div "Subsurface Sewage Treatment System Information" at bounding box center [123, 443] width 166 height 18
click at [155, 451] on div "Subsurface Sewage Treatment System Information" at bounding box center [123, 443] width 166 height 18
